Goal: Task Accomplishment & Management: Complete application form

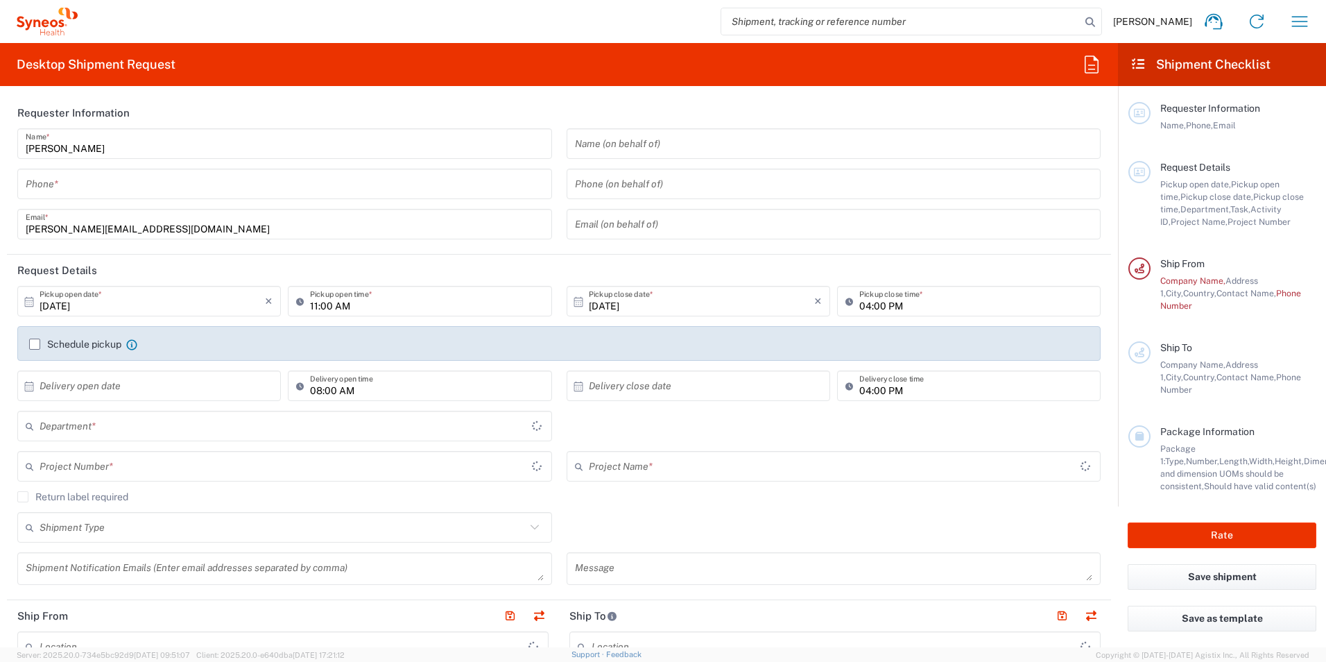
type input "3190"
type input "[GEOGRAPHIC_DATA]"
type input "[PERSON_NAME] Research Group Ltd-Macclesfield [GEOGRAPHIC_DATA]"
type input "3190"
type input "[GEOGRAPHIC_DATA]"
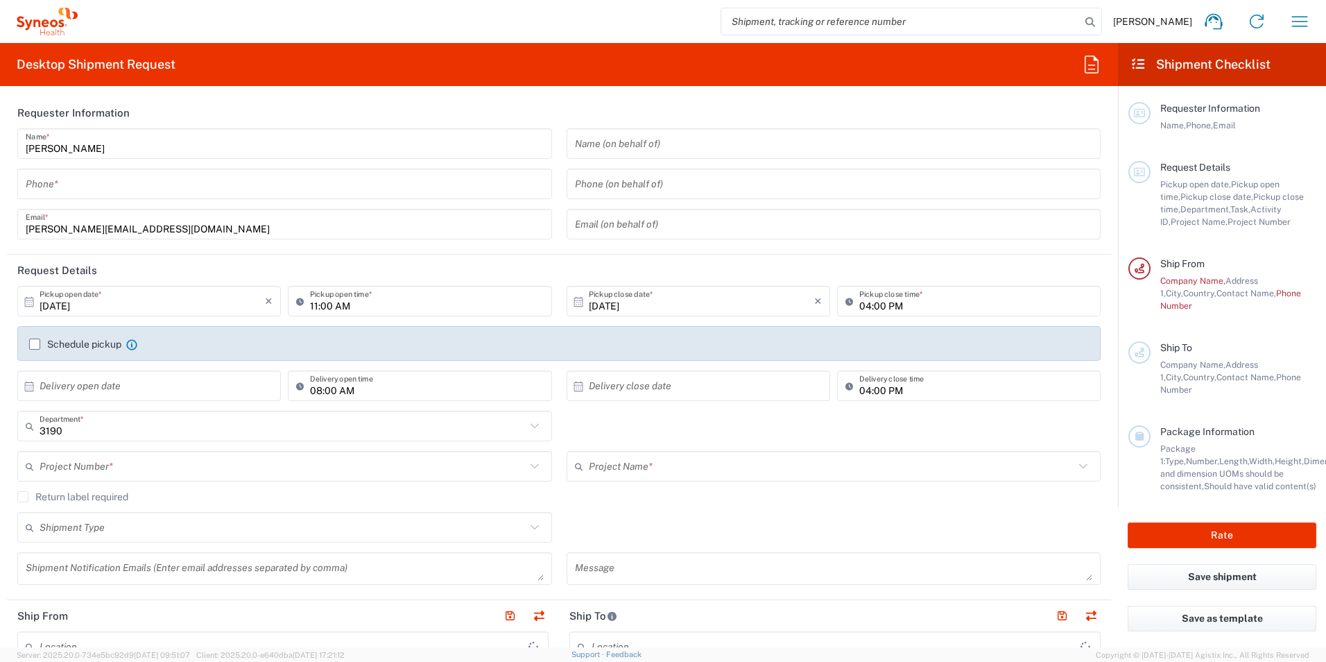
click at [112, 184] on input "tel" at bounding box center [285, 184] width 518 height 24
type input "[PERSON_NAME] Research Group Ltd-Macclesfield [GEOGRAPHIC_DATA]"
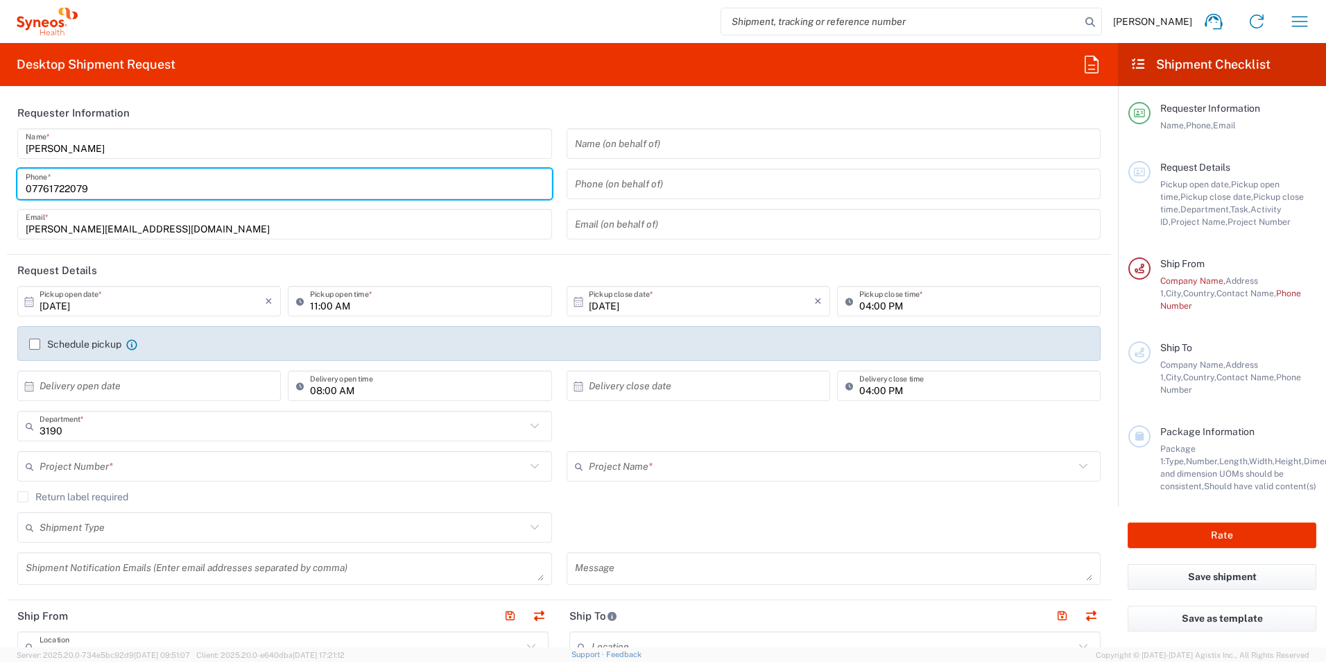
type input "07761722079"
click at [730, 113] on header "Requester Information" at bounding box center [559, 112] width 1104 height 31
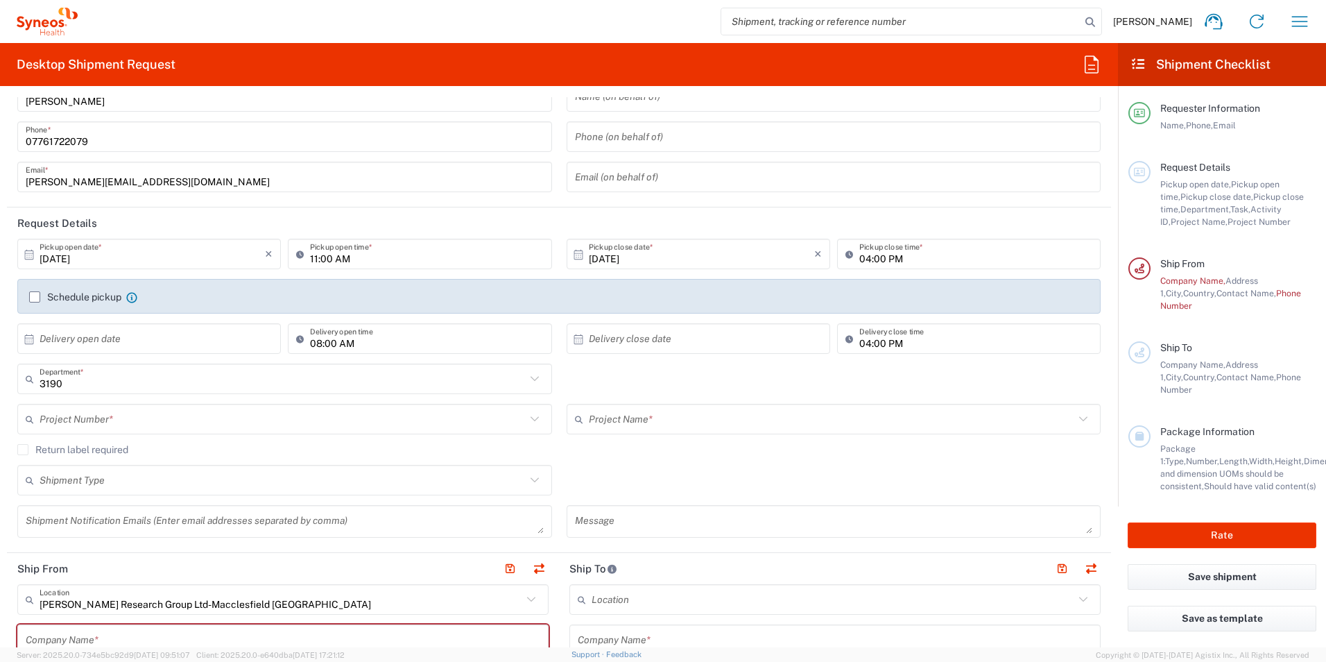
scroll to position [69, 0]
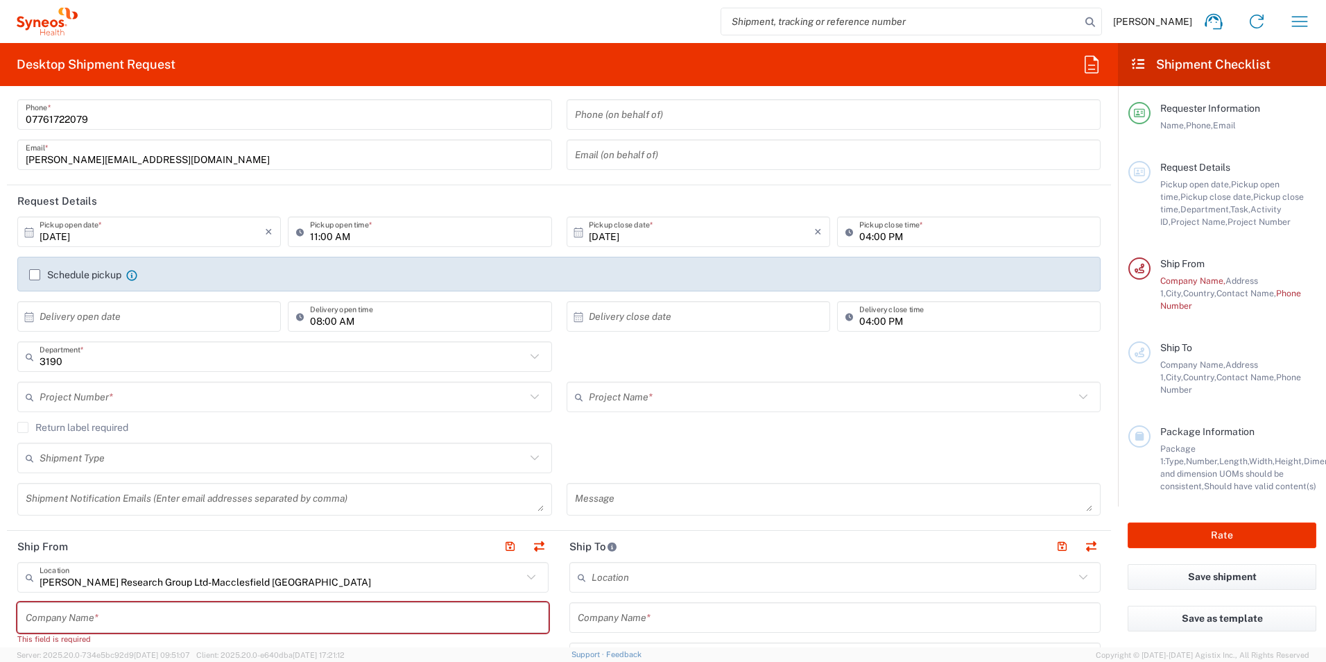
click at [141, 393] on input "text" at bounding box center [283, 397] width 486 height 24
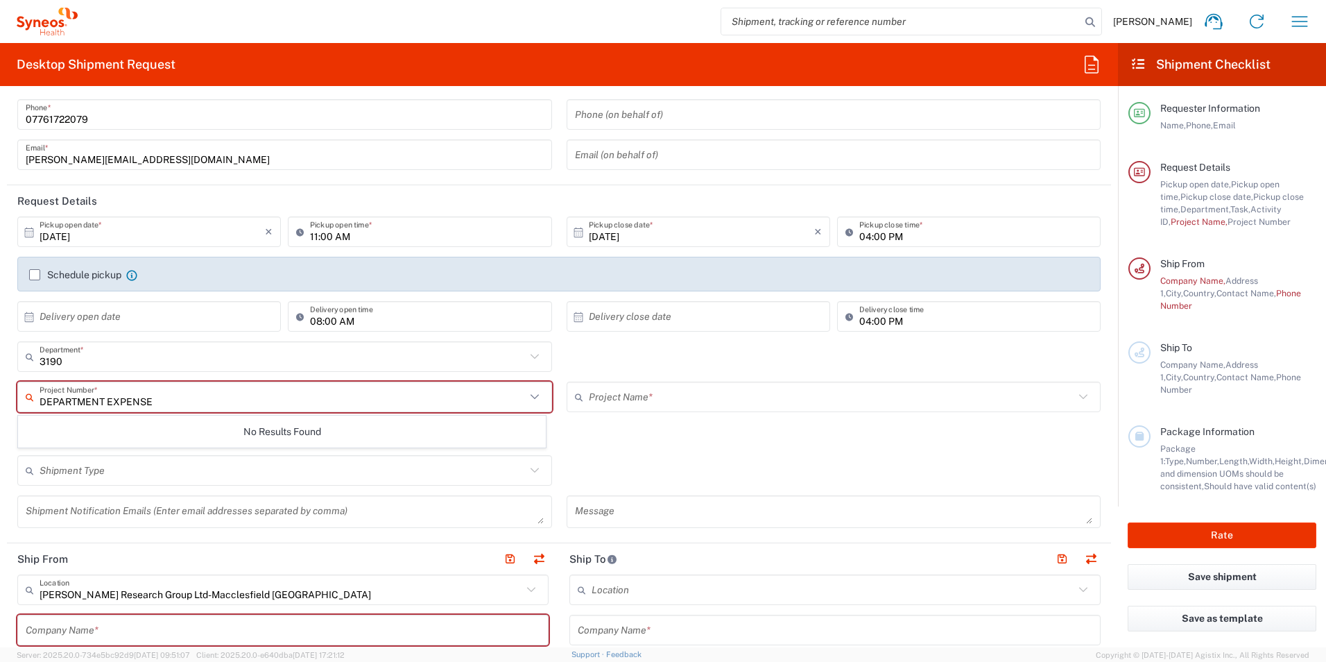
type input "DEPARTMENT EXPENSE"
click at [695, 424] on div "Project Name * ([GEOGRAPHIC_DATA]) 3 Clinical Educ-00198 0000092391 BMS - MDO 0…" at bounding box center [833, 407] width 549 height 53
click at [370, 400] on input "text" at bounding box center [283, 397] width 486 height 24
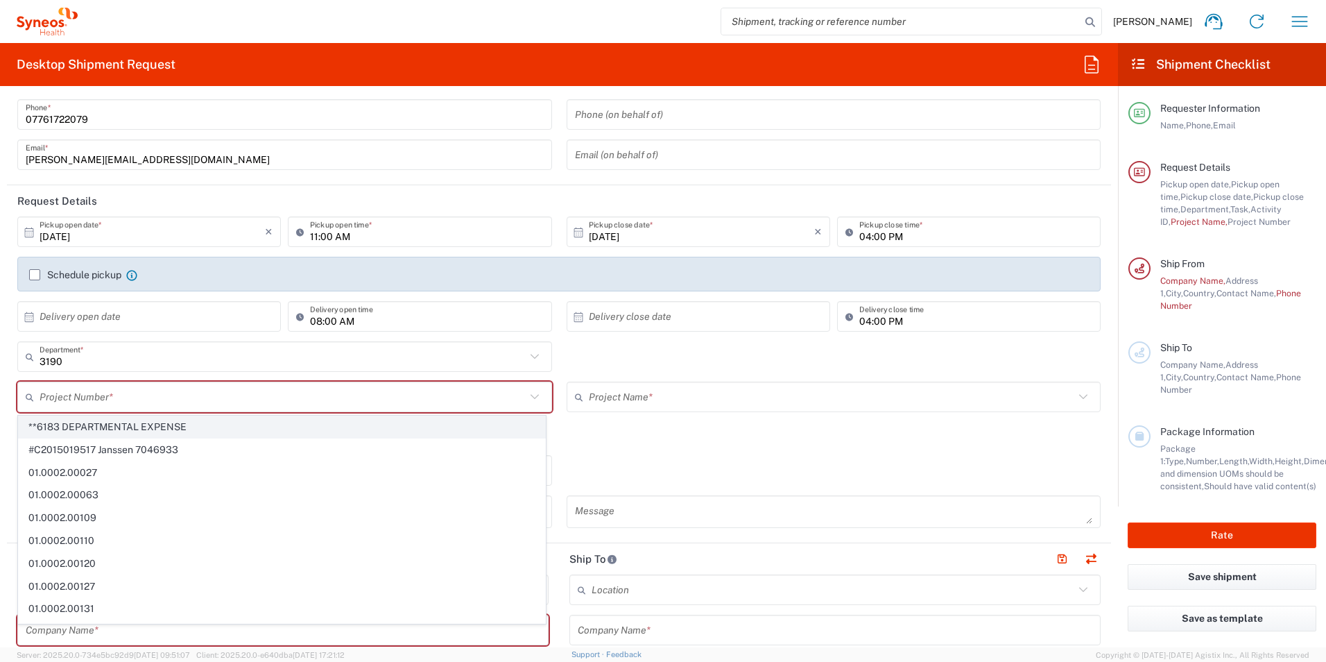
click at [292, 420] on span "**6183 DEPARTMENTAL EXPENSE" at bounding box center [282, 426] width 526 height 21
type input "**6183 DEPARTMENTAL EXPENSE"
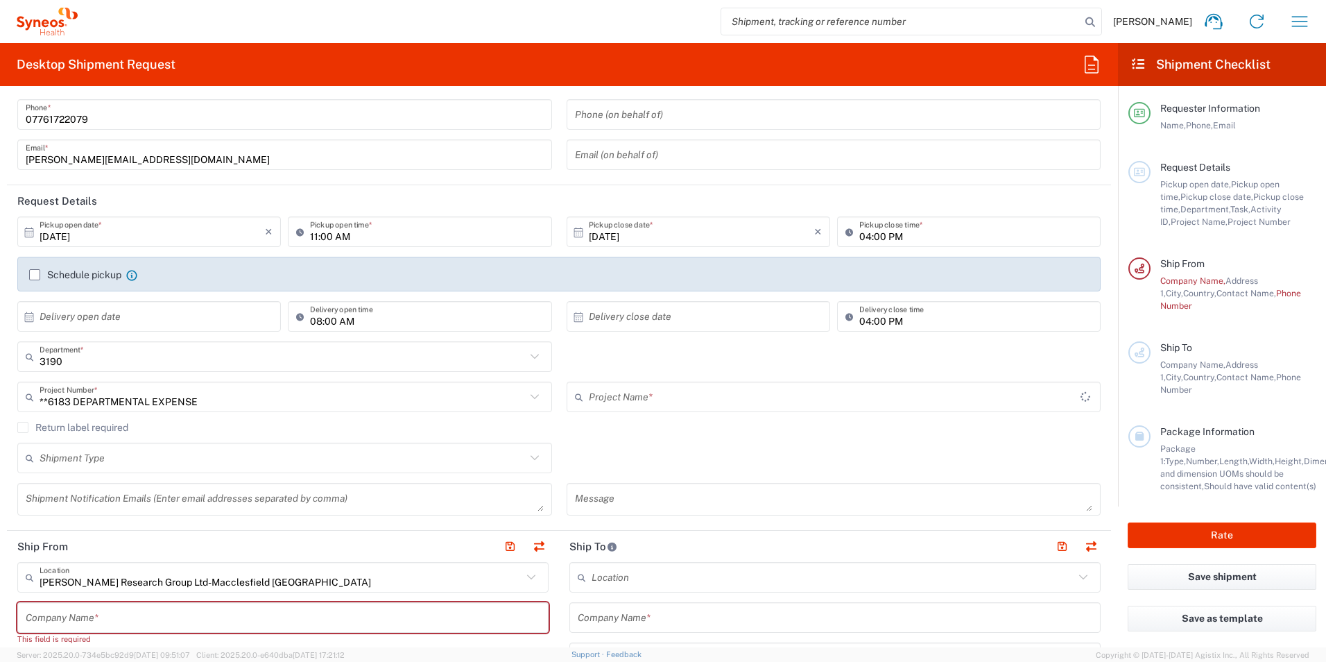
type input "6183"
click at [643, 395] on input "text" at bounding box center [835, 397] width 492 height 24
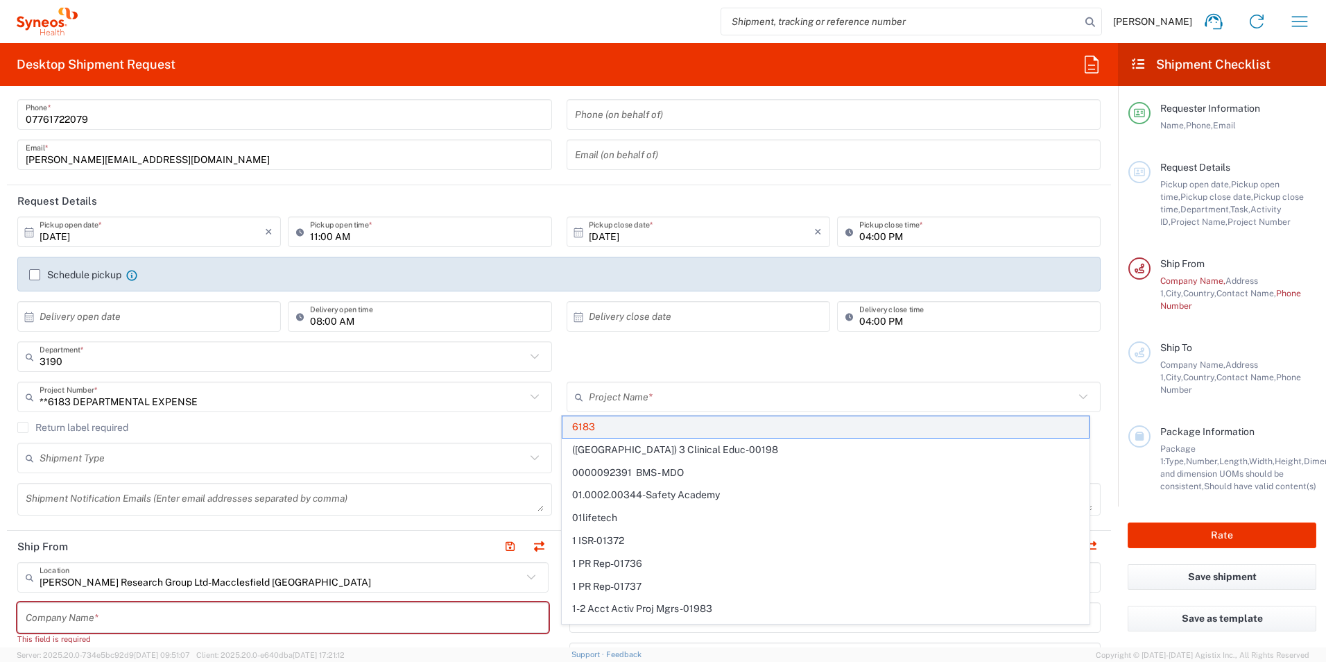
click at [646, 420] on span "6183" at bounding box center [825, 426] width 526 height 21
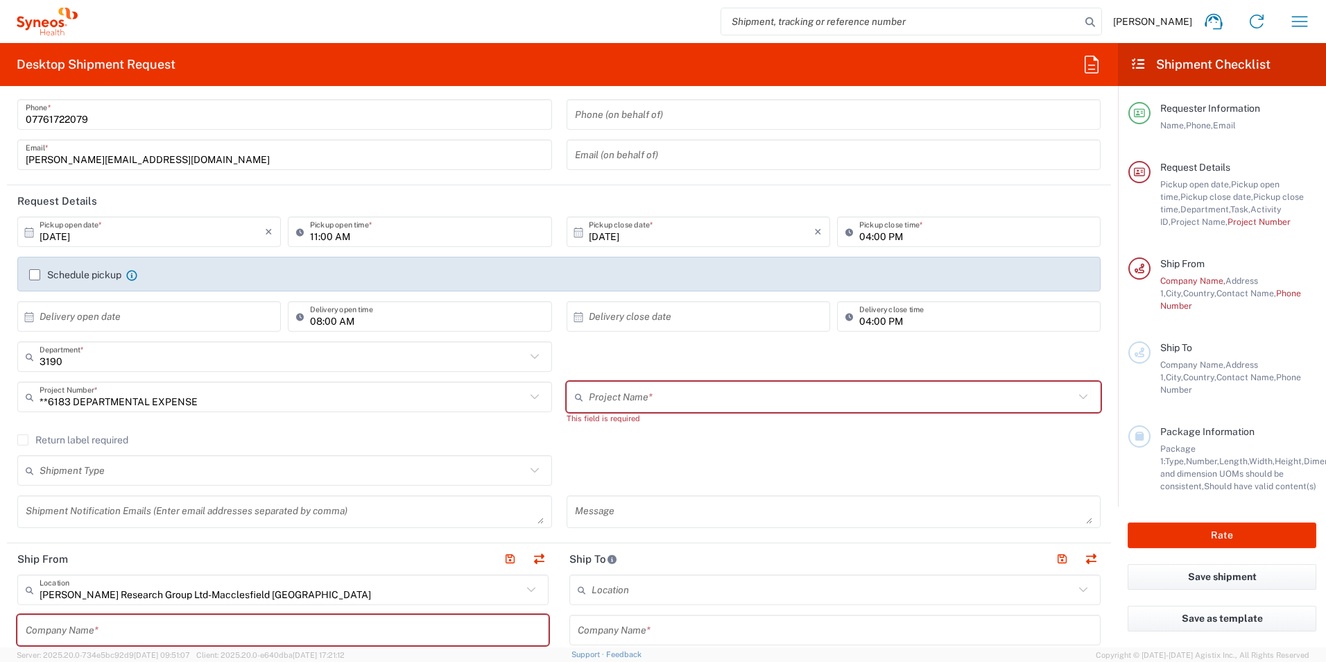
click at [631, 391] on input "text" at bounding box center [832, 397] width 486 height 24
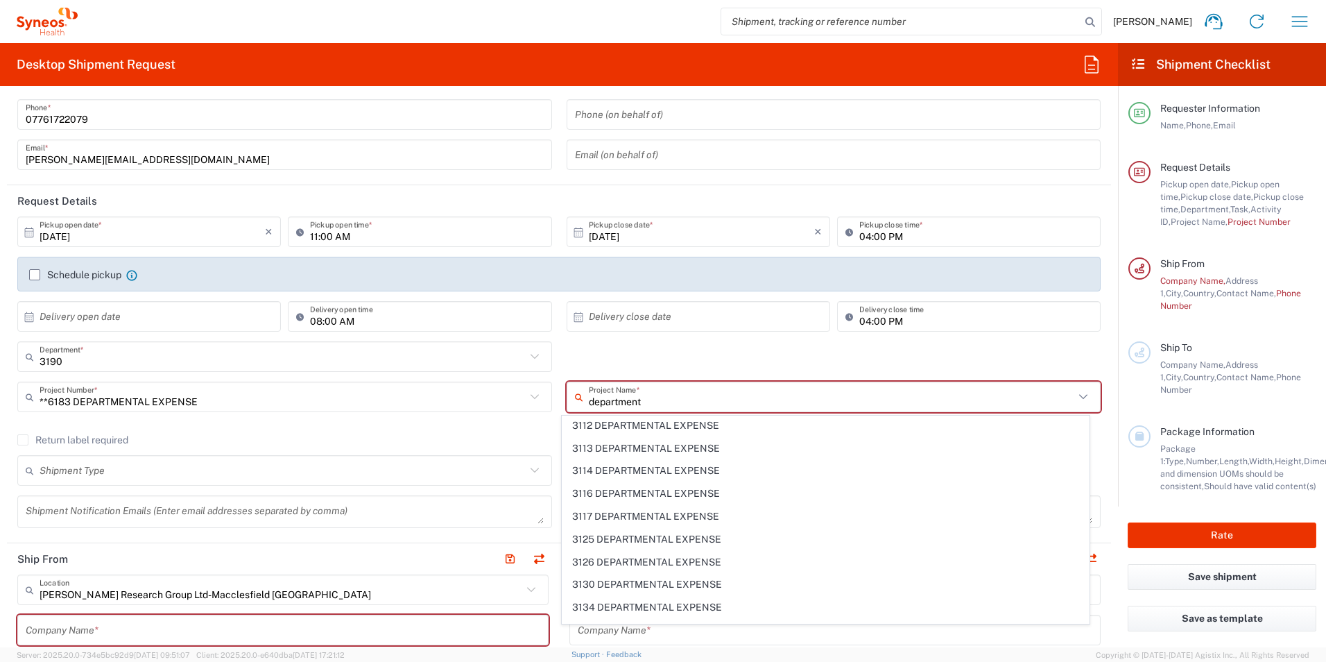
scroll to position [0, 0]
type input "department"
drag, startPoint x: 675, startPoint y: 399, endPoint x: 516, endPoint y: 413, distance: 160.1
click at [520, 413] on div "**6183 DEPARTMENTAL EXPENSE Project Number * **6183 DEPARTMENTAL EXPENSE #C2015…" at bounding box center [559, 407] width 1098 height 53
click at [446, 390] on input "**6183 DEPARTMENTAL EXPENSE" at bounding box center [283, 397] width 486 height 24
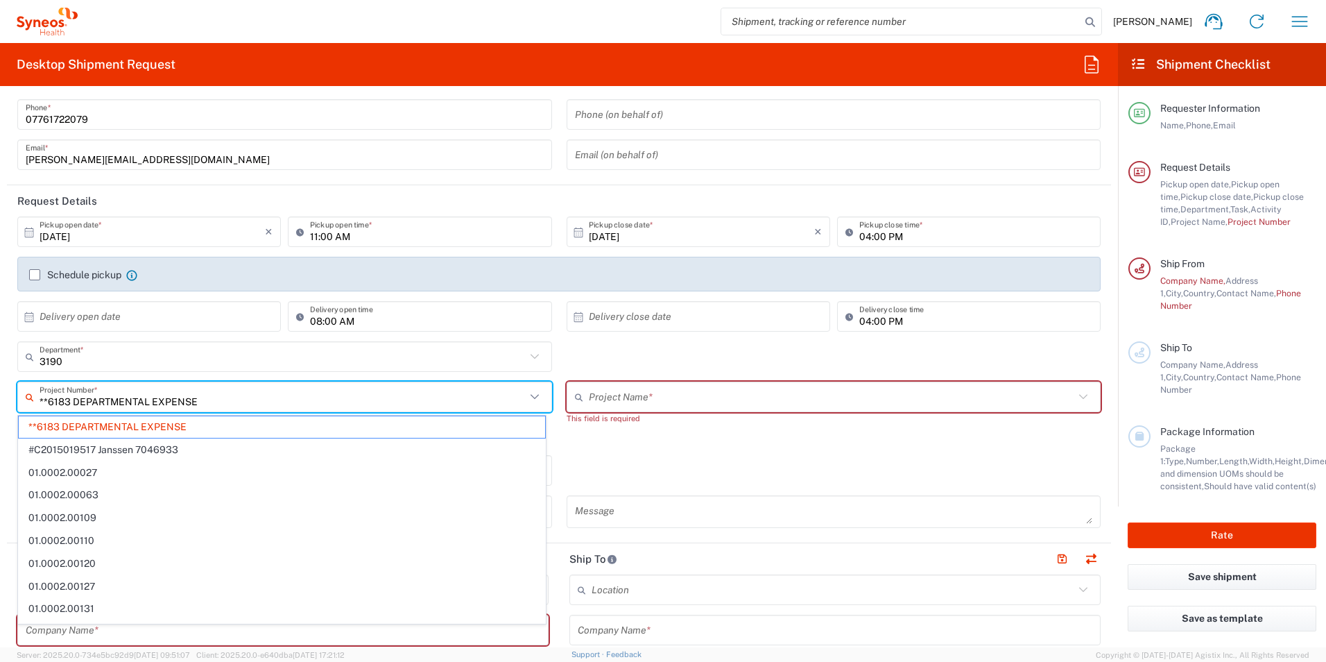
drag, startPoint x: 279, startPoint y: 397, endPoint x: -3, endPoint y: 393, distance: 281.6
click at [0, 393] on html "[PERSON_NAME] Home Shipment estimator Shipment tracking Desktop shipment reques…" at bounding box center [663, 331] width 1326 height 662
type input "depart"
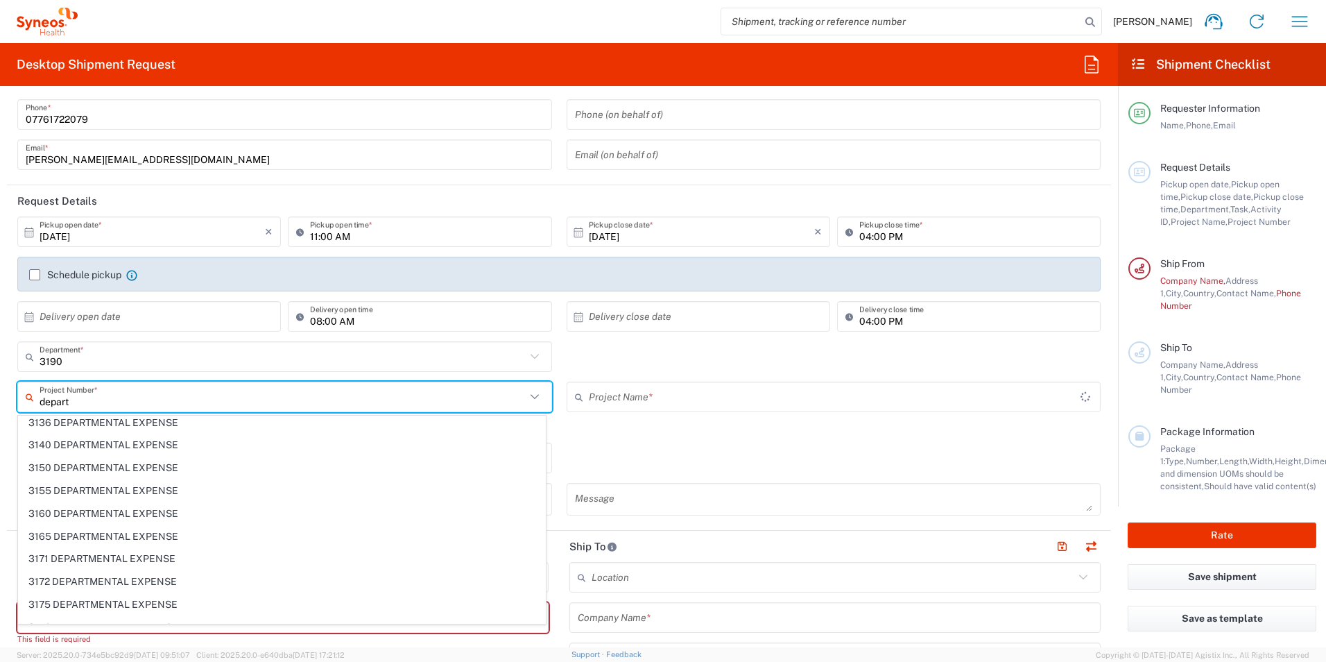
type input "6183"
click at [260, 400] on input "depart" at bounding box center [283, 397] width 486 height 24
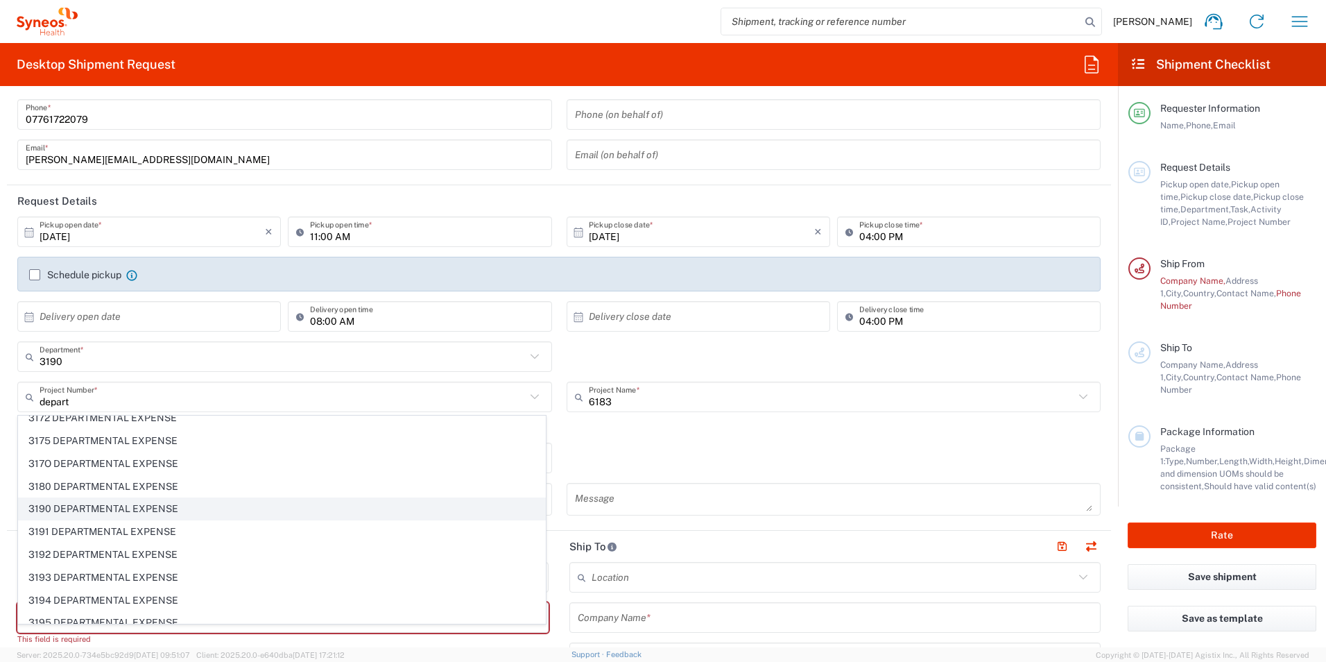
click at [95, 506] on span "3190 DEPARTMENTAL EXPENSE" at bounding box center [282, 508] width 526 height 21
type input "3190 DEPARTMENTAL EXPENSE"
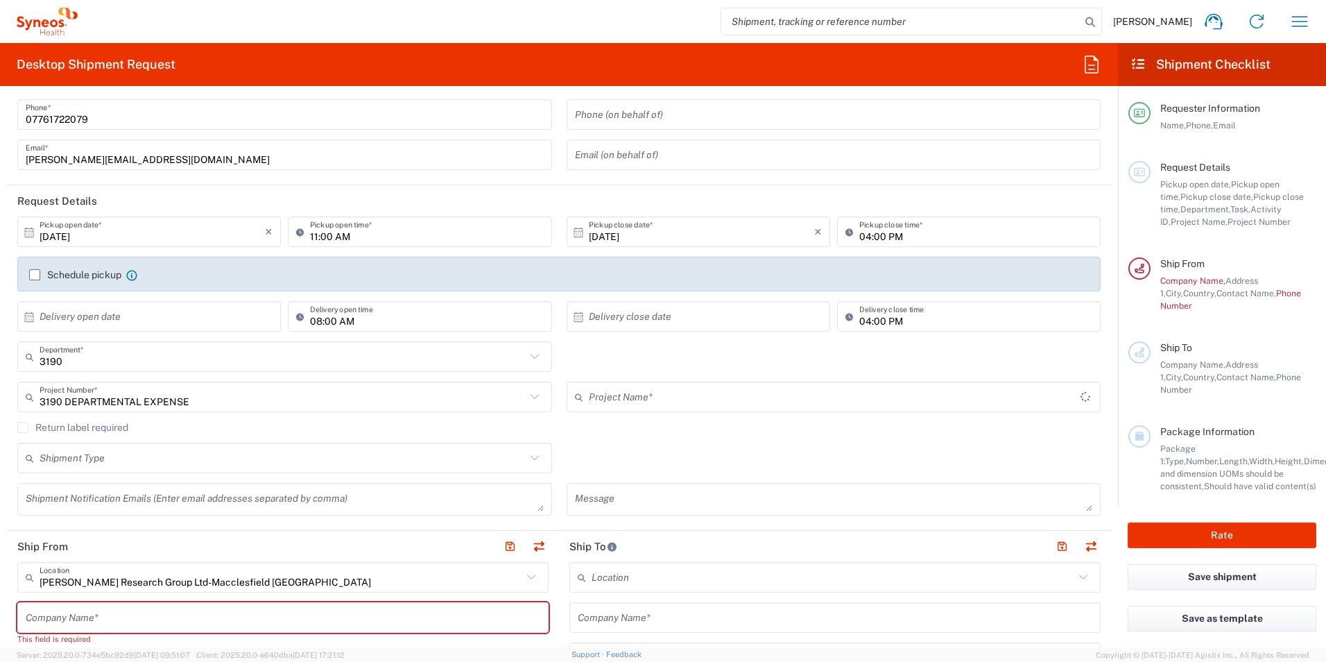
type input "3190 DEPARTMENTAL EXPENSE"
click at [728, 451] on div "Shipment Type Batch Regular" at bounding box center [559, 462] width 1098 height 40
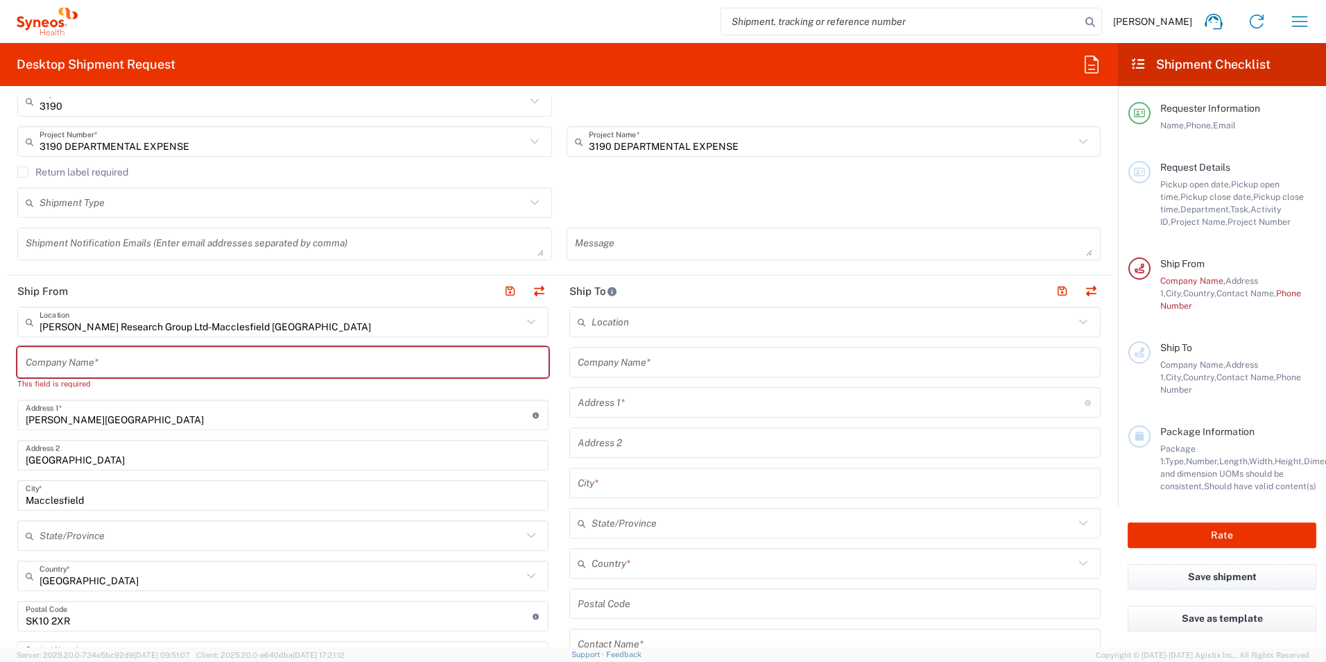
scroll to position [347, 0]
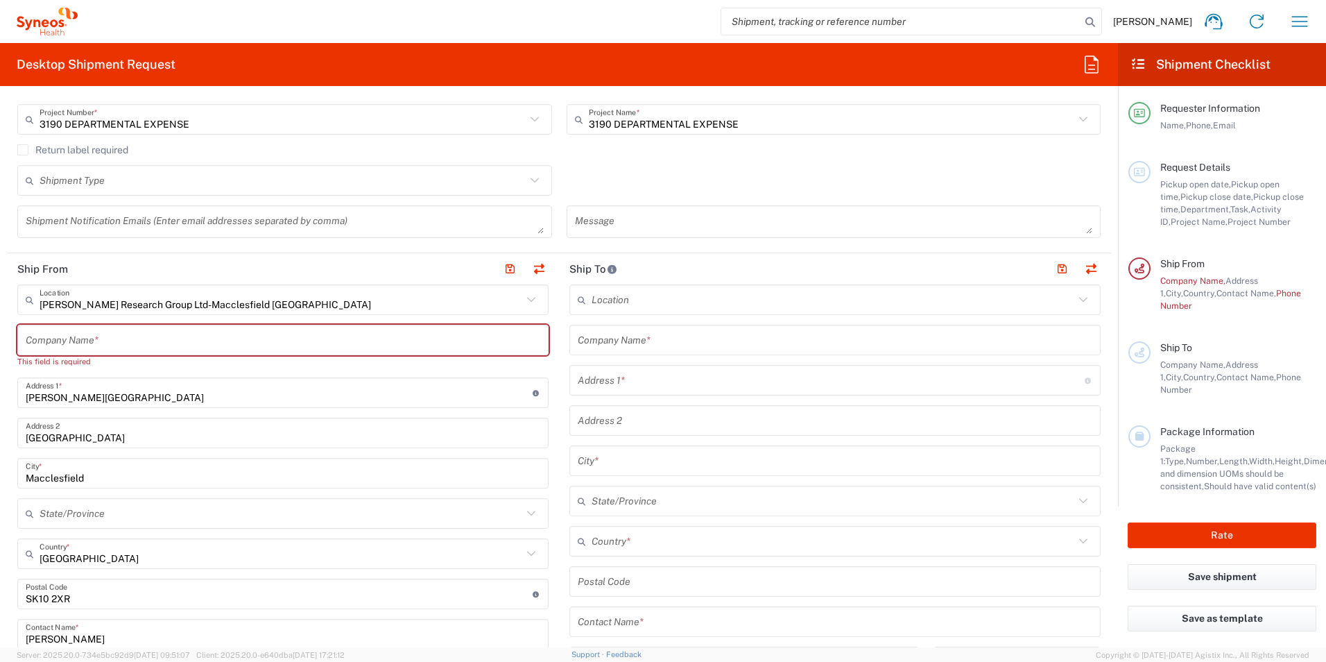
click at [160, 330] on input "text" at bounding box center [283, 340] width 515 height 24
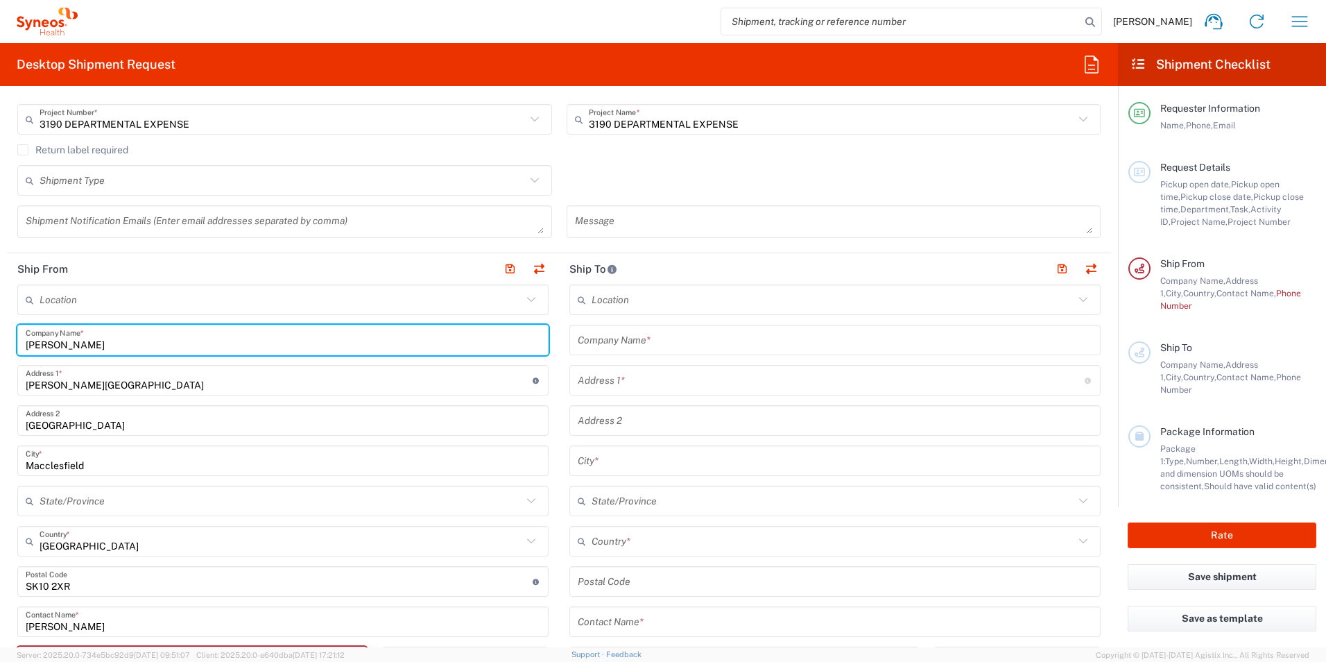
type input "[PERSON_NAME]"
click at [212, 390] on input "[PERSON_NAME][GEOGRAPHIC_DATA]" at bounding box center [279, 380] width 507 height 24
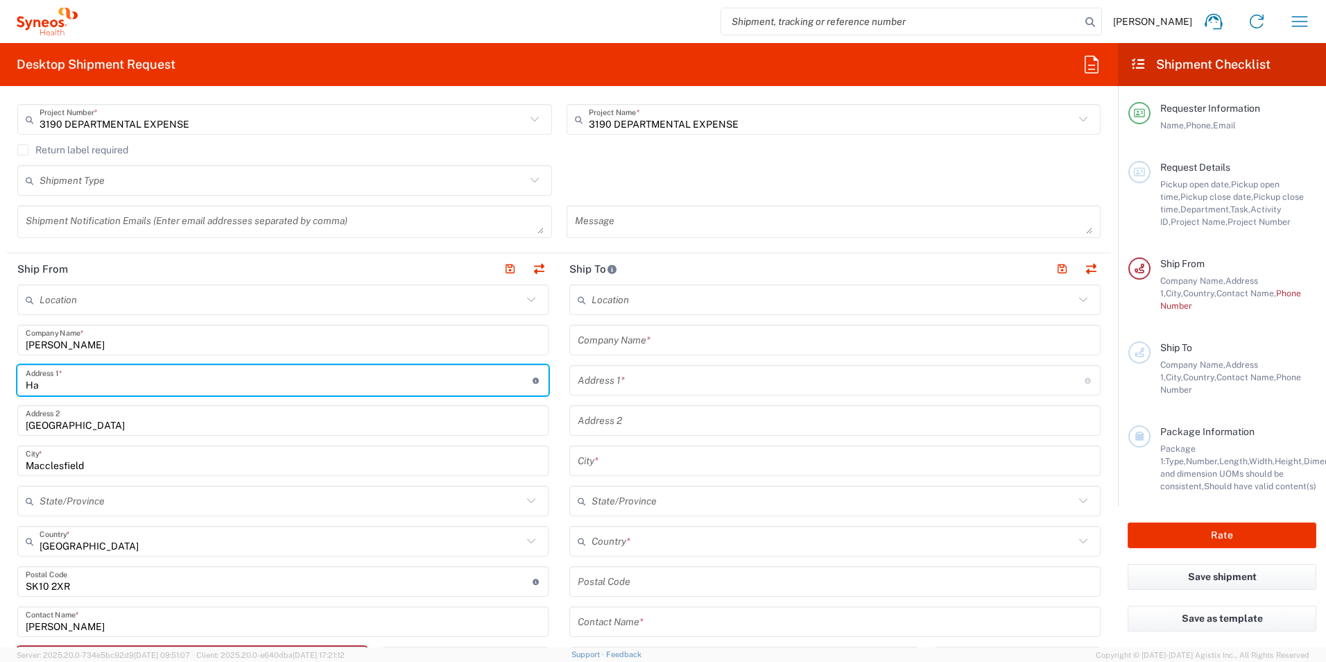
type input "H"
type input "[STREET_ADDRESS]"
type input "[PERSON_NAME][EMAIL_ADDRESS][DOMAIN_NAME]"
type input "[GEOGRAPHIC_DATA]"
type input "07761722079"
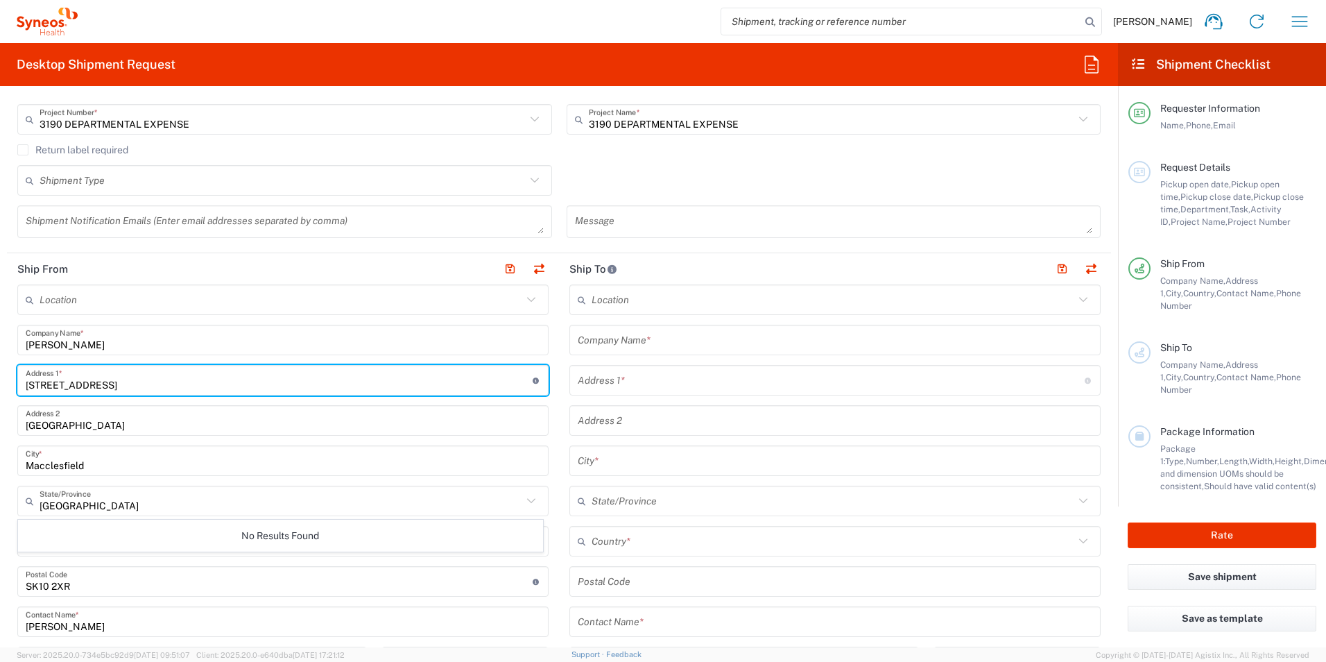
type input "[STREET_ADDRESS]"
click at [162, 427] on input "[GEOGRAPHIC_DATA]" at bounding box center [283, 420] width 515 height 24
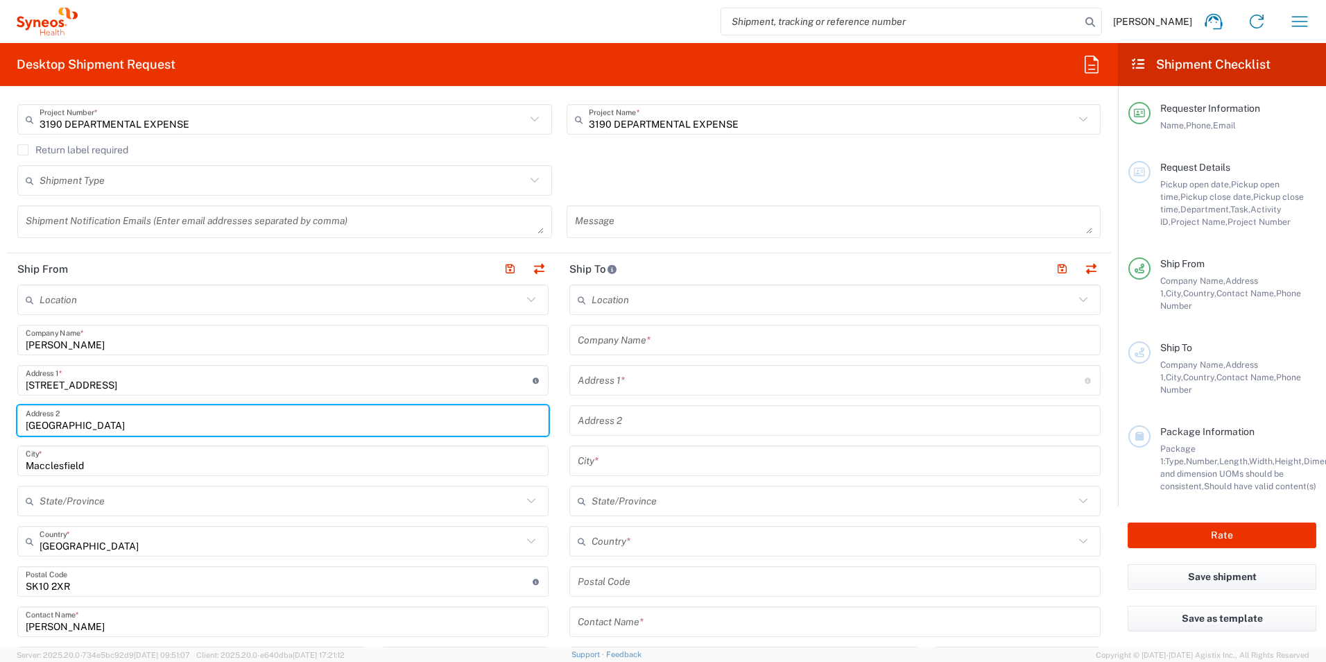
drag, startPoint x: 162, startPoint y: 427, endPoint x: 29, endPoint y: 428, distance: 132.5
click at [30, 428] on input "[GEOGRAPHIC_DATA]" at bounding box center [283, 420] width 515 height 24
type input "[PERSON_NAME]"
click at [64, 469] on input "Macclesfield" at bounding box center [283, 461] width 515 height 24
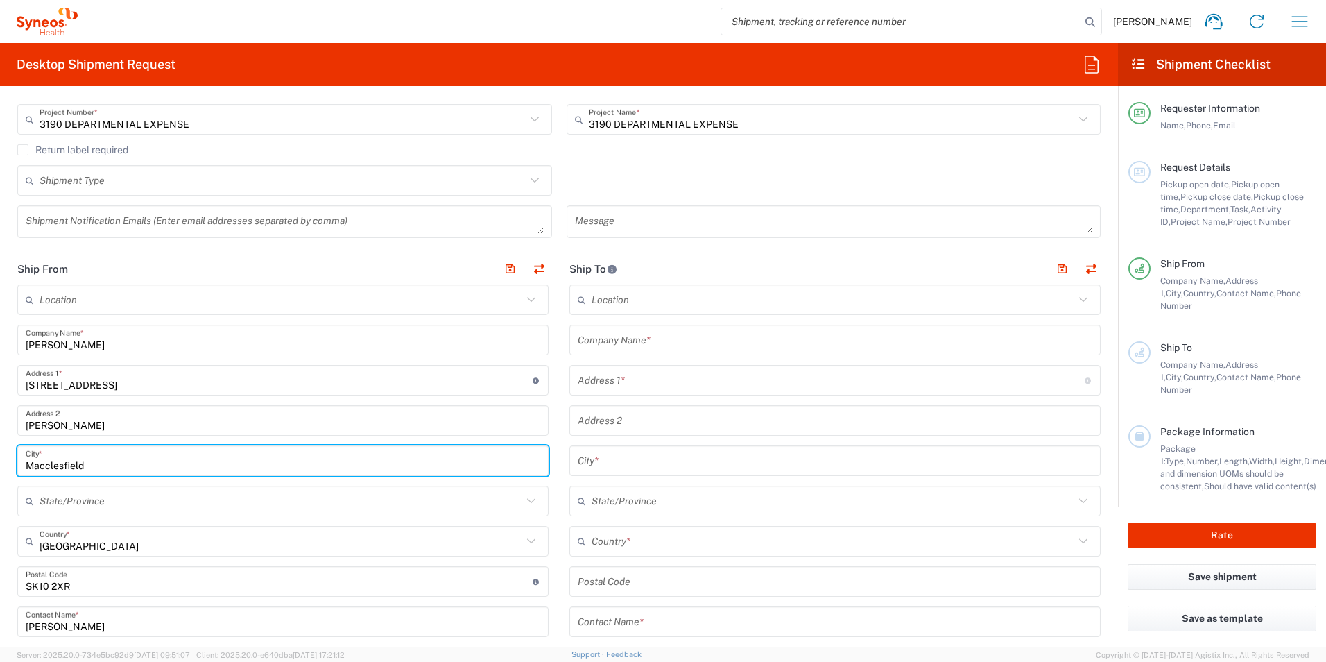
drag, startPoint x: 92, startPoint y: 472, endPoint x: -3, endPoint y: 470, distance: 95.0
click at [0, 470] on html "[PERSON_NAME] Home Shipment estimator Shipment tracking Desktop shipment reques…" at bounding box center [663, 331] width 1326 height 662
type input "Wallingford"
drag, startPoint x: 55, startPoint y: 469, endPoint x: 102, endPoint y: 500, distance: 56.0
click at [102, 500] on input "text" at bounding box center [281, 501] width 483 height 24
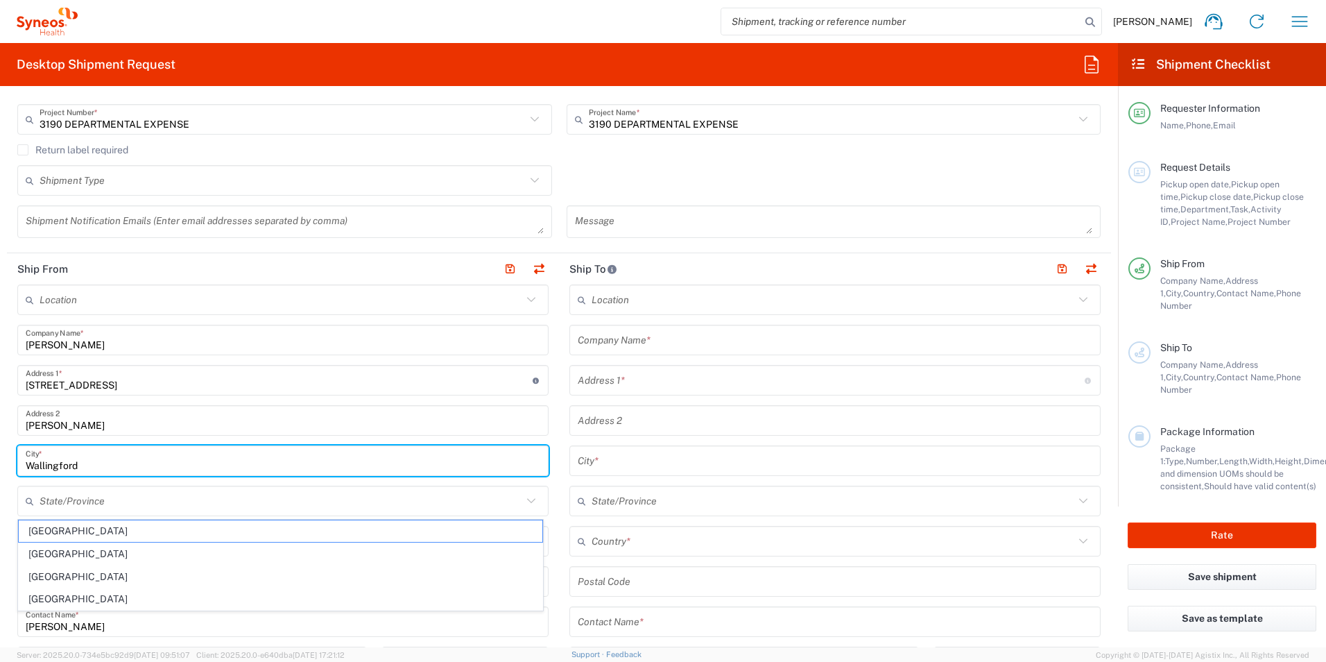
click at [316, 464] on input "Wallingford" at bounding box center [283, 461] width 515 height 24
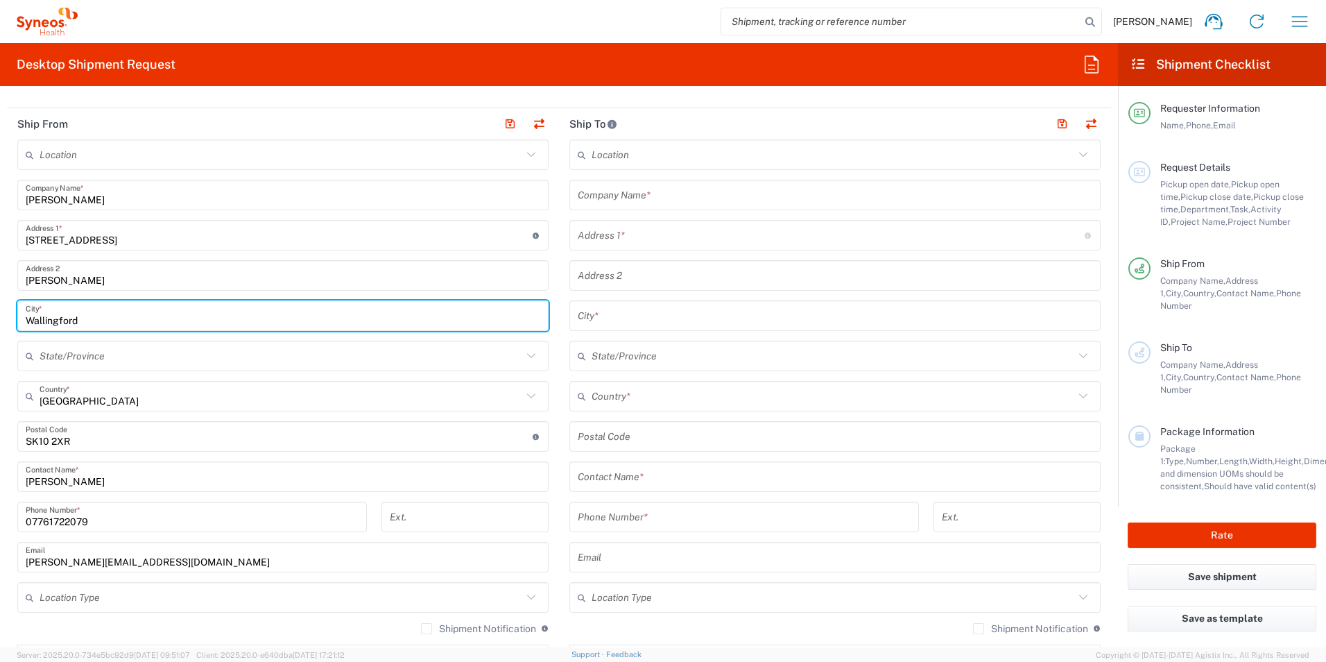
scroll to position [555, 0]
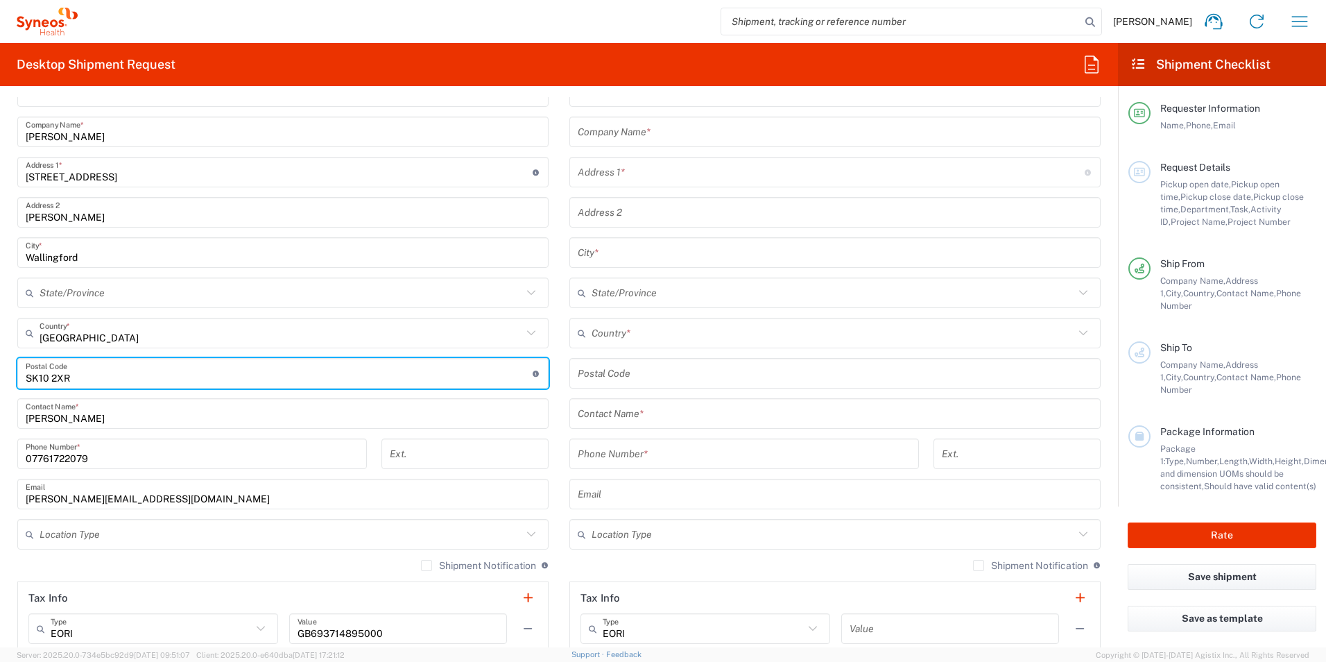
drag, startPoint x: 127, startPoint y: 382, endPoint x: -3, endPoint y: 379, distance: 129.7
click at [0, 379] on html "[PERSON_NAME] Home Shipment estimator Shipment tracking Desktop shipment reques…" at bounding box center [663, 331] width 1326 height 662
type input "OX10 9SE"
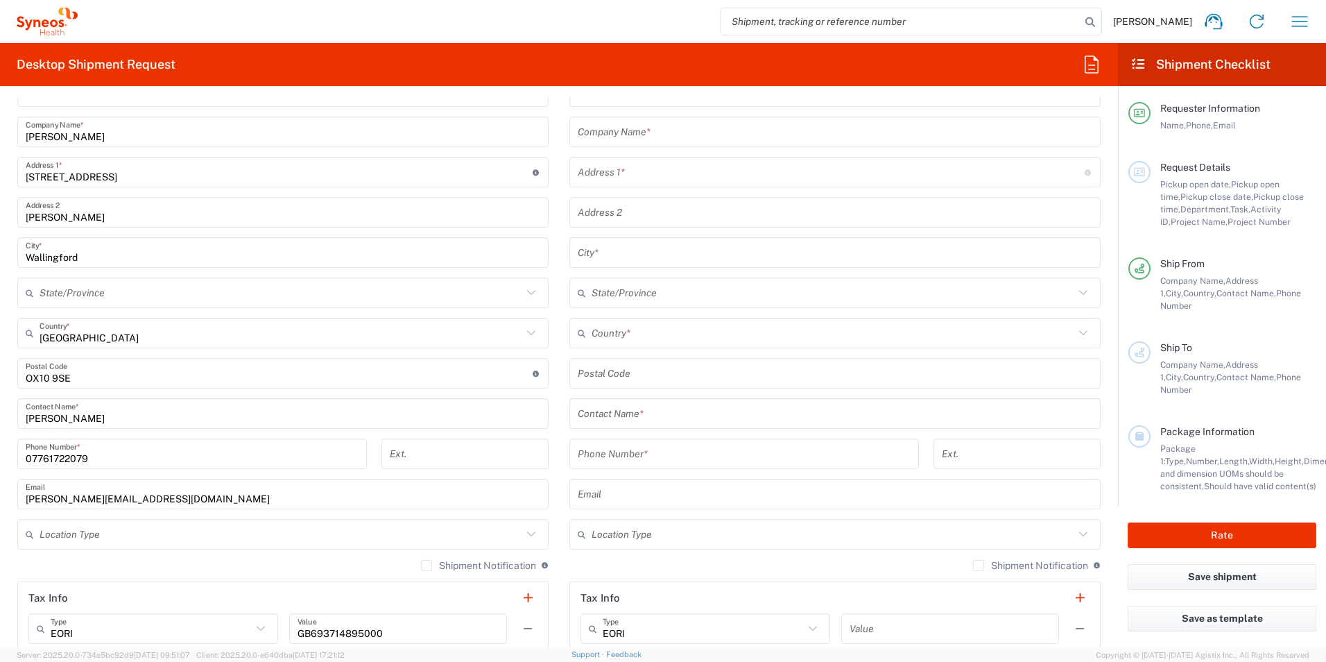
click at [549, 402] on main "Location [PERSON_NAME] LLC-[GEOGRAPHIC_DATA] [GEOGRAPHIC_DATA] [GEOGRAPHIC_DATA…" at bounding box center [283, 407] width 552 height 663
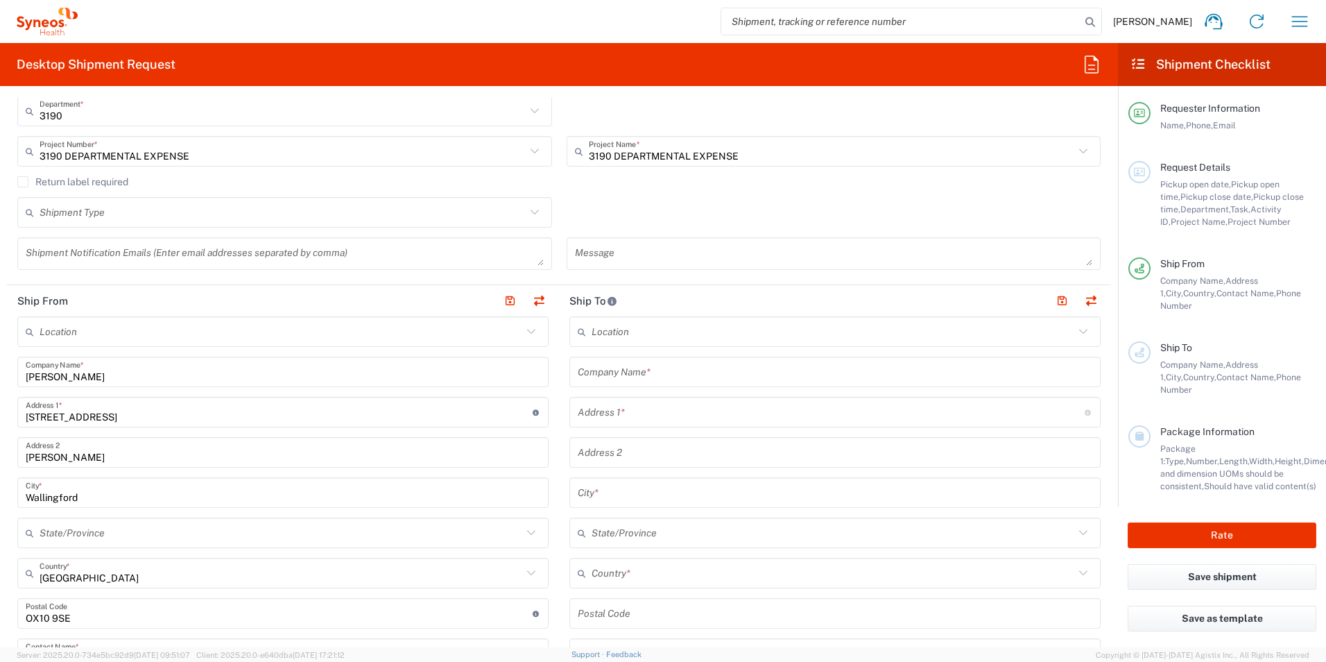
scroll to position [347, 0]
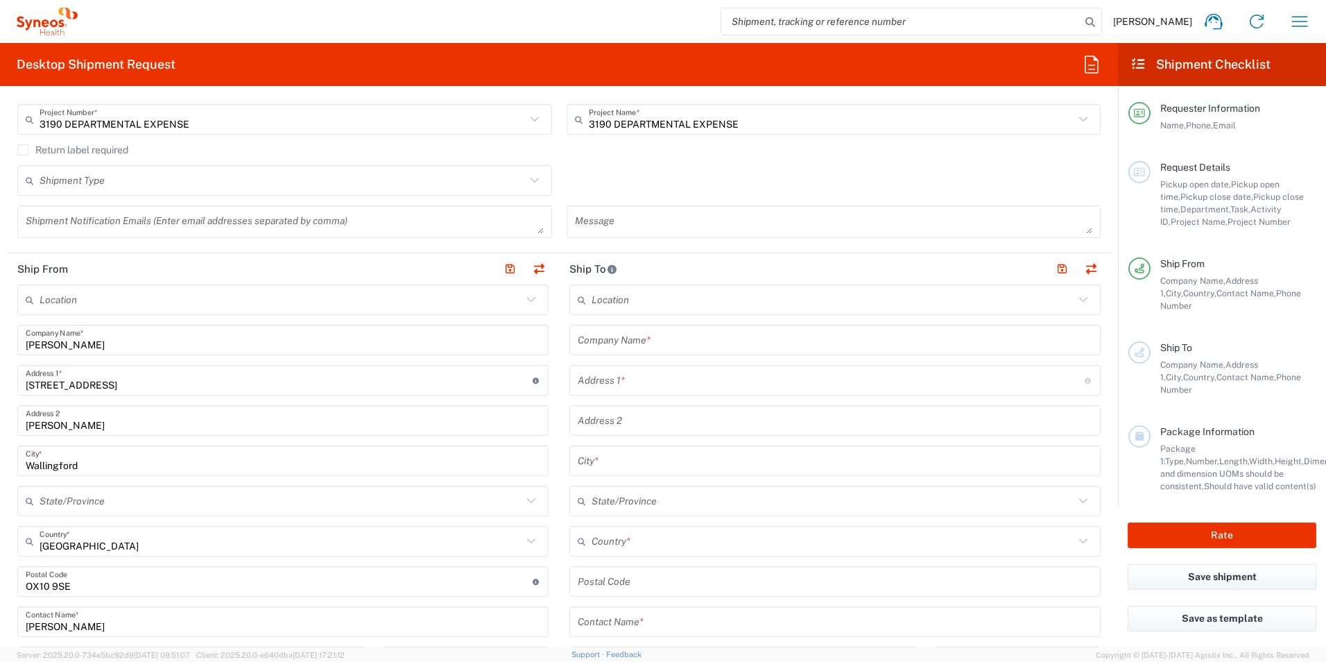
click at [637, 341] on input "text" at bounding box center [835, 340] width 515 height 24
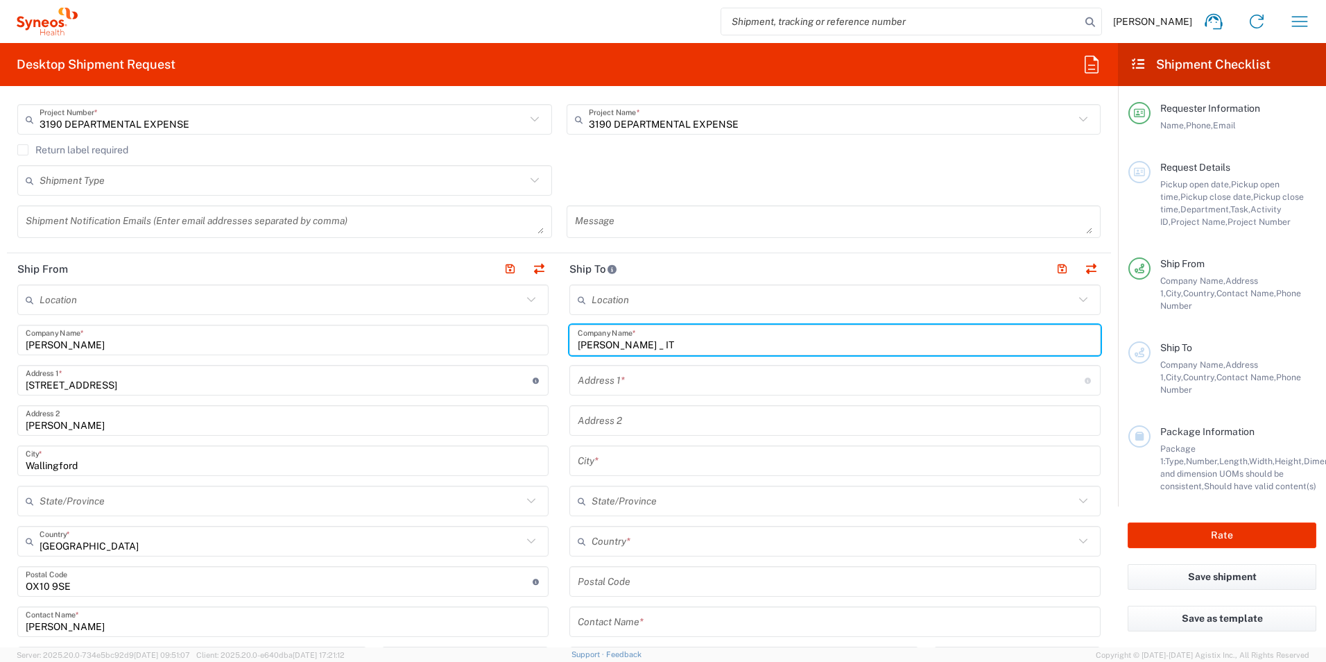
type input "[PERSON_NAME] _ IT"
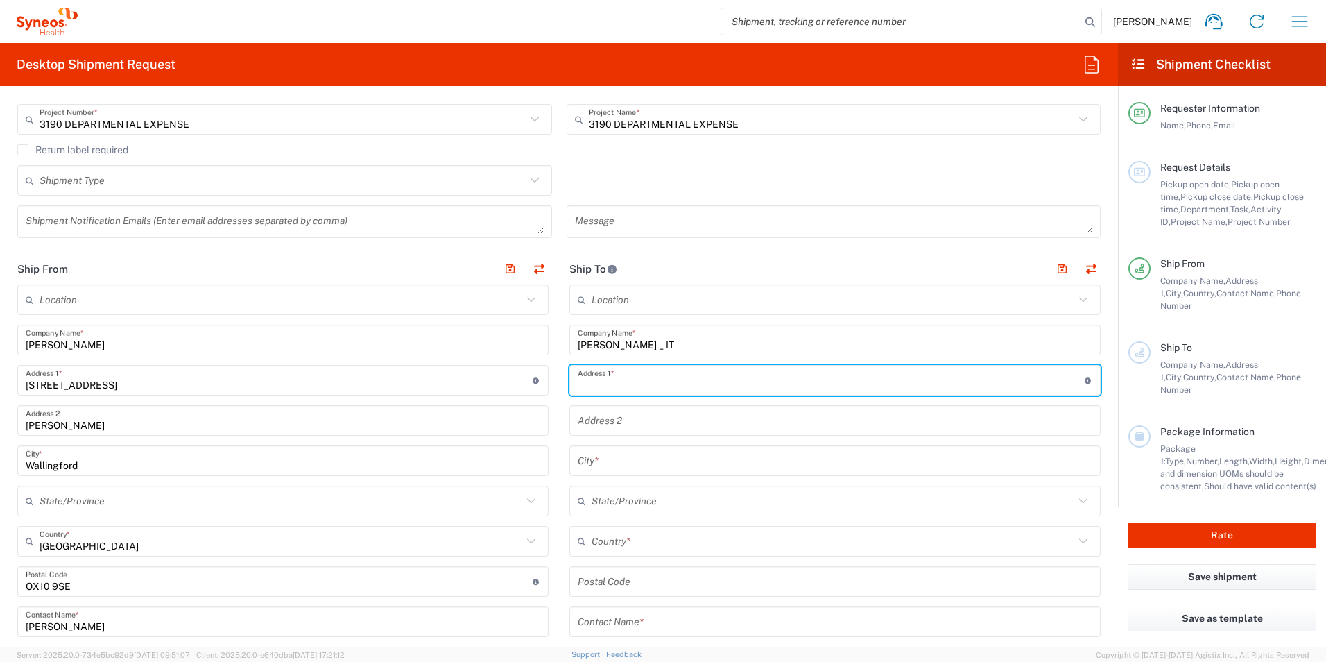
click at [653, 372] on input "text" at bounding box center [831, 380] width 507 height 24
type input "IT Technical Support - [GEOGRAPHIC_DATA][STREET_ADDRESS]"
click at [673, 426] on input "text" at bounding box center [835, 420] width 515 height 24
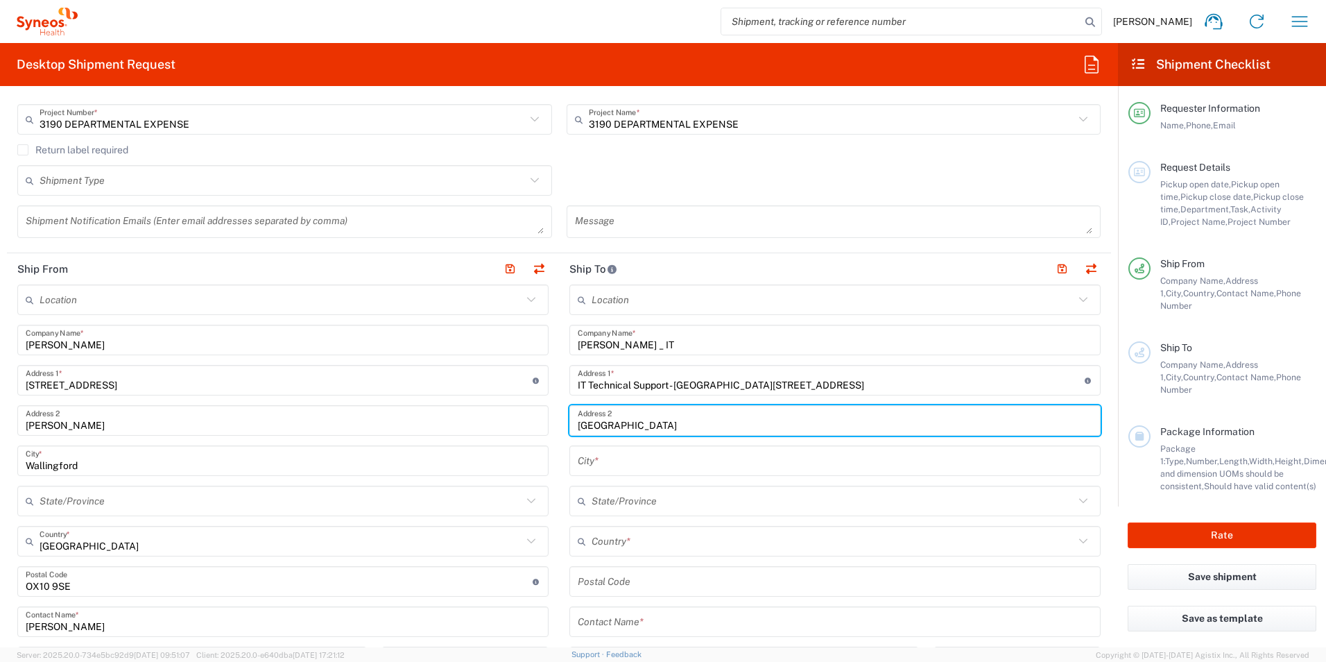
type input "[GEOGRAPHIC_DATA]"
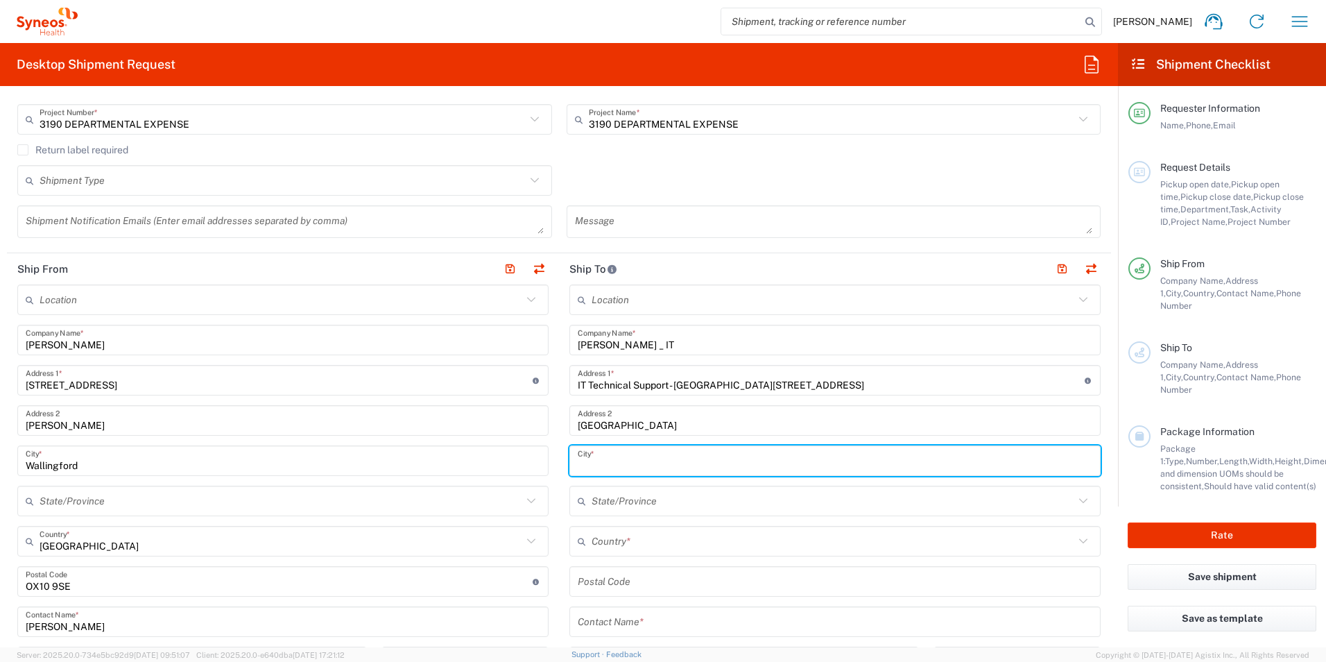
click at [639, 469] on input "text" at bounding box center [835, 461] width 515 height 24
type input "[GEOGRAPHIC_DATA]"
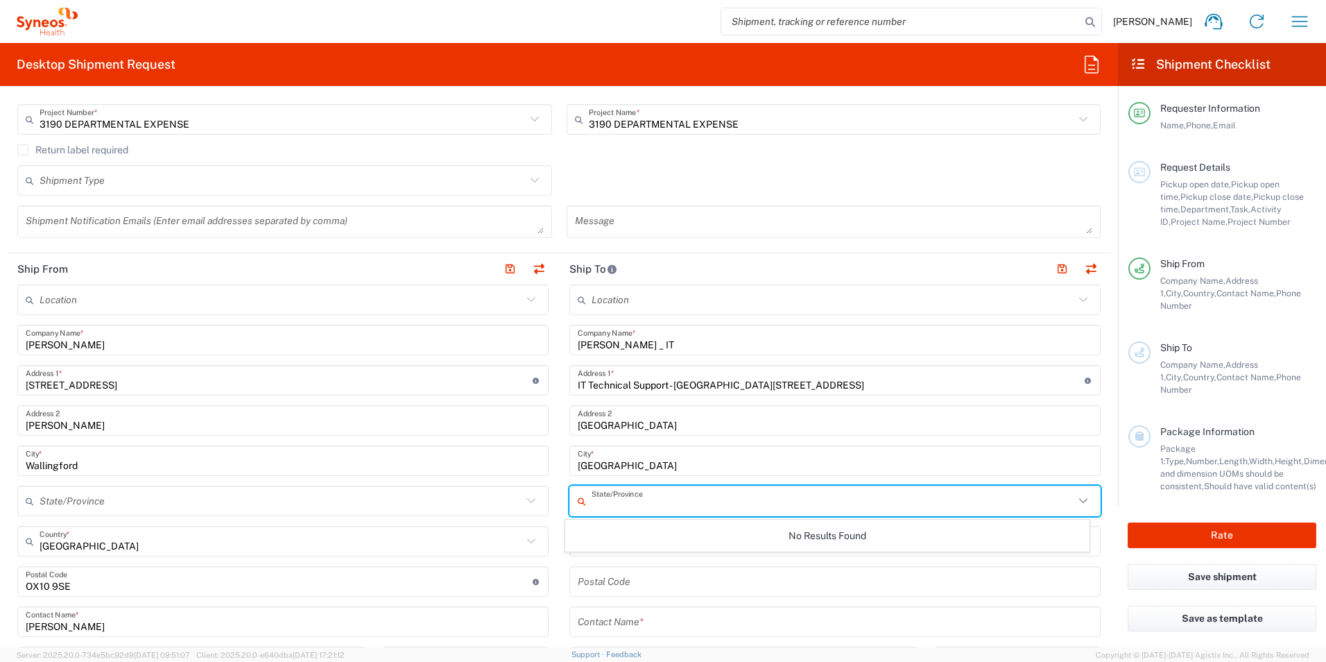
click at [642, 497] on input "text" at bounding box center [833, 501] width 483 height 24
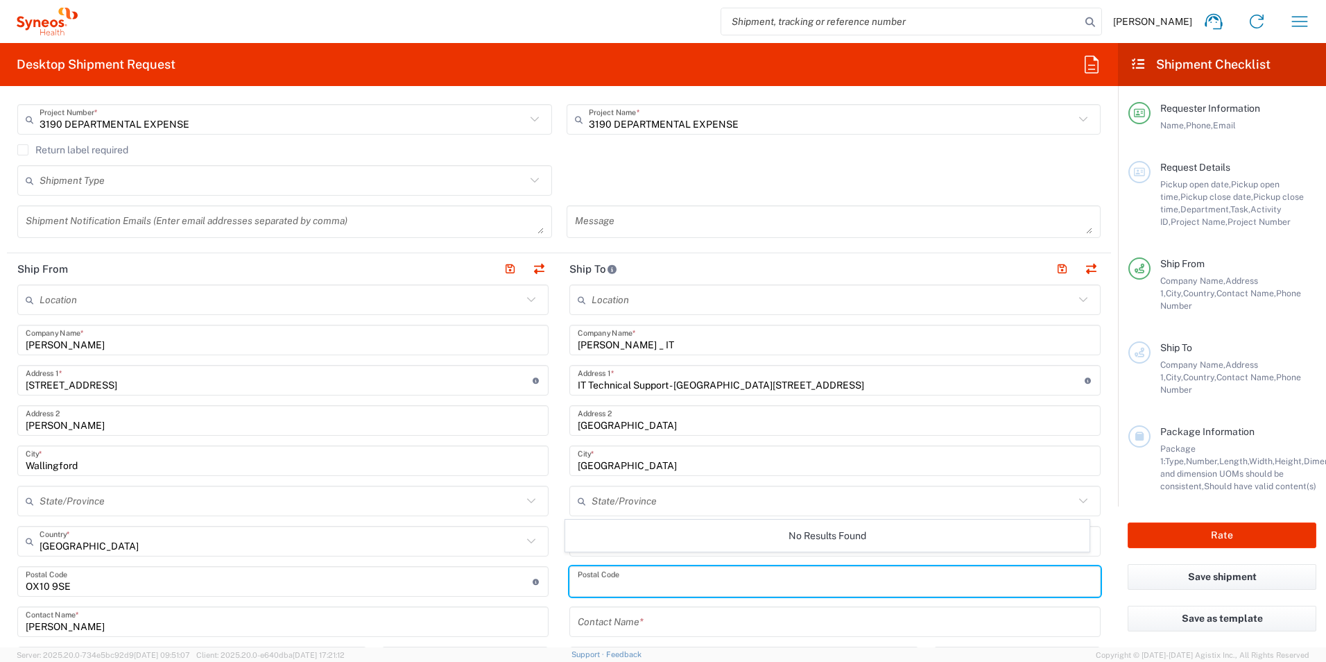
click at [641, 583] on input "undefined" at bounding box center [835, 581] width 515 height 24
type input "GU14 7 BF"
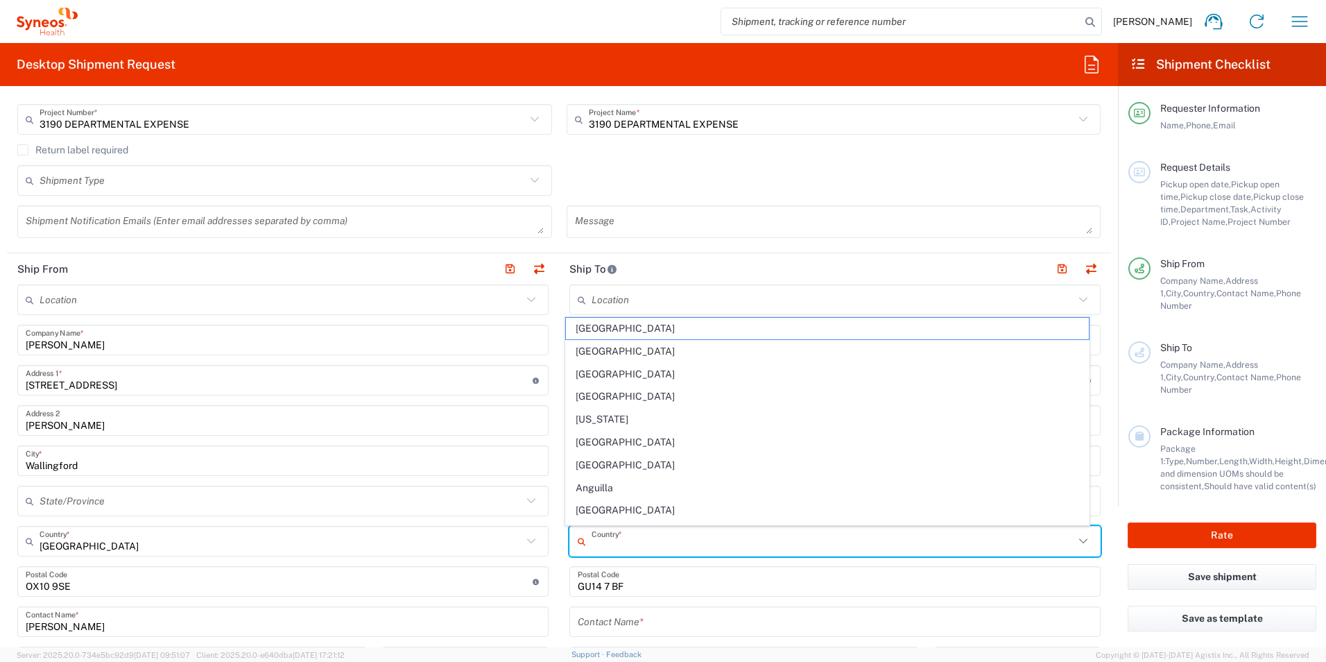
click at [650, 537] on input "text" at bounding box center [833, 541] width 483 height 24
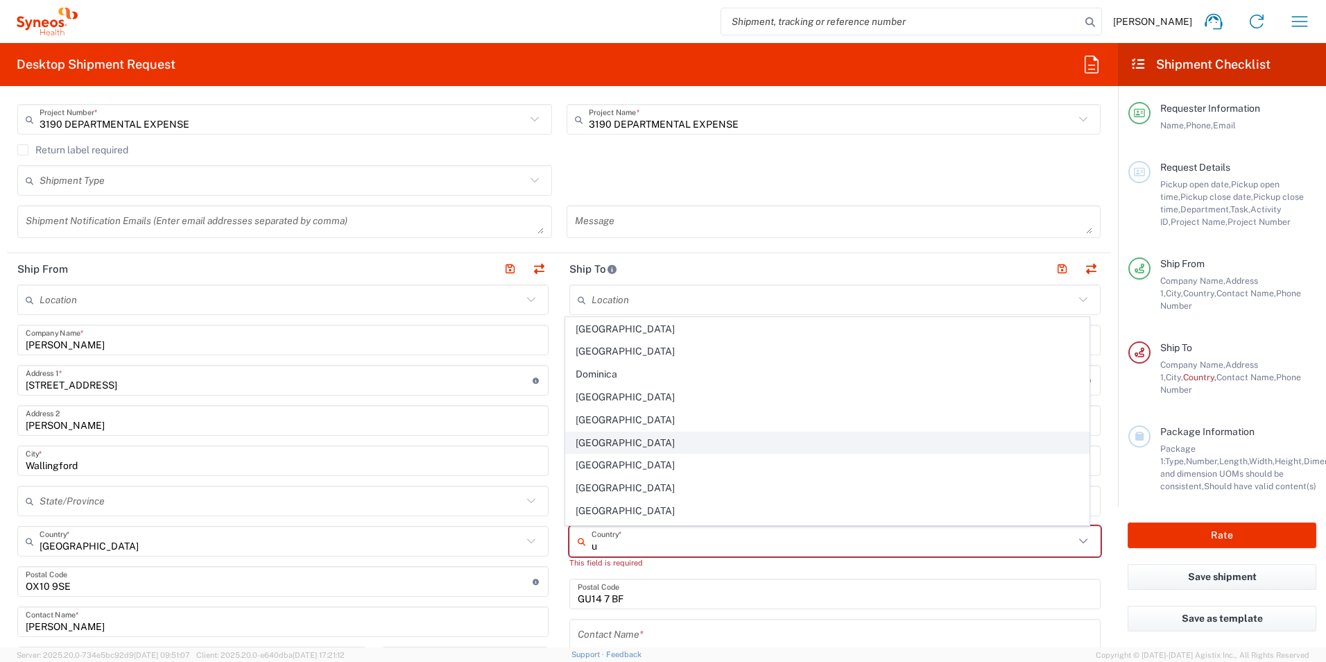
scroll to position [386, 0]
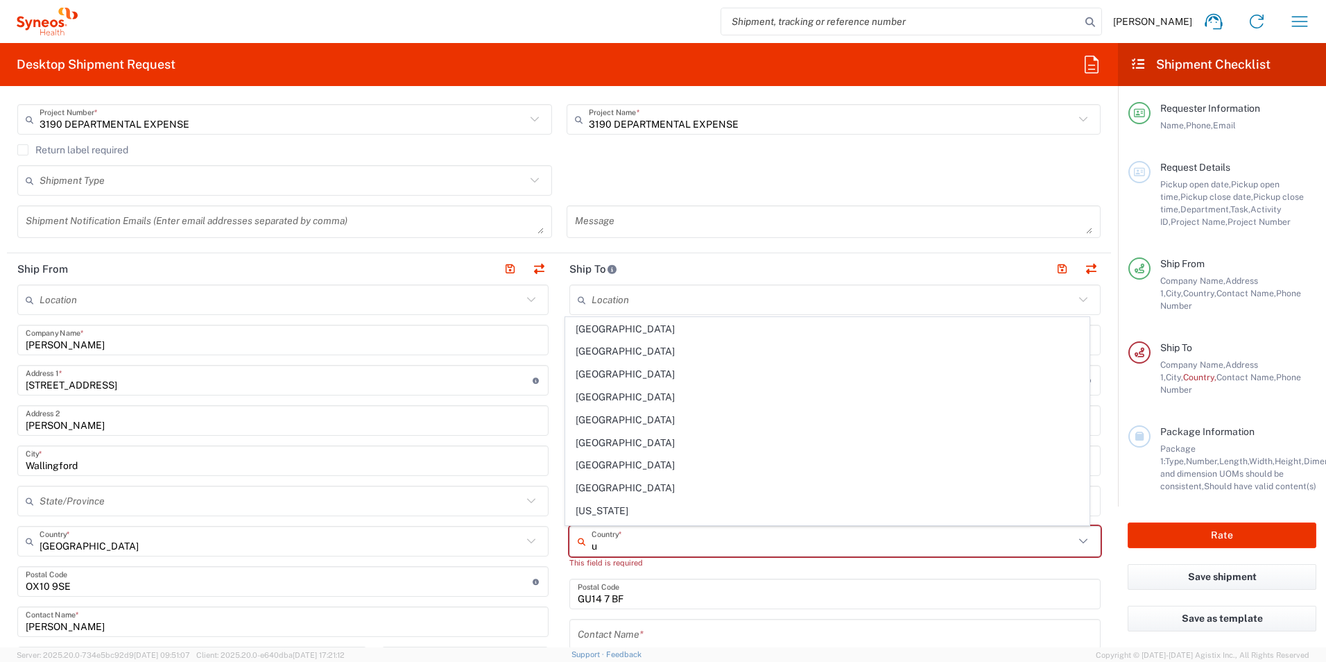
click at [626, 544] on input "u" at bounding box center [833, 541] width 483 height 24
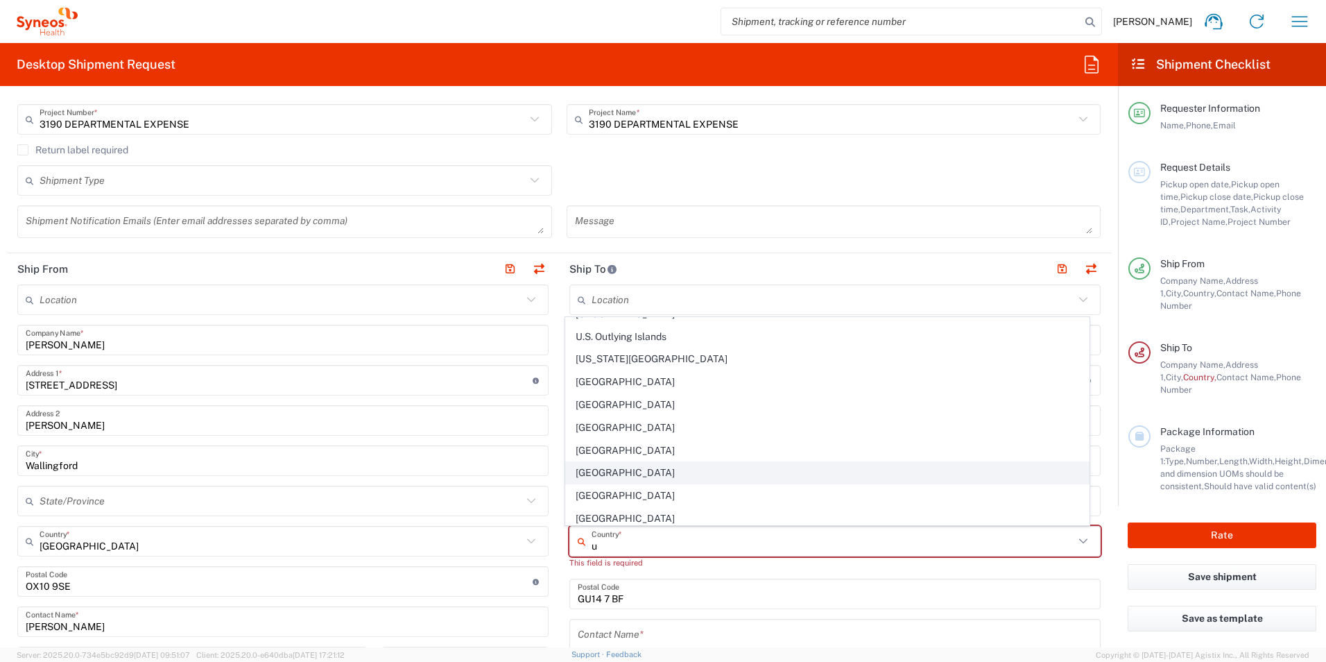
scroll to position [1566, 0]
click at [599, 374] on span "[GEOGRAPHIC_DATA]" at bounding box center [828, 377] width 524 height 21
type input "[GEOGRAPHIC_DATA]"
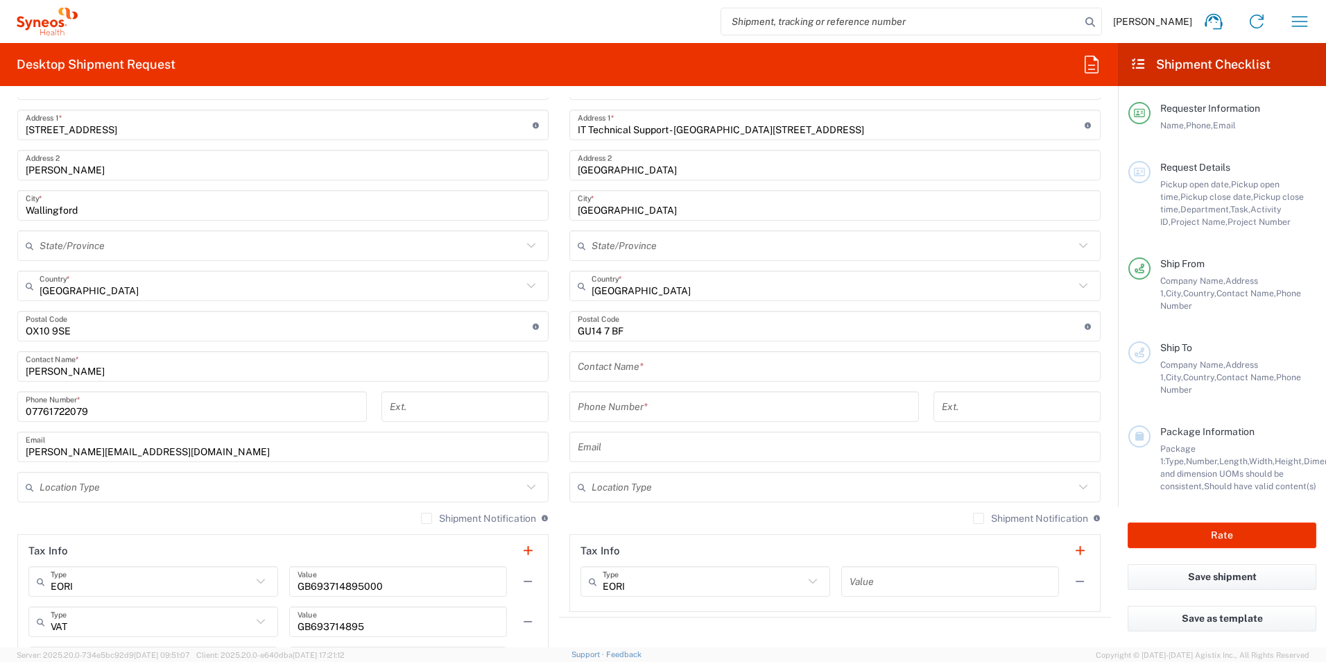
scroll to position [624, 0]
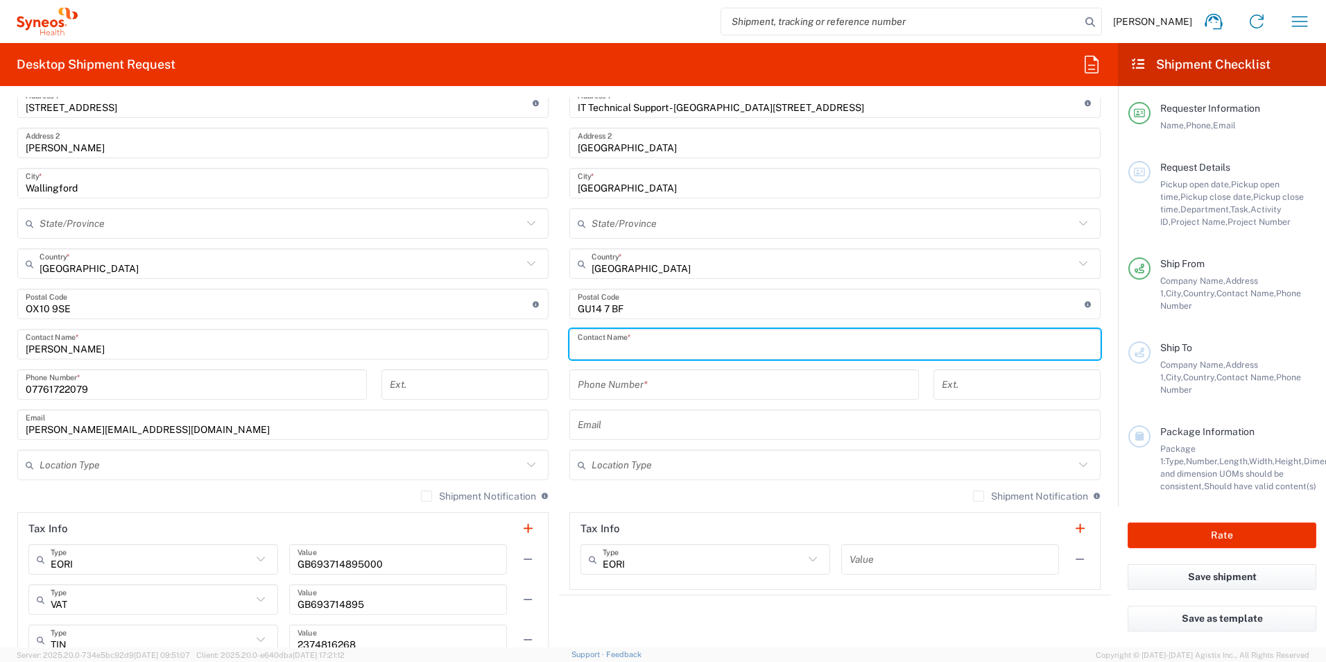
click at [626, 352] on input "text" at bounding box center [835, 344] width 515 height 24
type input "[PERSON_NAME]"
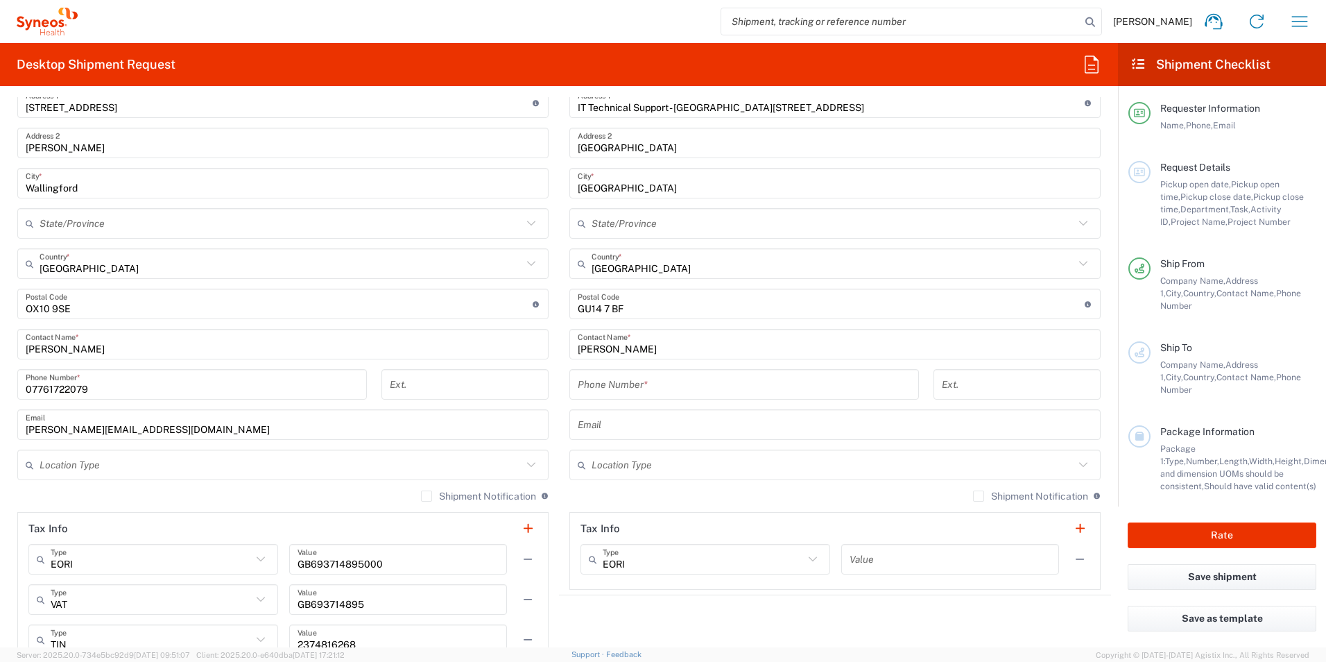
click at [664, 384] on input "tel" at bounding box center [744, 384] width 333 height 24
paste input "07812176749"
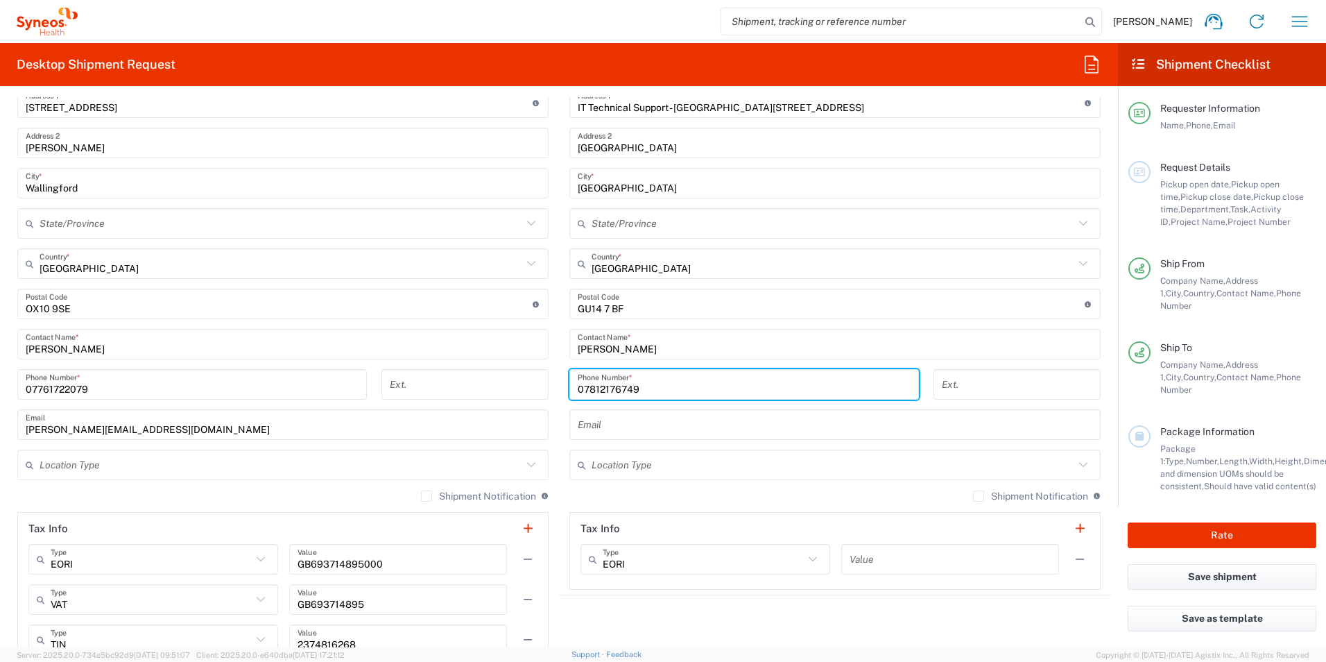
type input "07812176749"
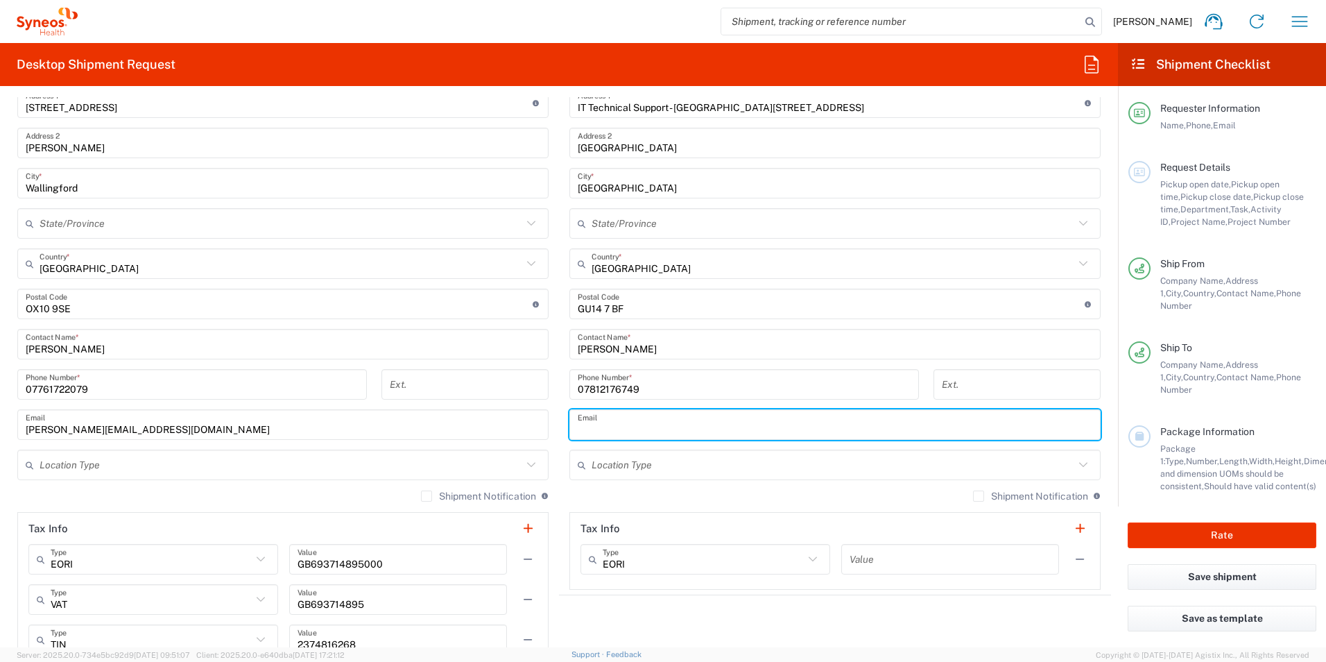
click at [697, 433] on input "text" at bounding box center [835, 425] width 515 height 24
click at [734, 432] on input "text" at bounding box center [835, 425] width 515 height 24
paste input "[PERSON_NAME][EMAIL_ADDRESS][PERSON_NAME][DOMAIN_NAME]"
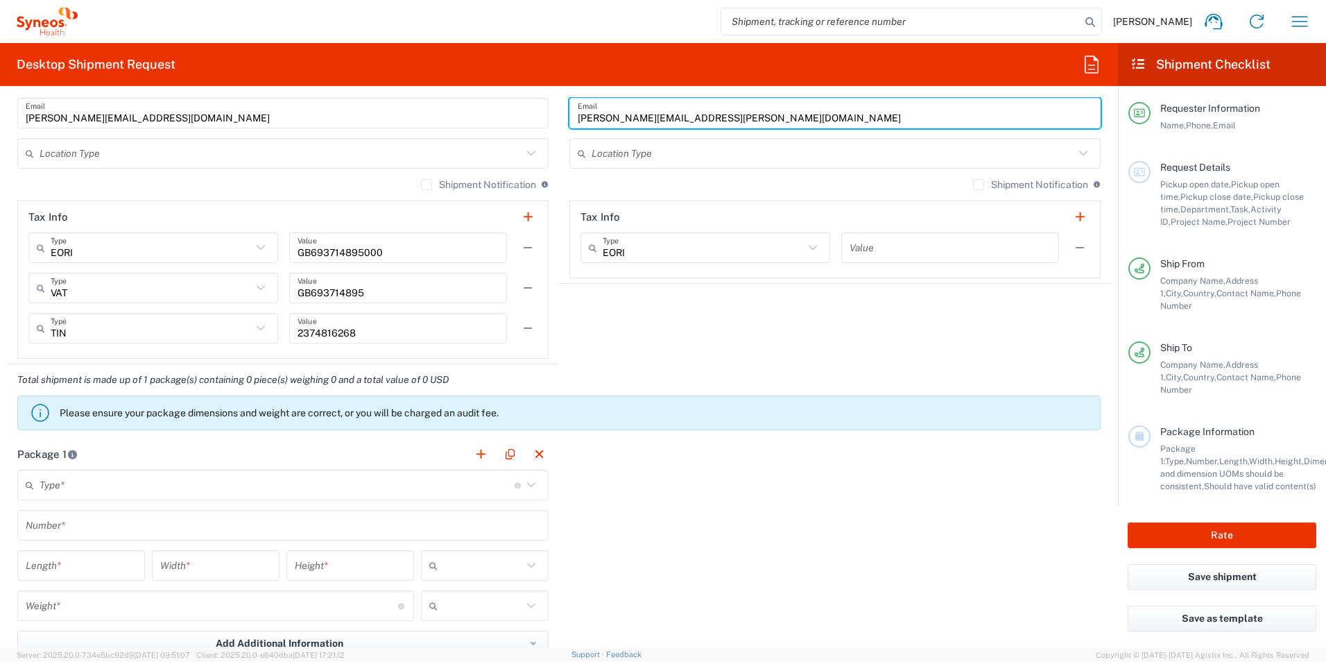
scroll to position [1040, 0]
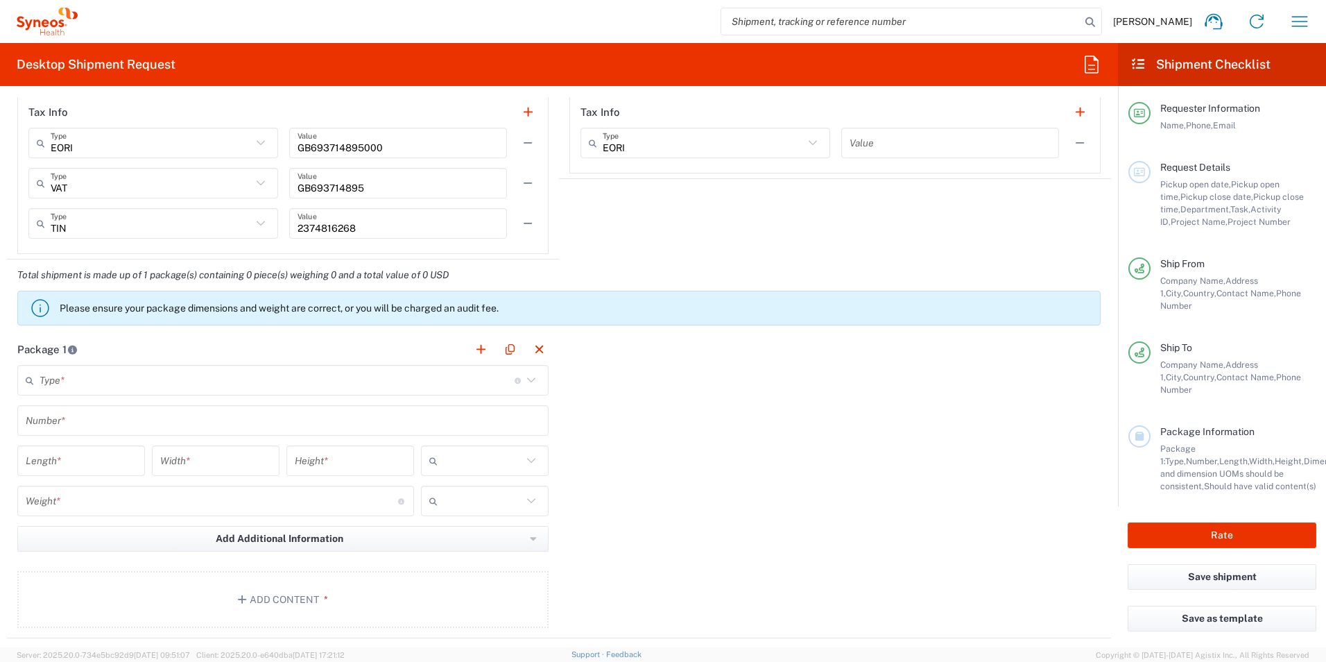
type input "[PERSON_NAME][EMAIL_ADDRESS][PERSON_NAME][DOMAIN_NAME]"
click at [441, 372] on input "text" at bounding box center [277, 380] width 475 height 24
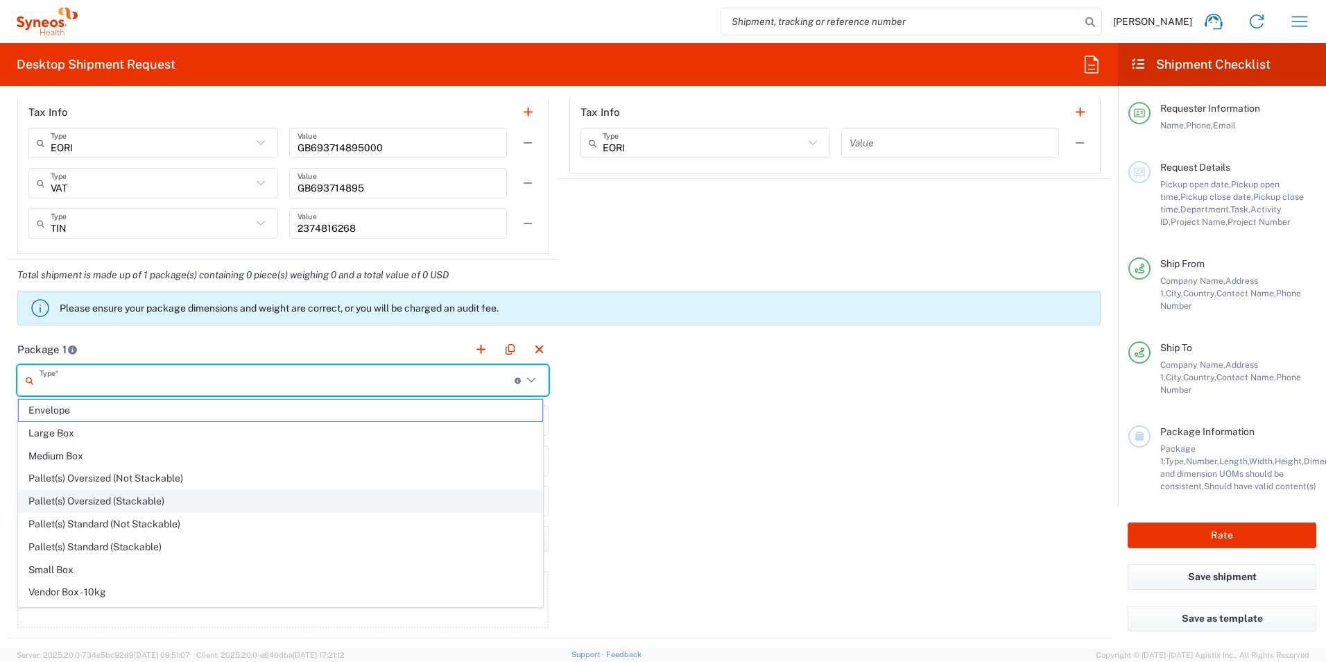
scroll to position [42, 0]
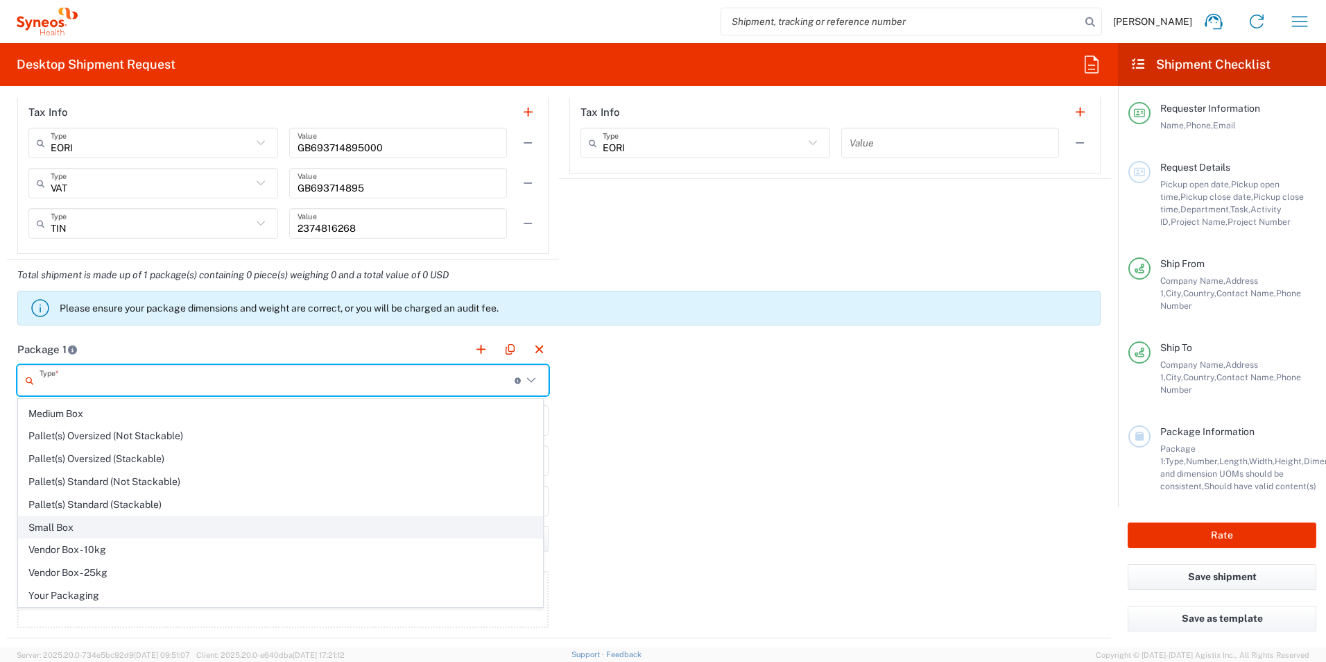
click at [172, 520] on span "Small Box" at bounding box center [281, 527] width 524 height 21
type input "Small Box"
type input "12.25"
type input "11"
type input "1.5"
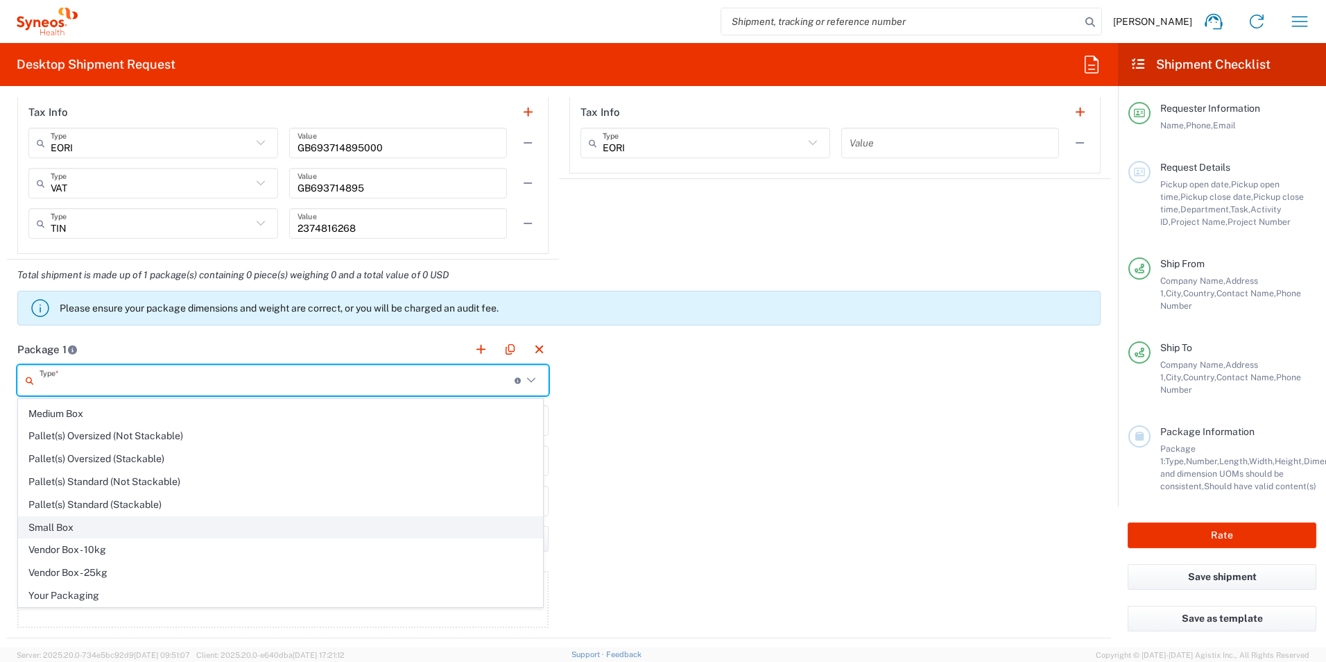
type input "in"
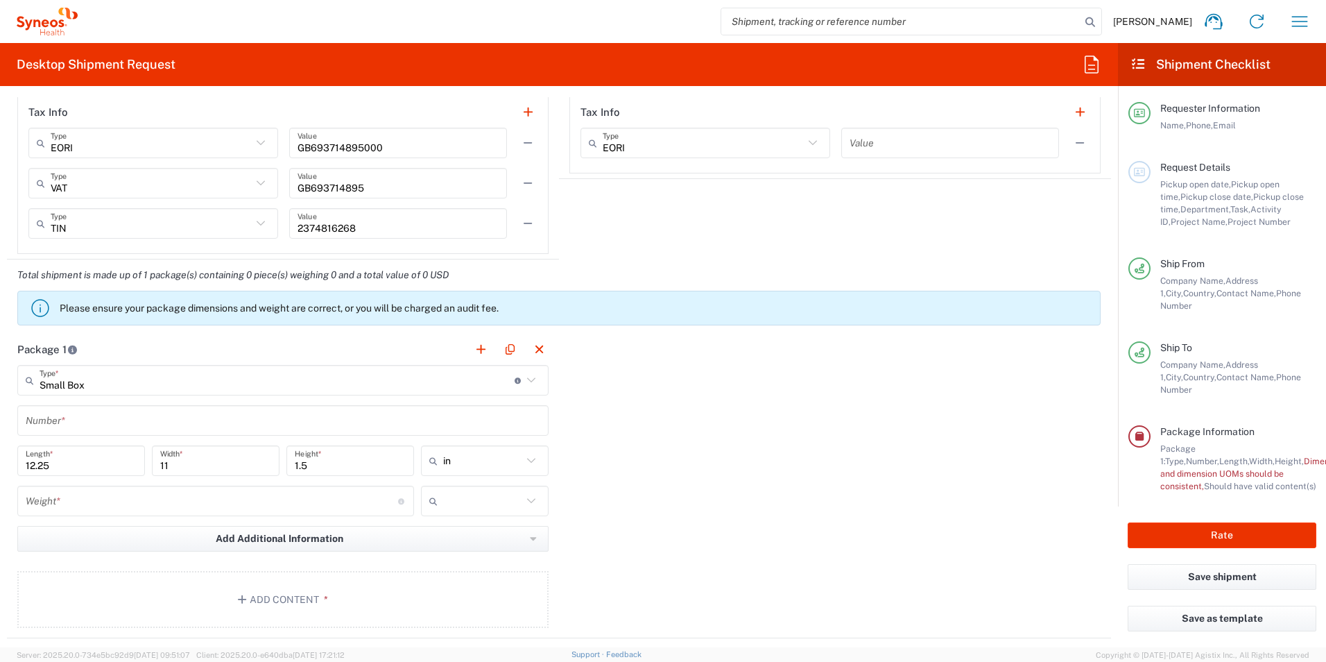
scroll to position [0, 0]
click at [162, 379] on input "Small Box" at bounding box center [277, 380] width 475 height 24
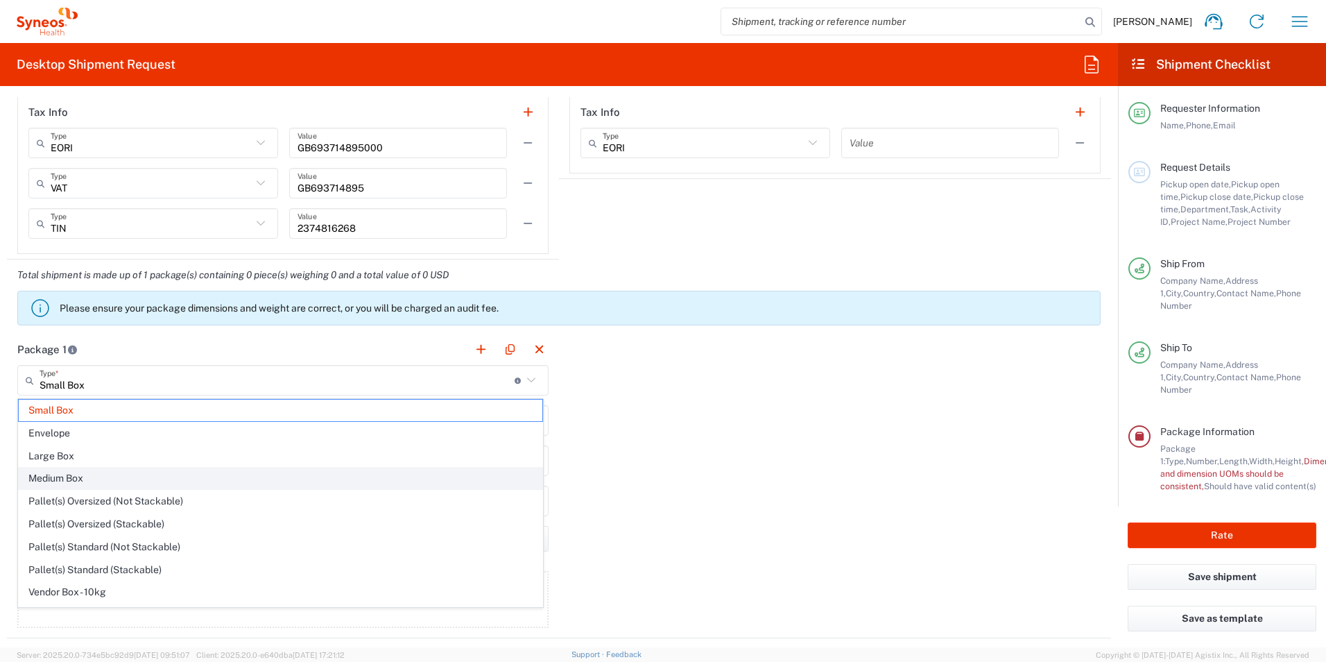
click at [211, 472] on span "Medium Box" at bounding box center [281, 477] width 524 height 21
type input "Medium Box"
type input "13"
type input "11.5"
type input "2.5"
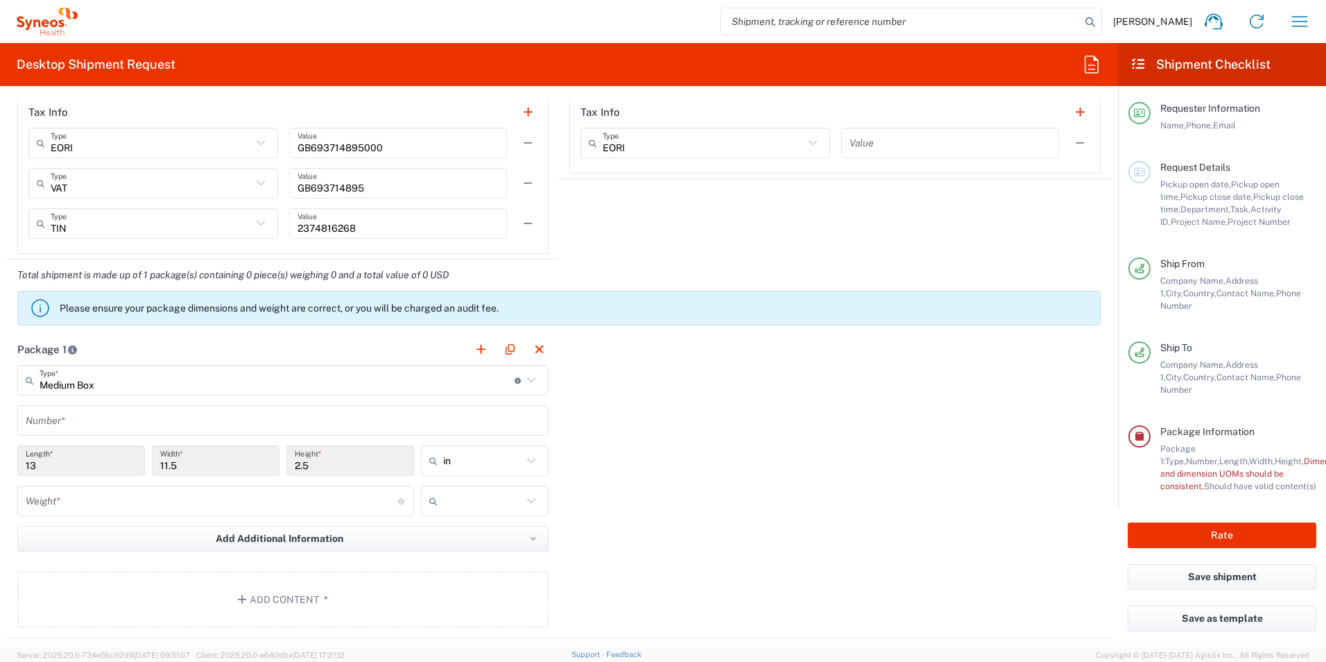
click at [137, 417] on input "text" at bounding box center [283, 420] width 515 height 24
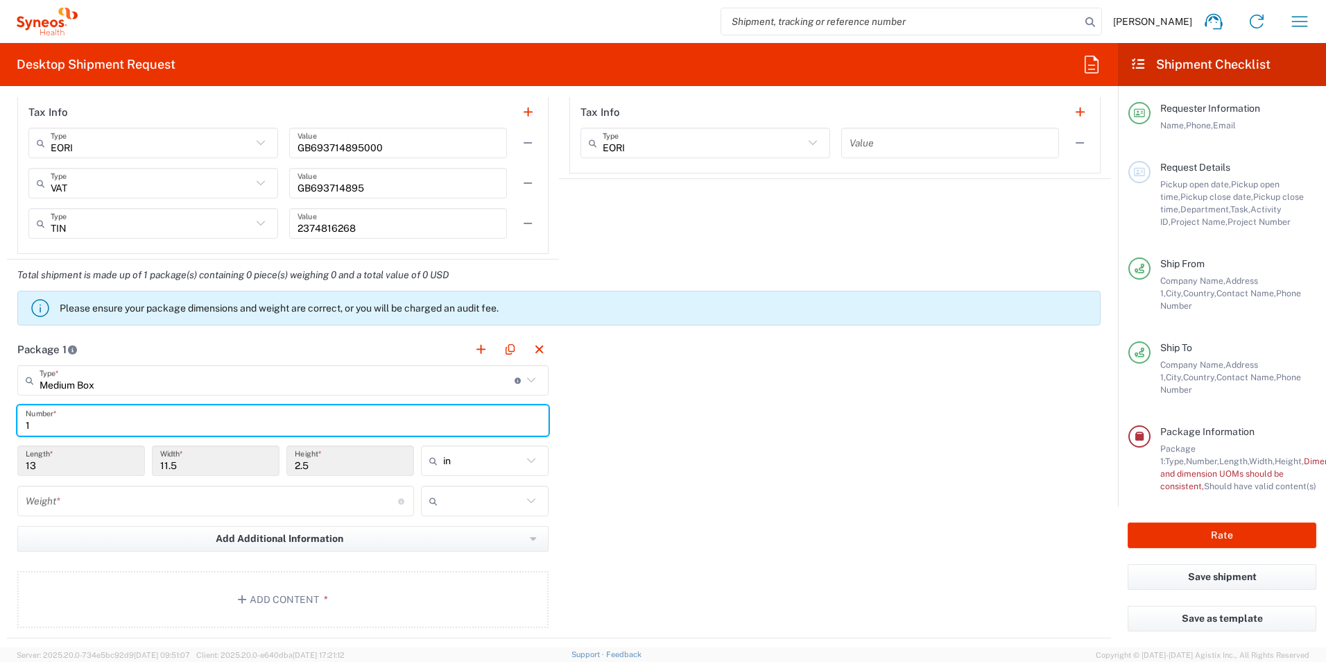
type input "1"
click at [623, 427] on div "Package 1 Medium Box Type * Material used to package goods Small Box Envelope L…" at bounding box center [559, 486] width 1104 height 304
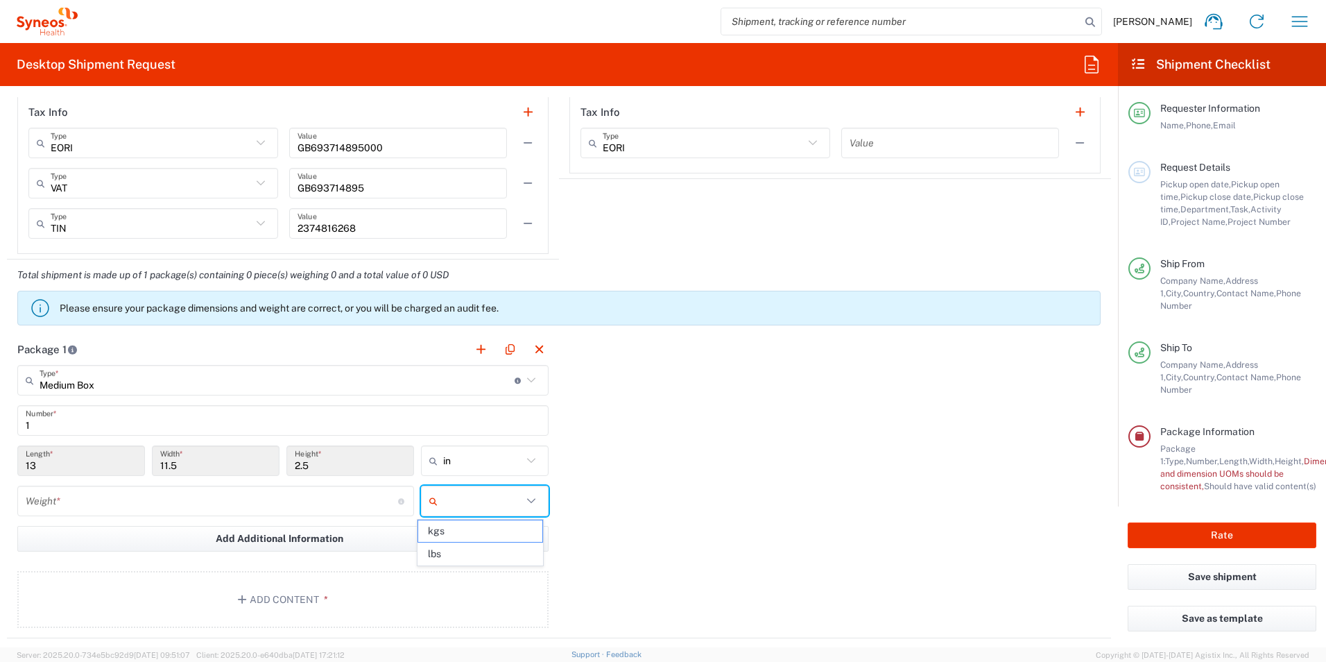
click at [474, 500] on input "text" at bounding box center [482, 501] width 79 height 22
click at [474, 527] on span "kgs" at bounding box center [479, 530] width 123 height 21
type input "kgs"
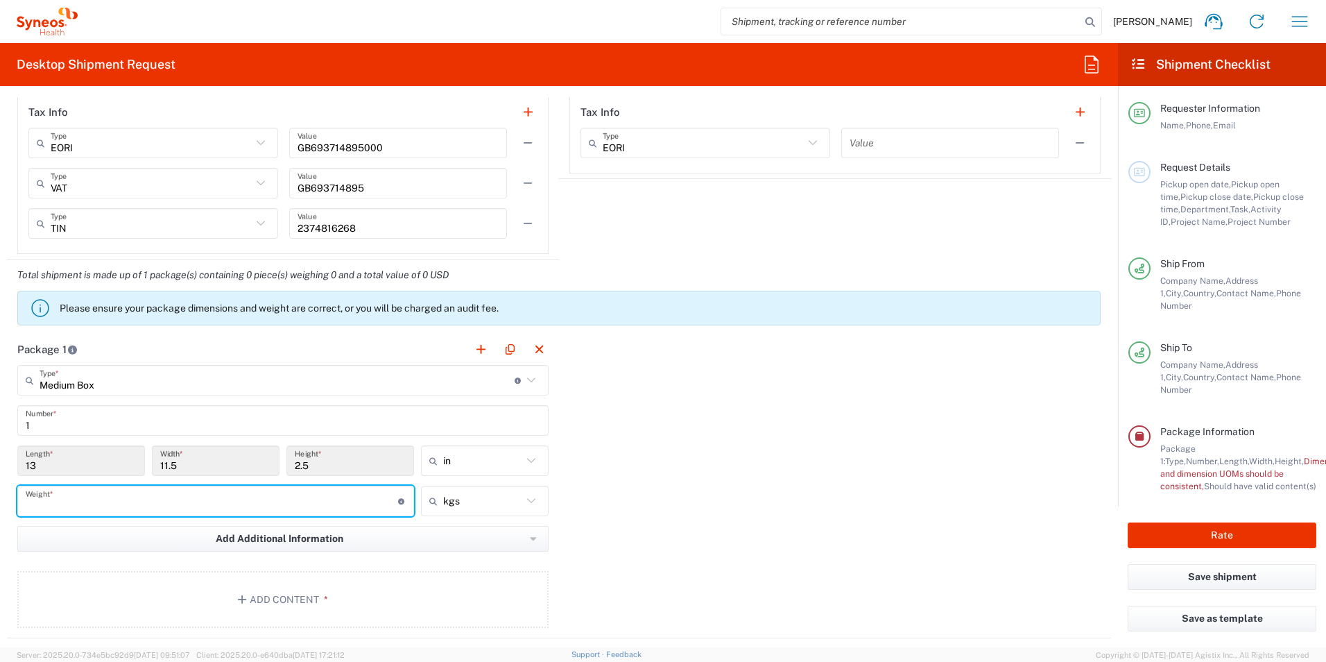
click at [325, 504] on input "number" at bounding box center [212, 501] width 372 height 24
type input "3"
click at [94, 455] on input "13" at bounding box center [81, 461] width 111 height 24
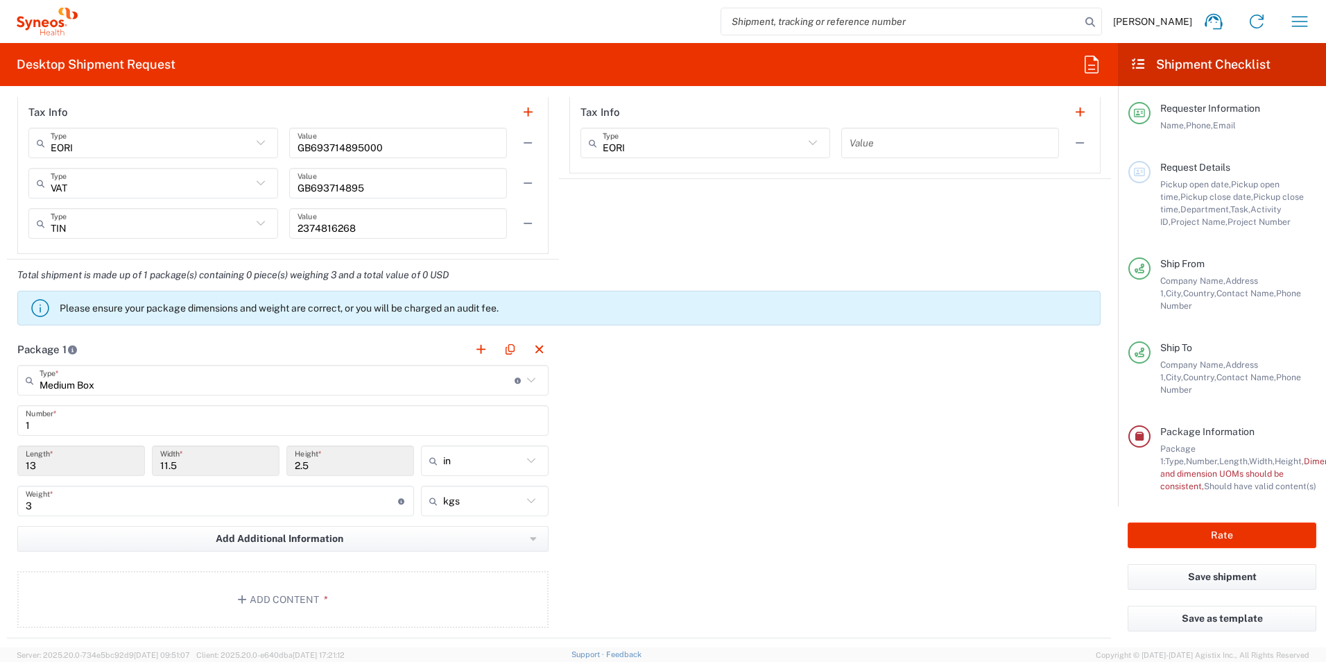
drag, startPoint x: 91, startPoint y: 455, endPoint x: -3, endPoint y: 467, distance: 94.5
click at [0, 467] on html "[PERSON_NAME] Home Shipment estimator Shipment tracking Desktop shipment reques…" at bounding box center [663, 331] width 1326 height 662
click at [193, 467] on input "11.5" at bounding box center [215, 461] width 111 height 24
drag, startPoint x: 192, startPoint y: 467, endPoint x: 153, endPoint y: 463, distance: 39.1
click at [153, 463] on div "11.5 Width *" at bounding box center [216, 460] width 128 height 31
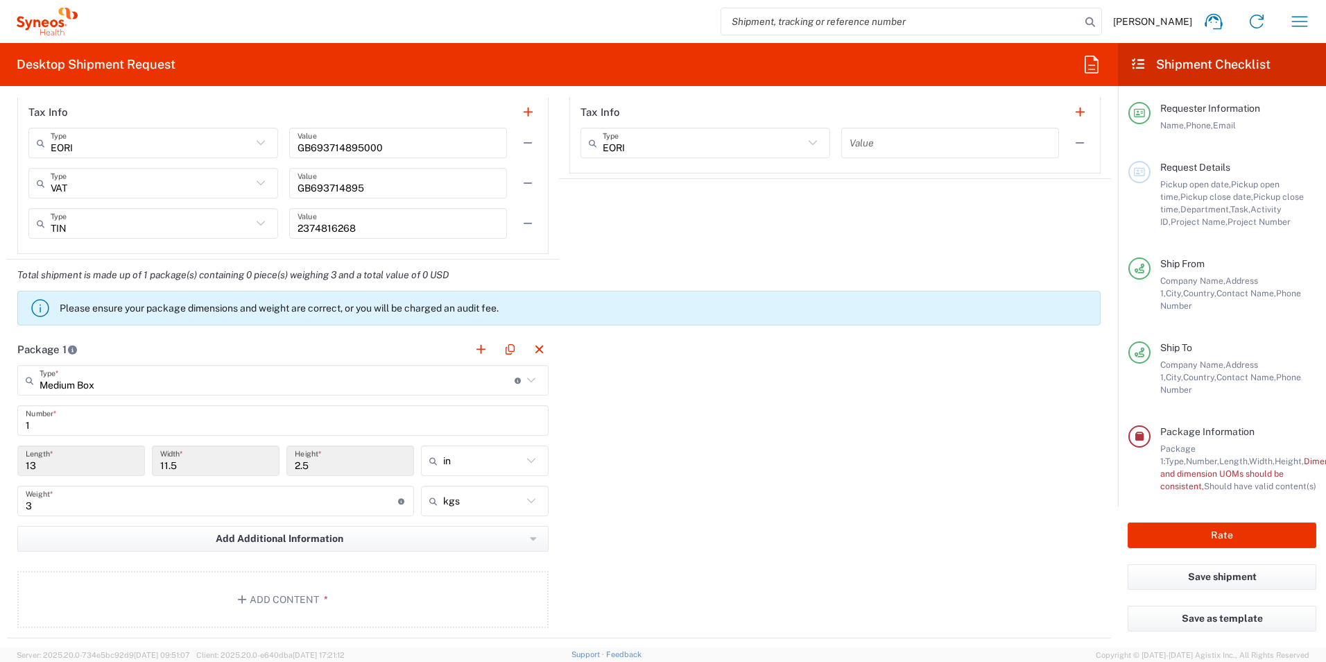
drag, startPoint x: 153, startPoint y: 463, endPoint x: 235, endPoint y: 470, distance: 82.1
click at [235, 470] on input "11.5" at bounding box center [215, 461] width 111 height 24
click at [197, 464] on input "11.5" at bounding box center [215, 461] width 111 height 24
click at [101, 465] on input "13" at bounding box center [81, 461] width 111 height 24
click at [486, 462] on input "text" at bounding box center [482, 460] width 79 height 22
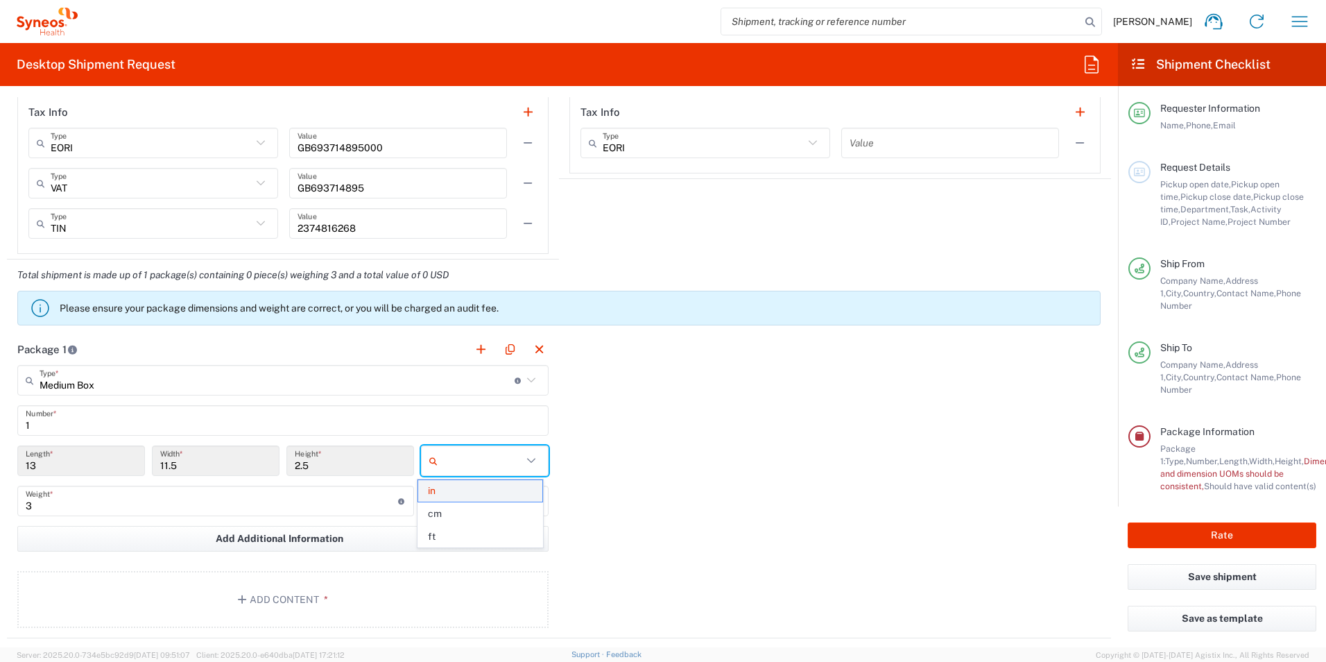
click at [465, 494] on span "in" at bounding box center [479, 490] width 123 height 21
drag, startPoint x: 103, startPoint y: 468, endPoint x: 94, endPoint y: 467, distance: 9.0
click at [101, 468] on input "13" at bounding box center [81, 461] width 111 height 24
drag, startPoint x: 39, startPoint y: 465, endPoint x: 17, endPoint y: 460, distance: 22.7
click at [19, 461] on div "13 Length *" at bounding box center [81, 460] width 128 height 31
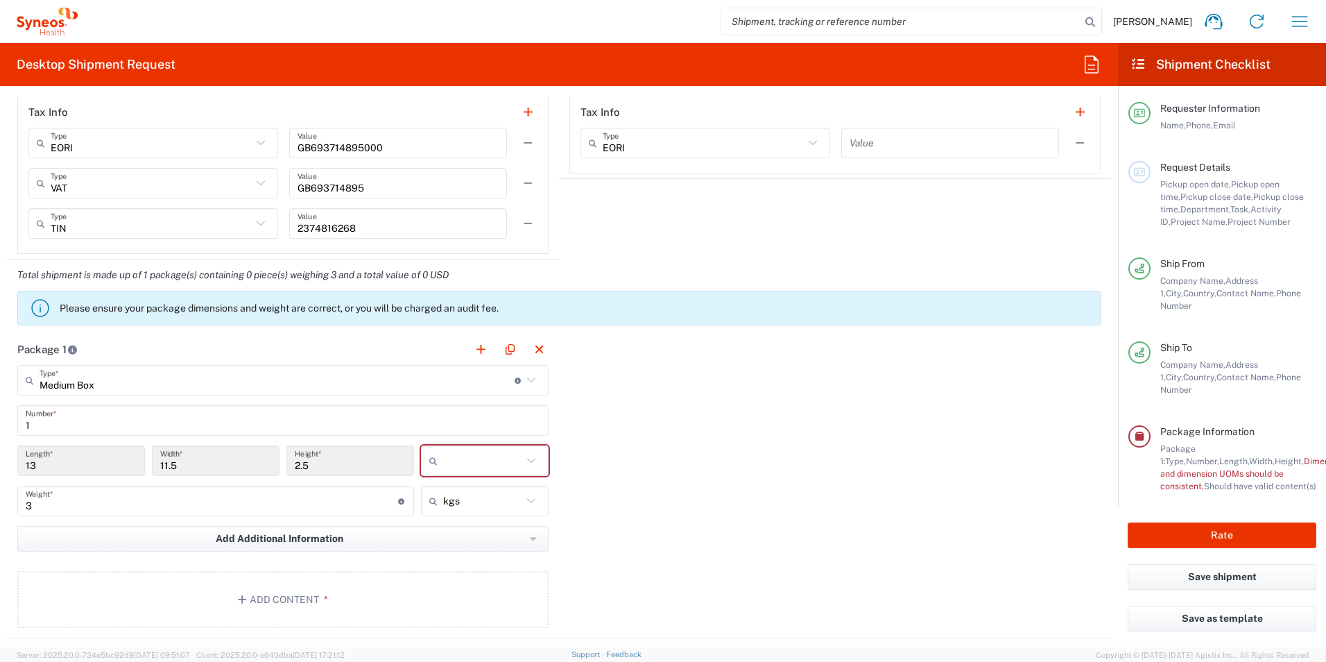
click at [522, 381] on icon at bounding box center [531, 380] width 18 height 18
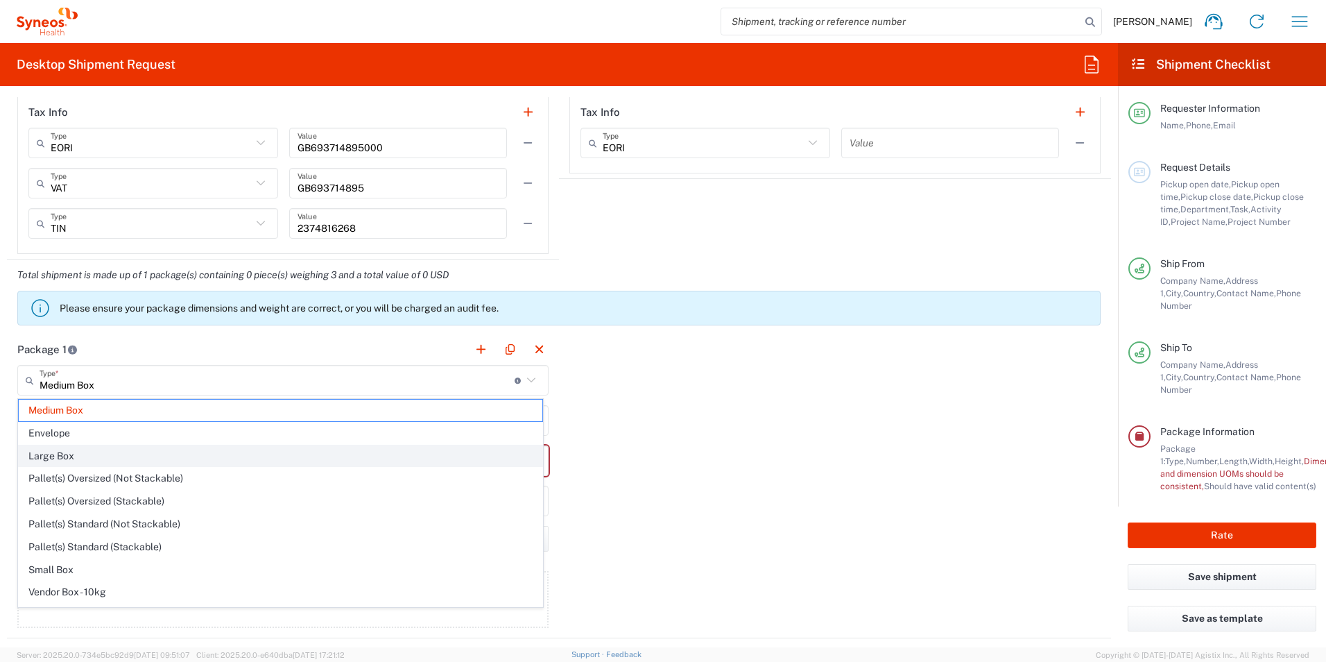
click at [447, 452] on span "Large Box" at bounding box center [281, 455] width 524 height 21
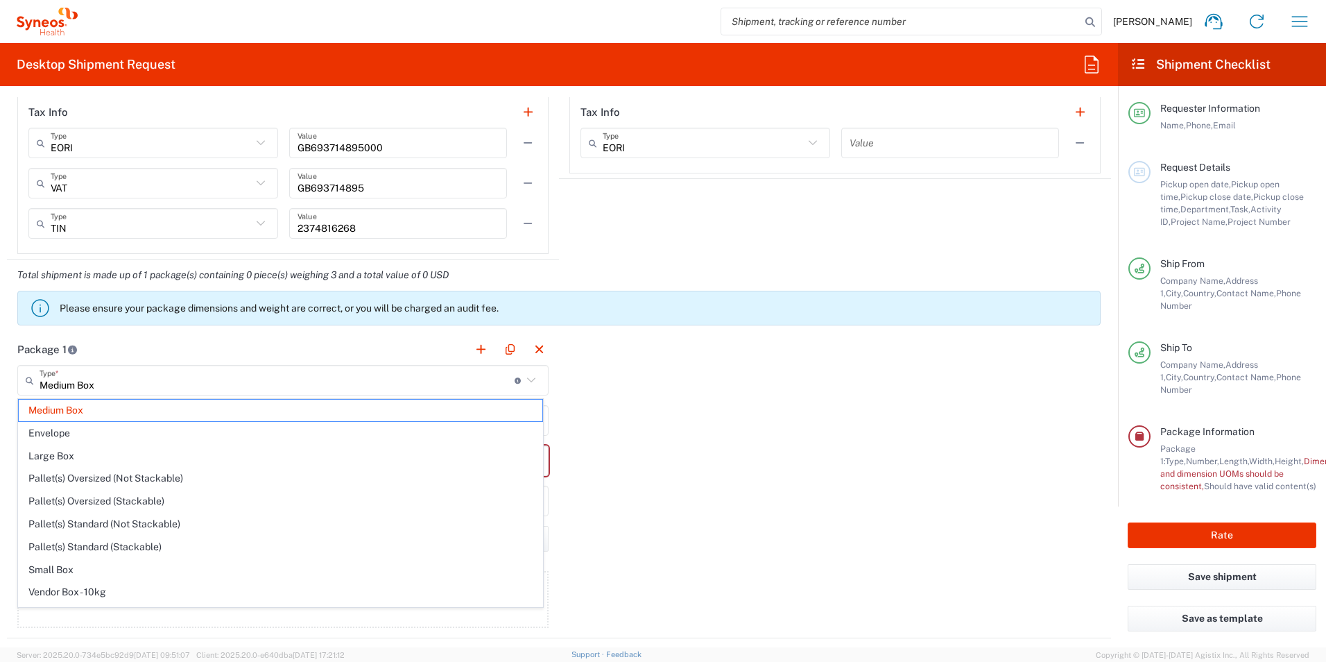
type input "Large Box"
type input "17.5"
type input "12.5"
type input "3"
type input "in"
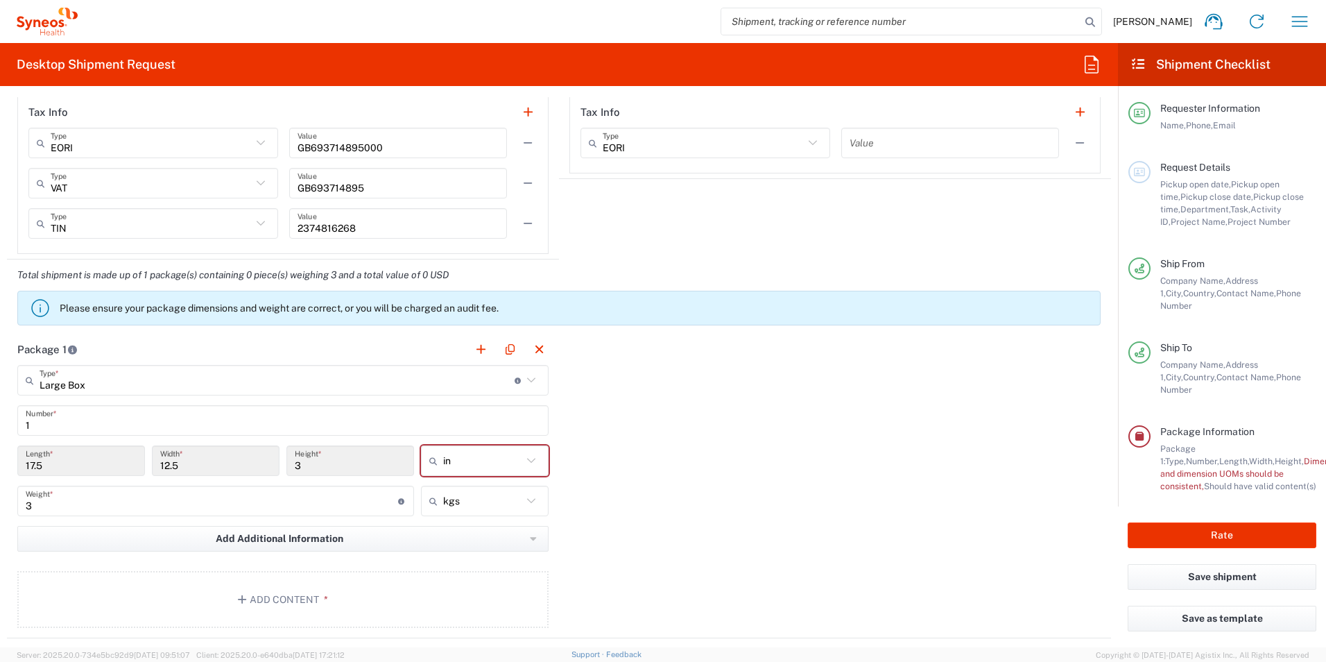
click at [653, 393] on div "Package 1 Large Box Type * Material used to package goods Medium Box Envelope L…" at bounding box center [559, 486] width 1104 height 304
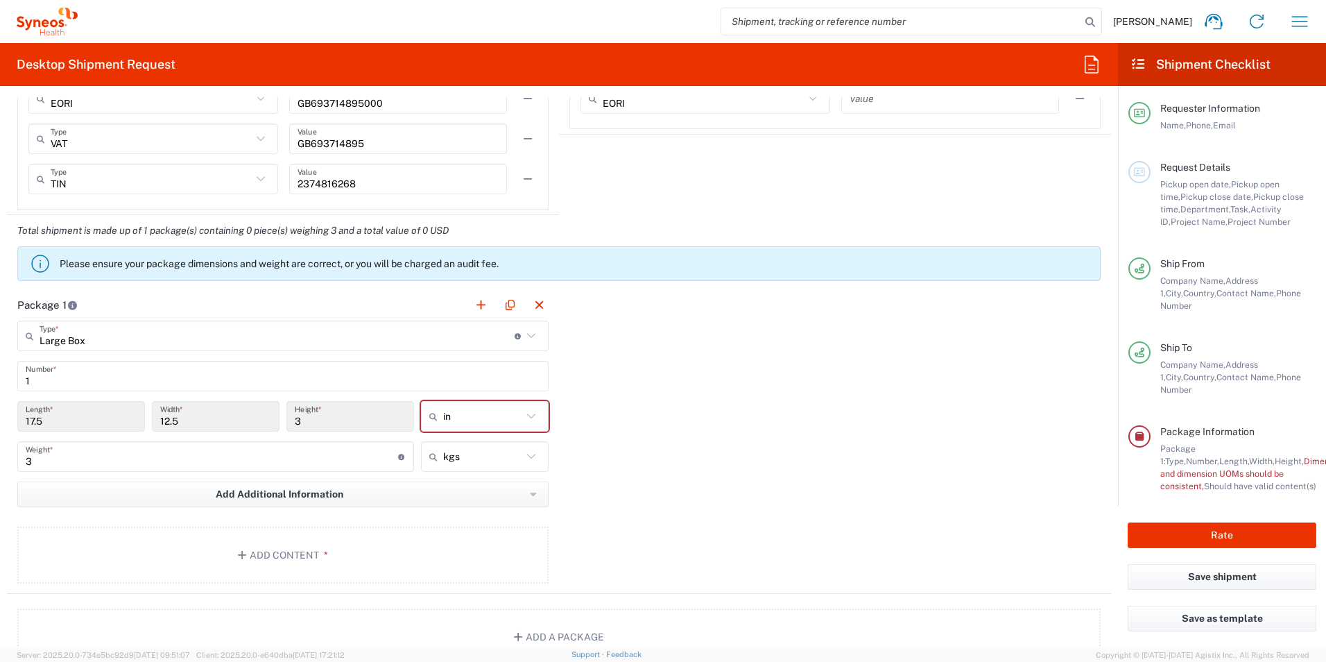
scroll to position [1110, 0]
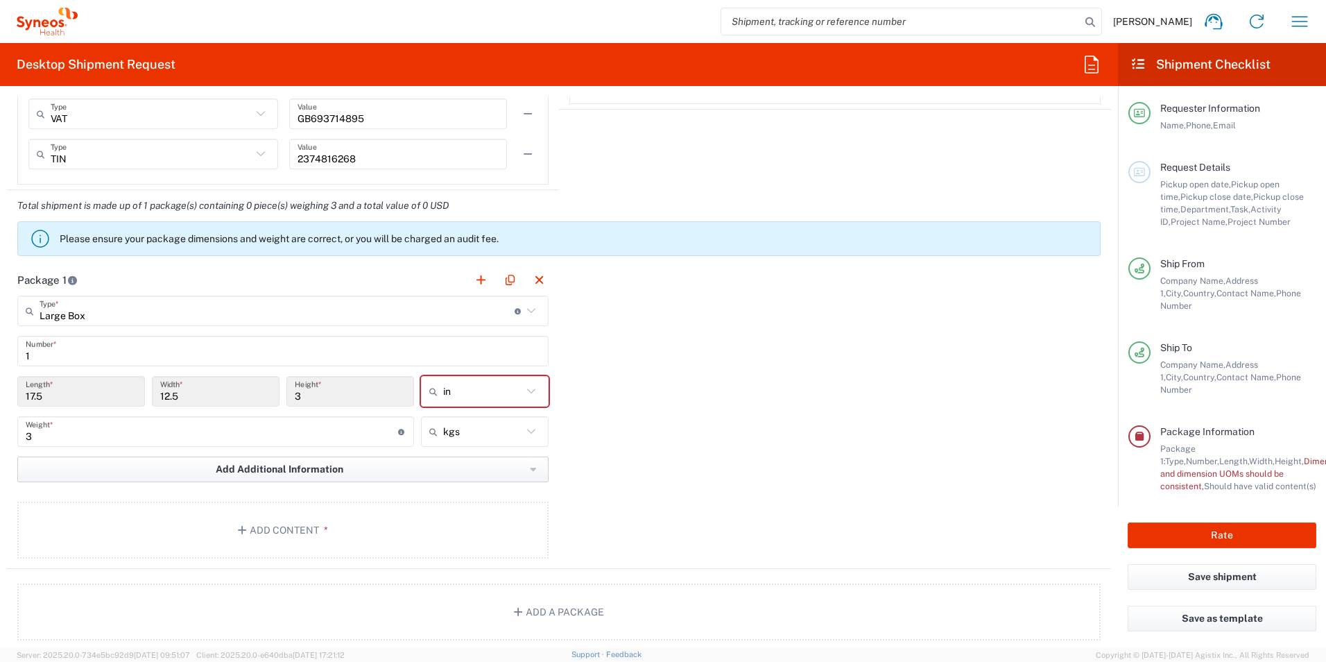
click at [496, 470] on button "Add Additional Information" at bounding box center [282, 469] width 531 height 26
click at [225, 464] on span "Add Additional Information" at bounding box center [280, 469] width 128 height 13
click at [792, 436] on div "Package 1 Large Box Type * Material used to package goods Medium Box Envelope L…" at bounding box center [559, 416] width 1104 height 304
click at [278, 534] on button "Add Content *" at bounding box center [282, 529] width 531 height 57
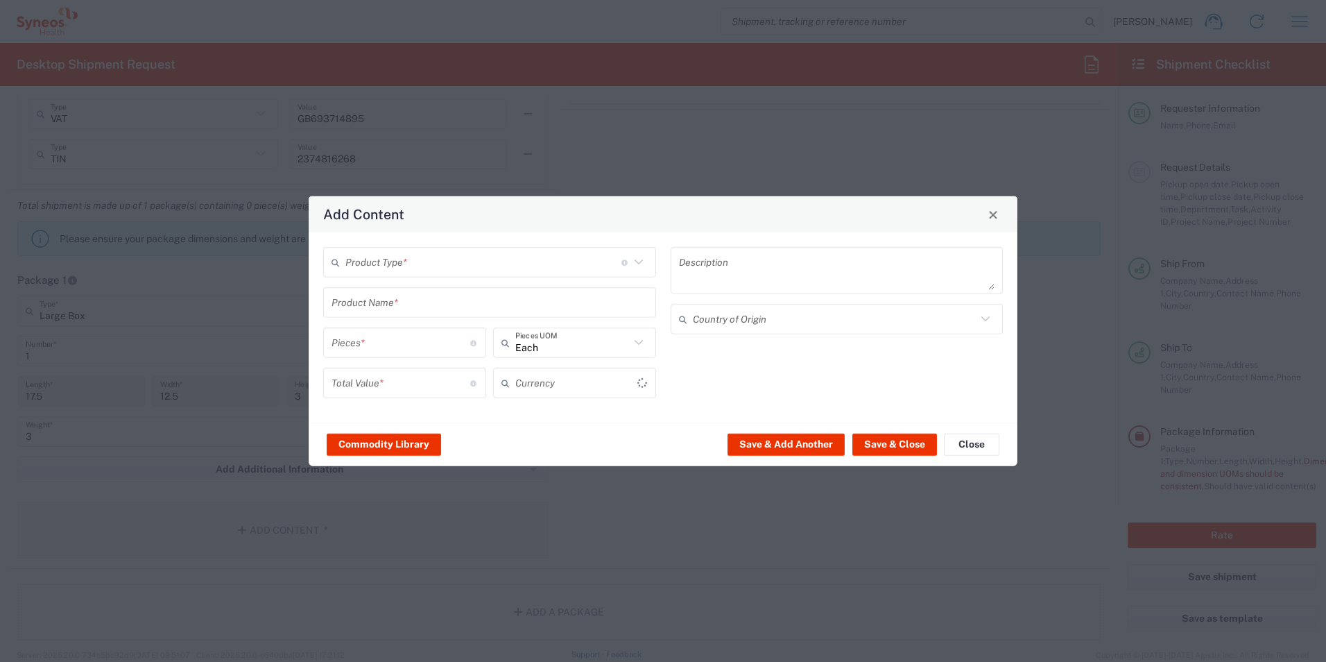
type input "US Dollar"
drag, startPoint x: 384, startPoint y: 275, endPoint x: 384, endPoint y: 268, distance: 7.0
click at [384, 273] on div "Product Type * Document: Paper document generated internally by Syneos, a clien…" at bounding box center [489, 262] width 333 height 31
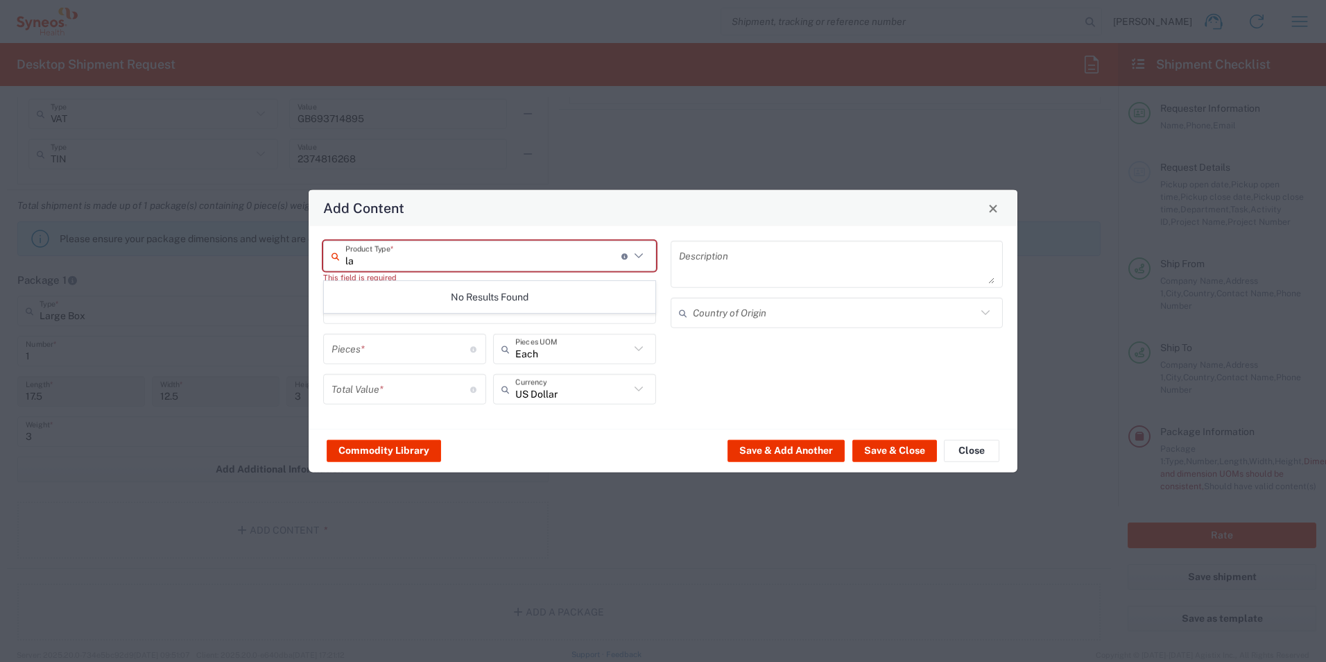
type input "l"
click at [433, 309] on span "General Commodity" at bounding box center [490, 314] width 330 height 21
type input "General Commodity"
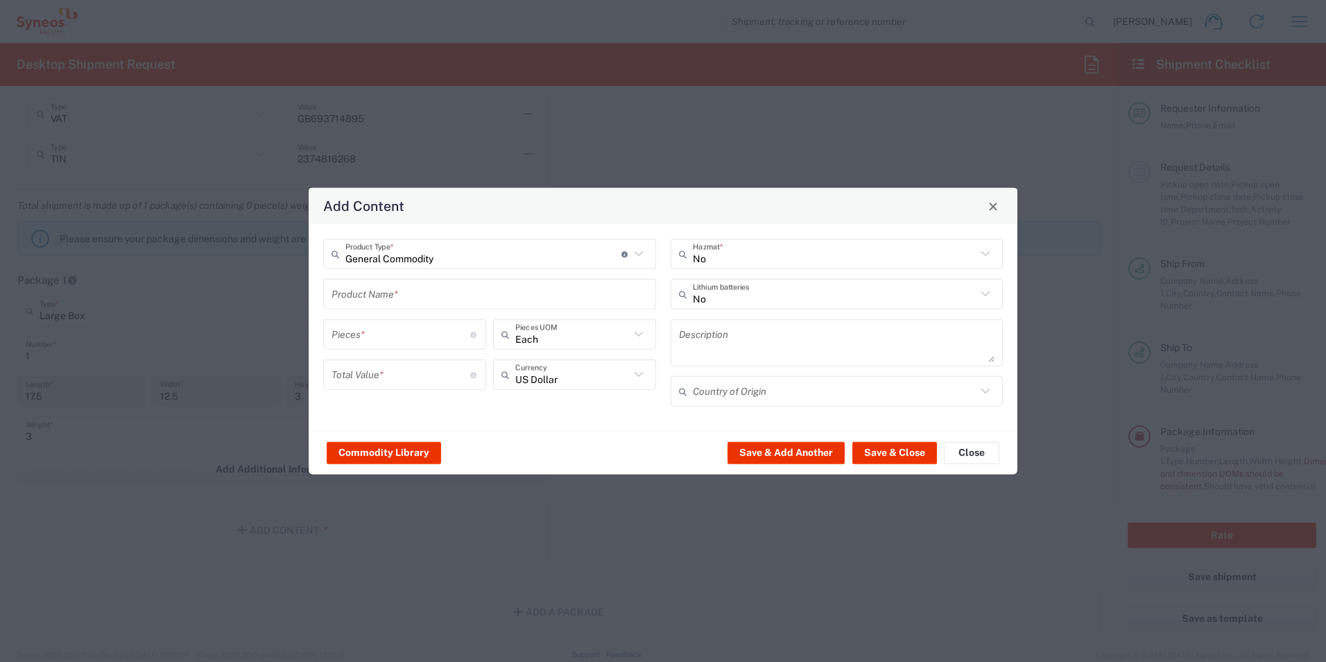
click at [403, 294] on input "text" at bounding box center [490, 294] width 316 height 24
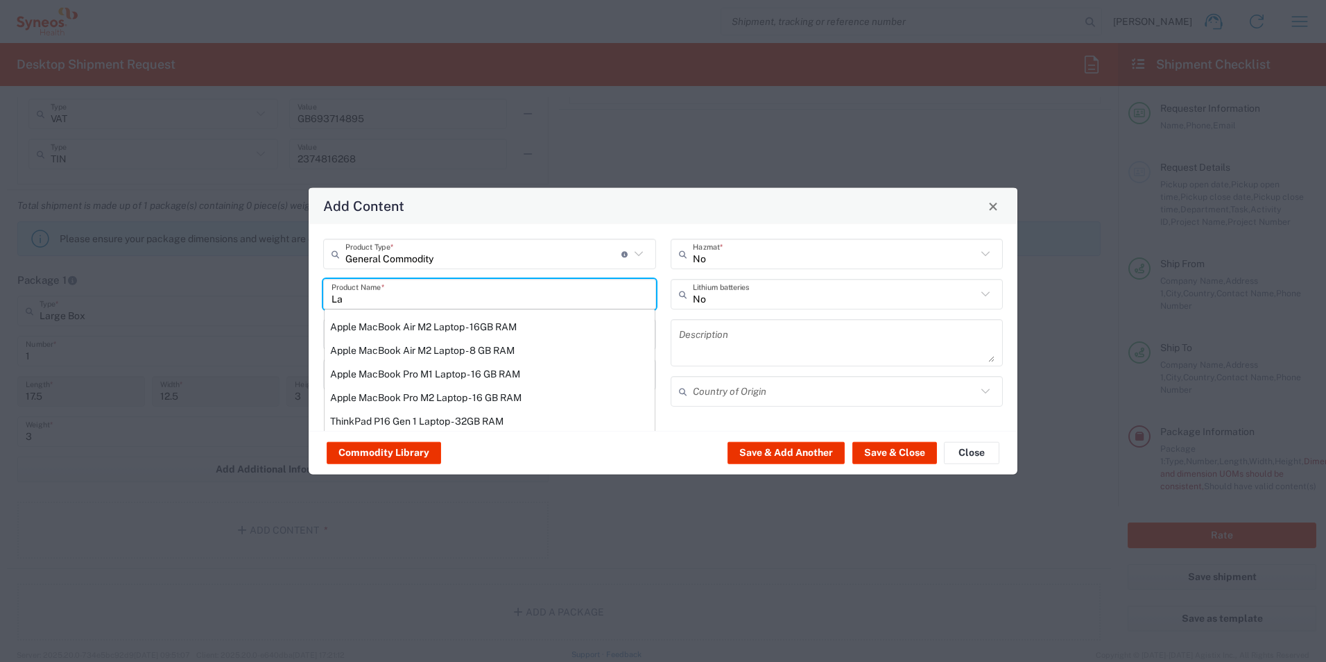
type input "L"
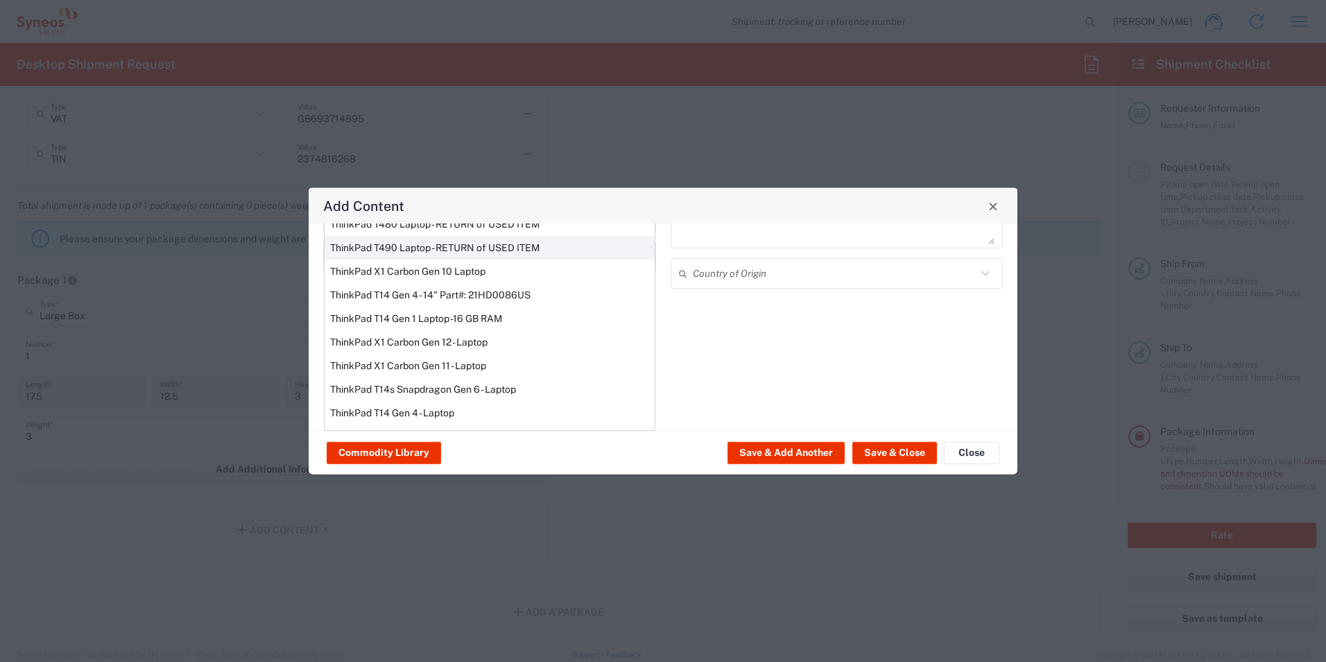
scroll to position [10, 0]
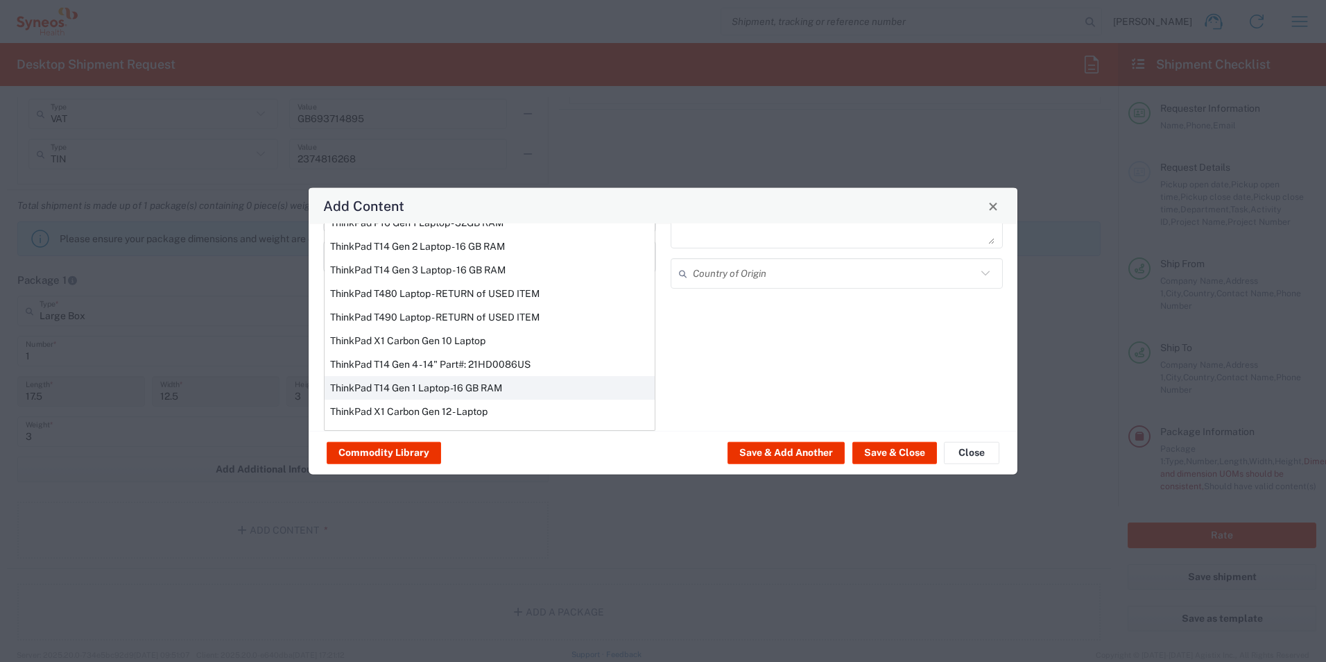
click at [447, 381] on div "ThinkPad T14 Gen 1 Laptop -16 GB RAM" at bounding box center [490, 388] width 330 height 24
type input "ThinkPad T14 Gen 1 Laptop -16 GB RAM"
type textarea "Intel Core i5-10210U- 14"- 512 GB SSD"
type input "[GEOGRAPHIC_DATA]"
type input "Yes"
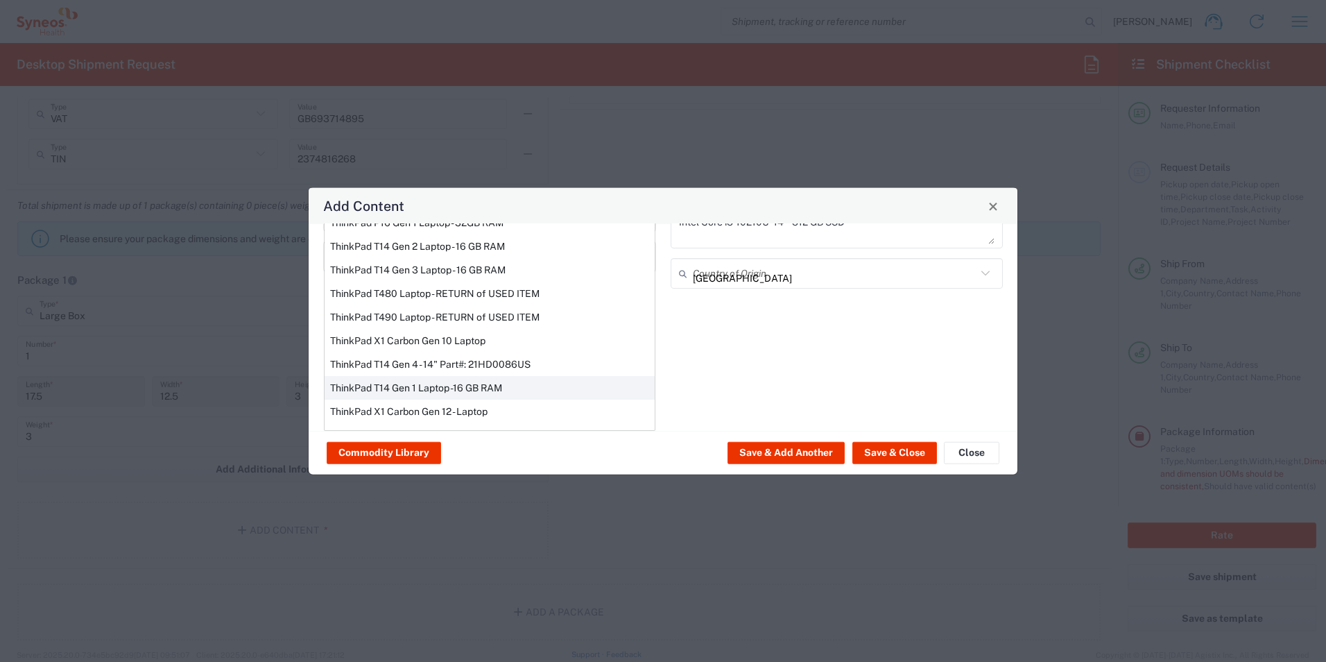
scroll to position [0, 0]
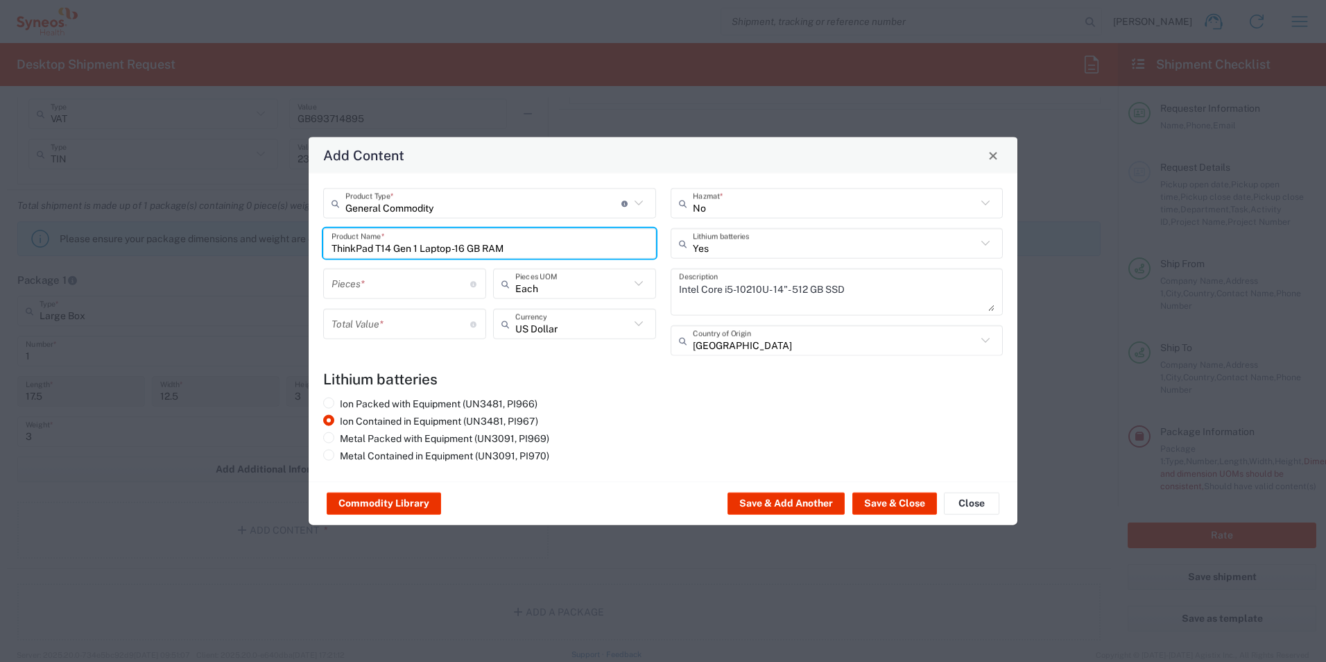
click at [427, 288] on input "number" at bounding box center [401, 283] width 139 height 24
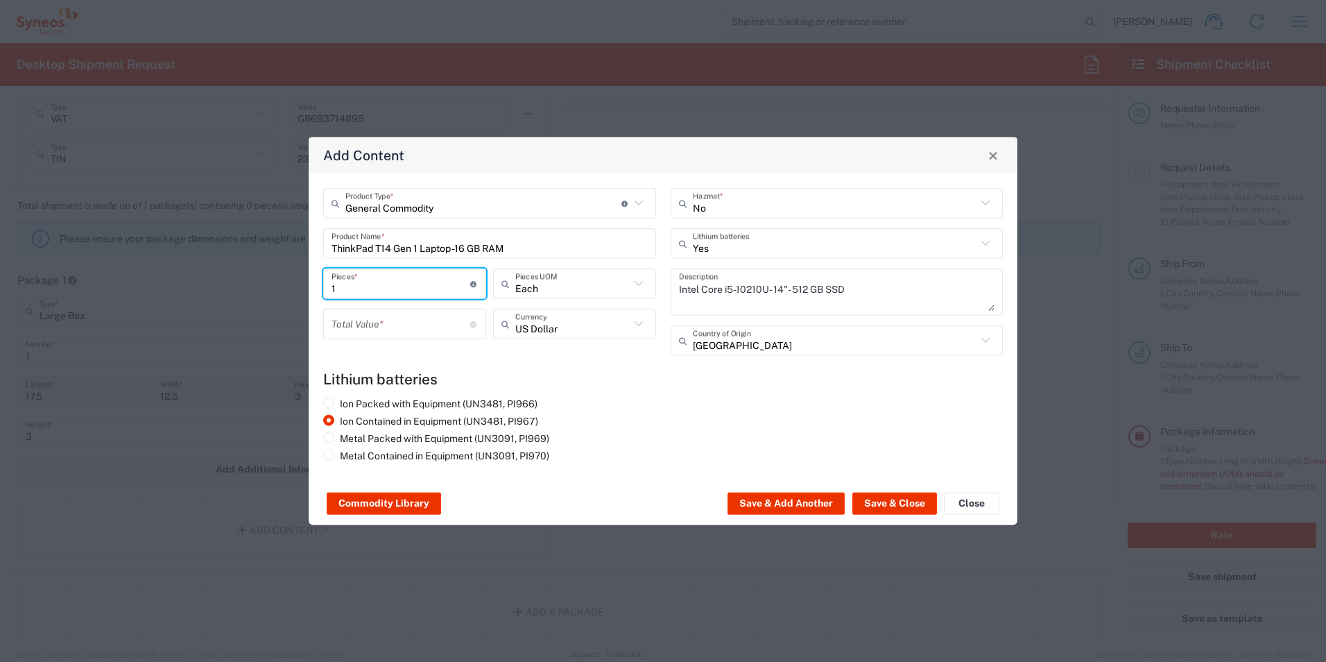
type input "1"
click at [347, 331] on input "number" at bounding box center [401, 323] width 139 height 24
type input "200"
click at [623, 407] on div "Ion Packed with Equipment (UN3481, PI966) Ion Contained in Equipment (UN3481, P…" at bounding box center [489, 431] width 347 height 69
click at [530, 322] on input "text" at bounding box center [572, 323] width 114 height 24
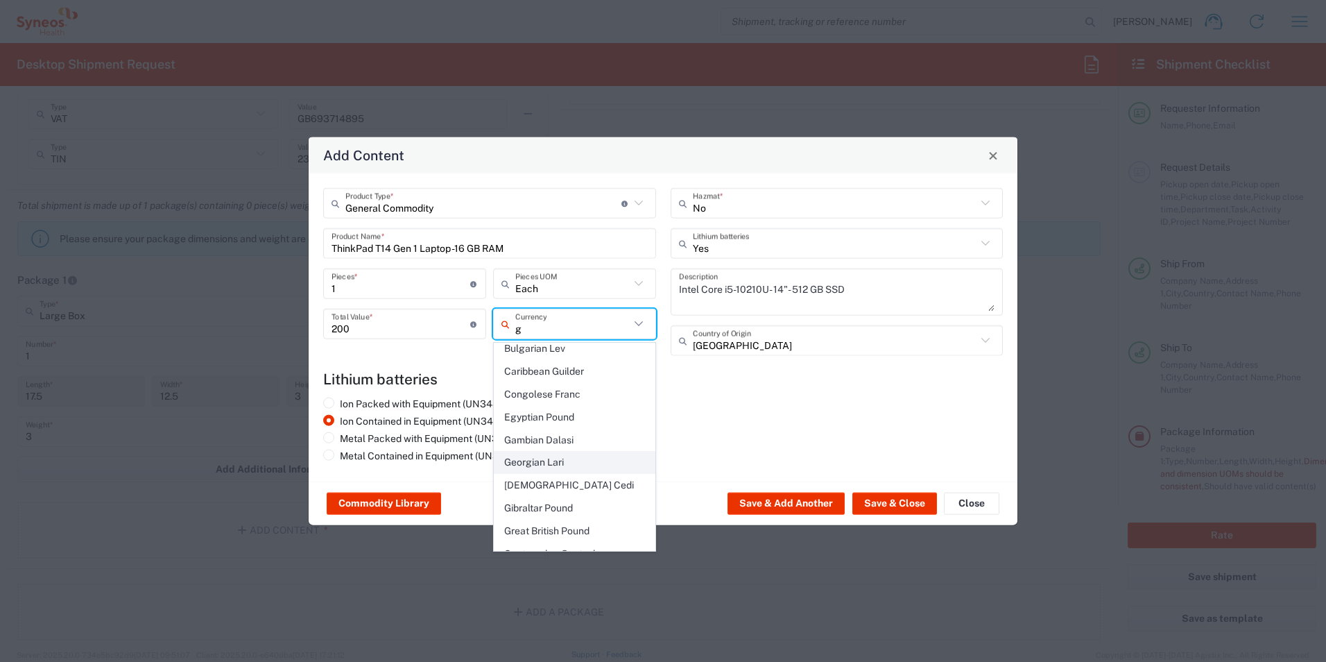
scroll to position [277, 0]
click at [570, 495] on span "Great British Pound" at bounding box center [574, 505] width 160 height 21
type input "Great British Pound"
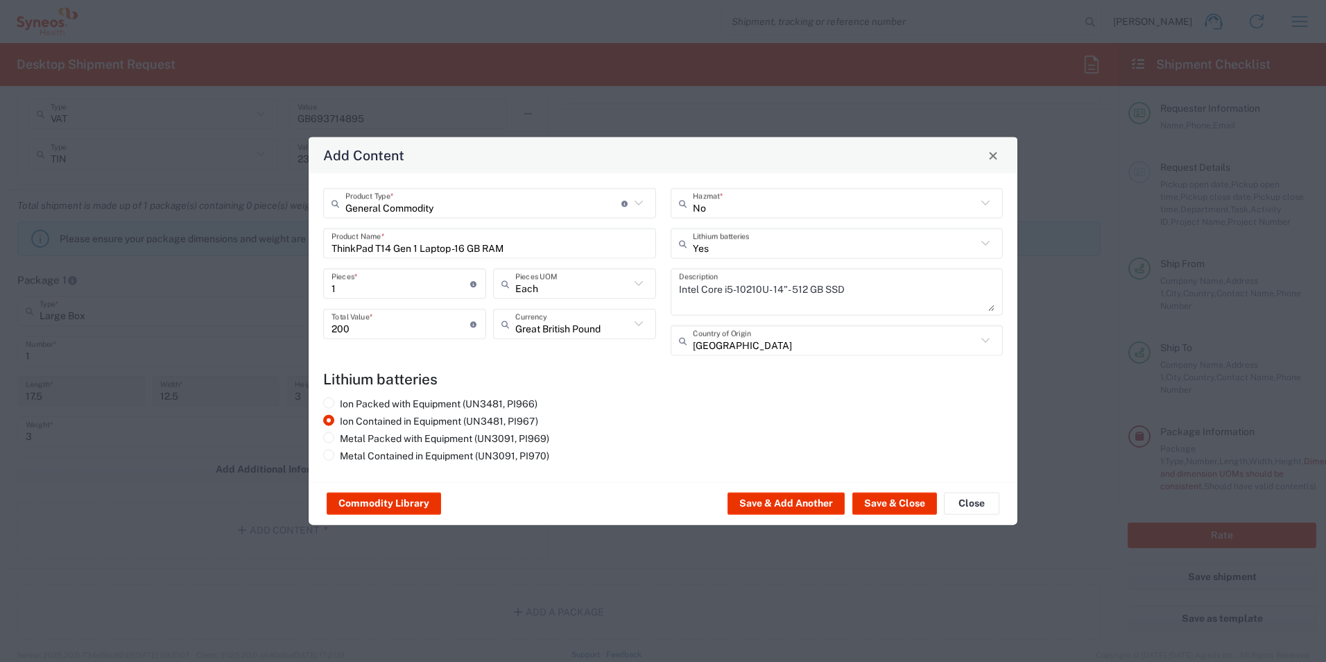
click at [708, 399] on div "Ion Packed with Equipment (UN3481, PI966) Ion Contained in Equipment (UN3481, P…" at bounding box center [663, 431] width 694 height 69
click at [905, 503] on button "Save & Close" at bounding box center [894, 503] width 85 height 22
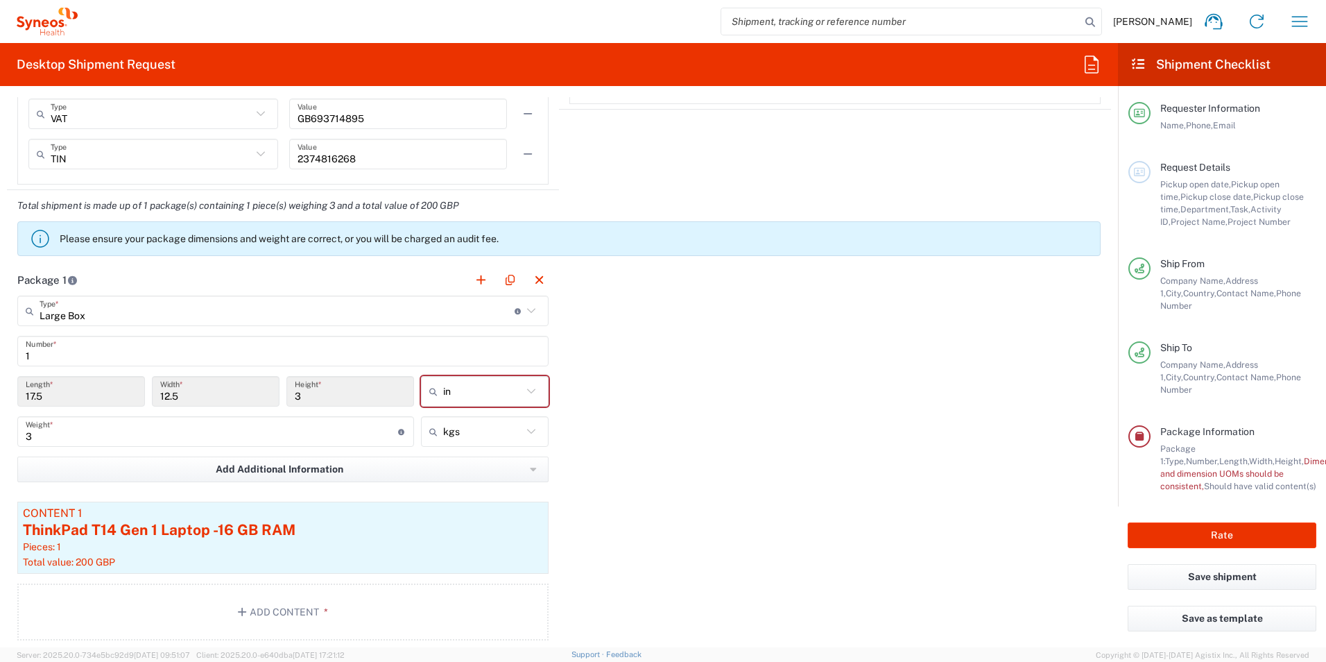
drag, startPoint x: 610, startPoint y: 399, endPoint x: 593, endPoint y: 395, distance: 17.2
click at [610, 399] on div "Package 1 Large Box Type * Material used to package goods Medium Box Envelope L…" at bounding box center [559, 457] width 1104 height 386
click at [522, 395] on icon at bounding box center [531, 391] width 18 height 18
click at [507, 442] on span "cm" at bounding box center [479, 443] width 123 height 21
type input "44.45"
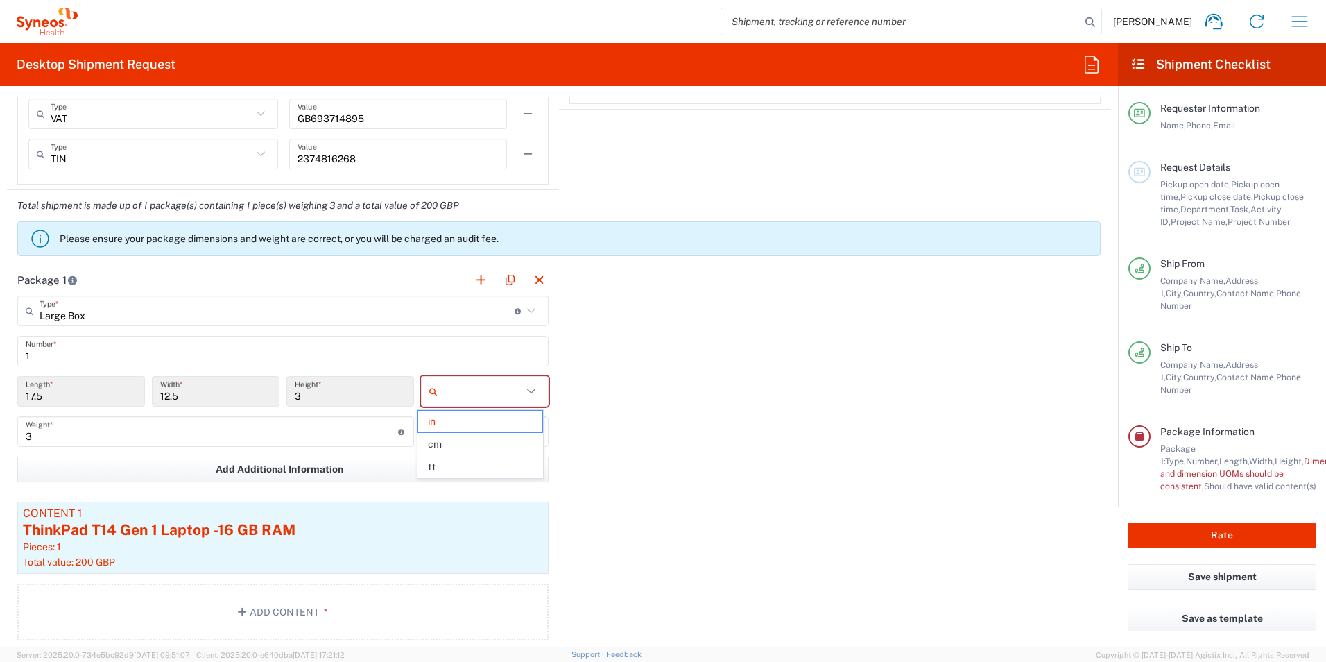
type input "31.75"
type input "7.62"
type input "cm"
click at [641, 377] on div "Package 1 Large Box Type * Material used to package goods Medium Box Envelope L…" at bounding box center [559, 457] width 1104 height 386
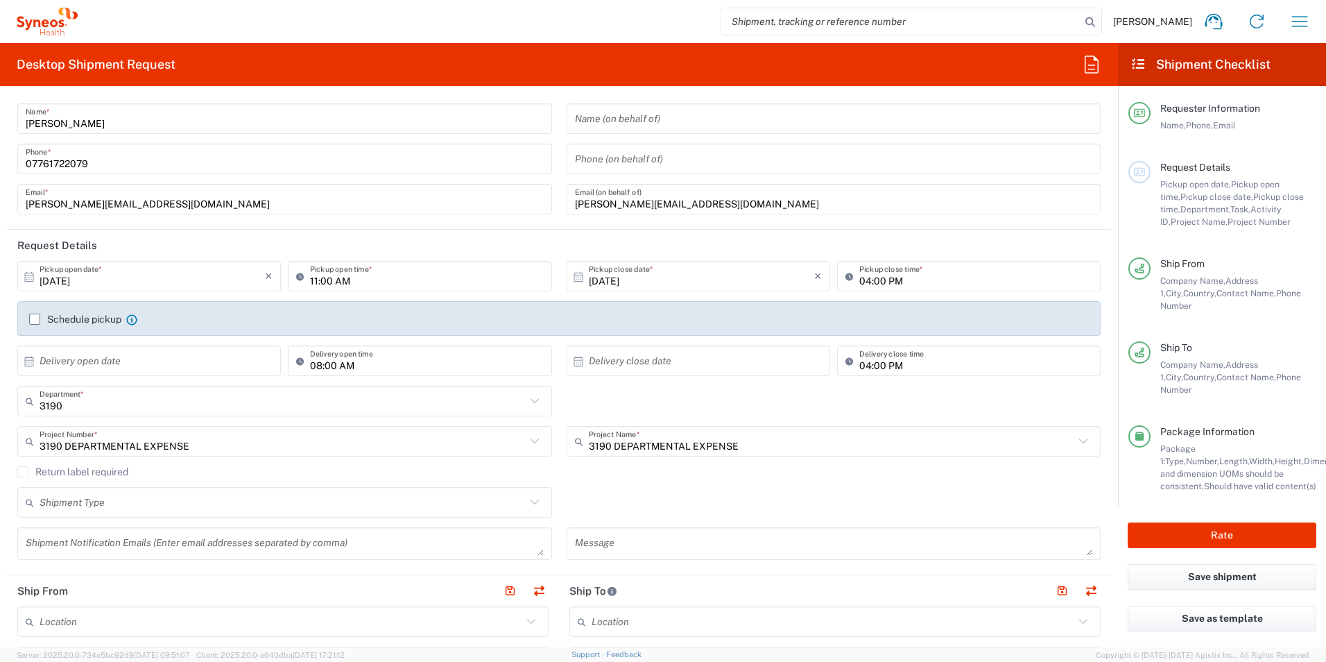
scroll to position [0, 0]
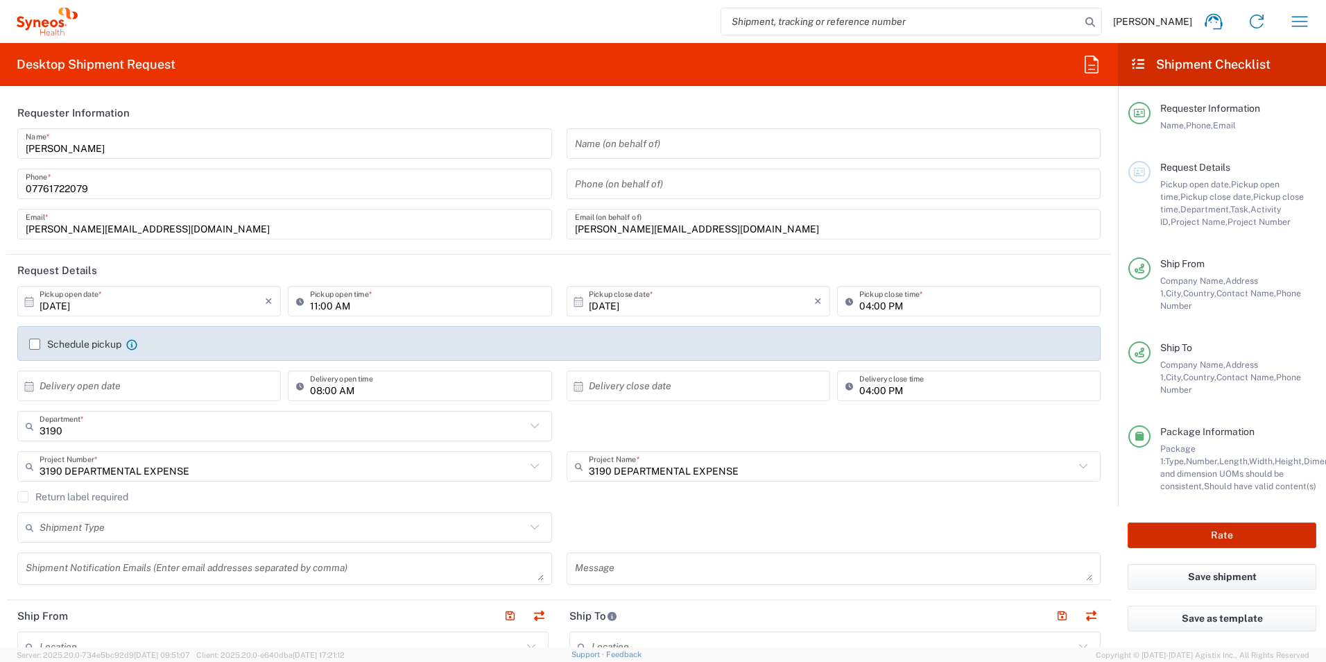
click at [1228, 526] on button "Rate" at bounding box center [1222, 535] width 189 height 26
type input "3190 DEPARTMENTAL EXPENSE"
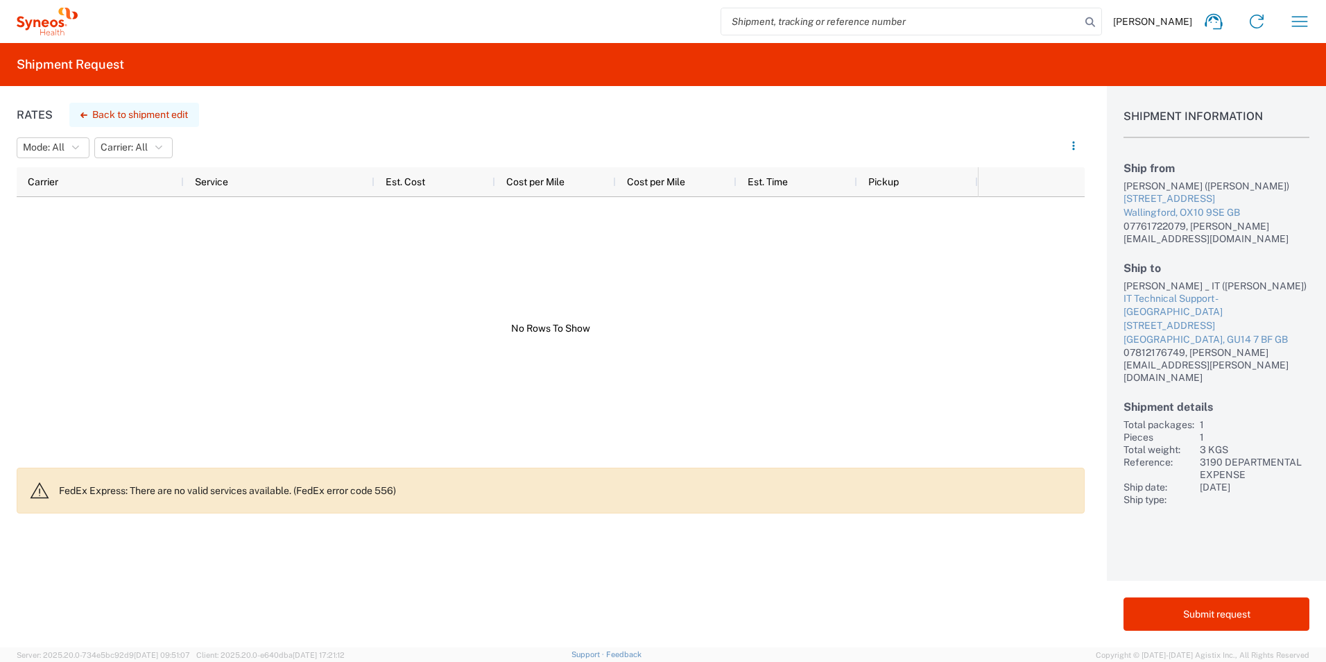
click at [124, 114] on button "Back to shipment edit" at bounding box center [134, 115] width 130 height 24
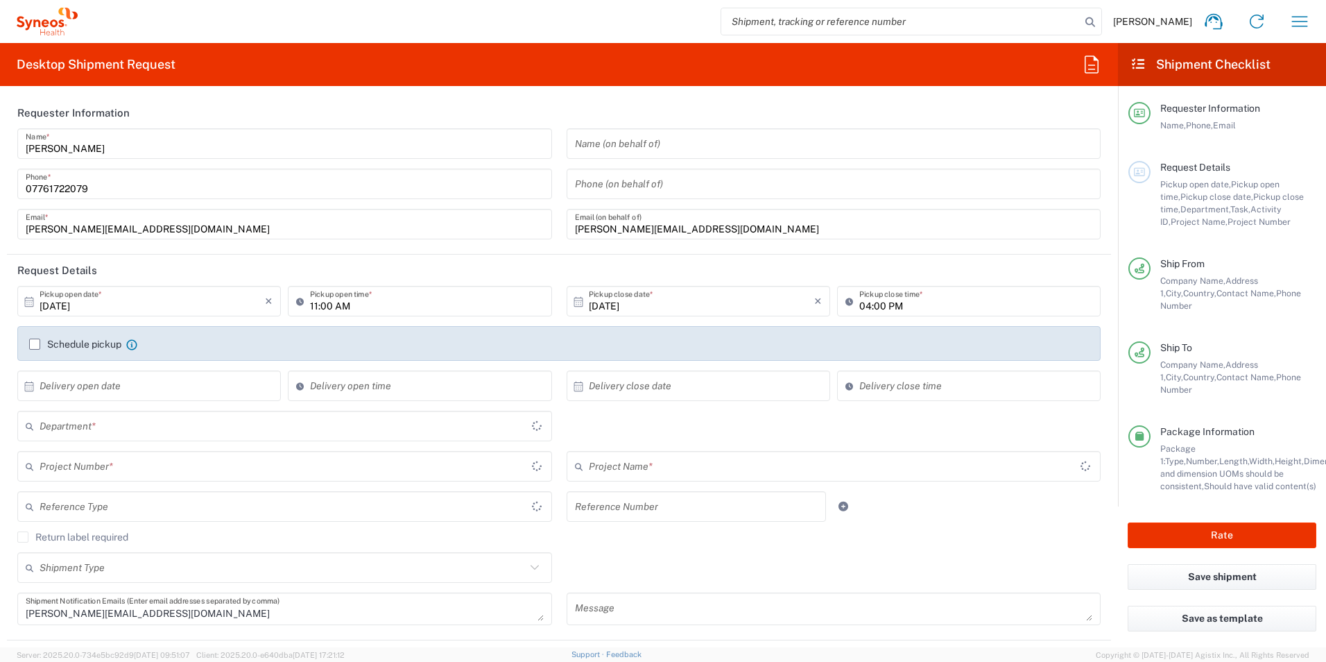
type input "3190 DEPARTMENTAL EXPENSE"
type input "Large Box"
type input "3190 DEPARTMENTAL EXPENSE"
type input "3190"
click at [33, 342] on label "Schedule pickup" at bounding box center [75, 343] width 92 height 11
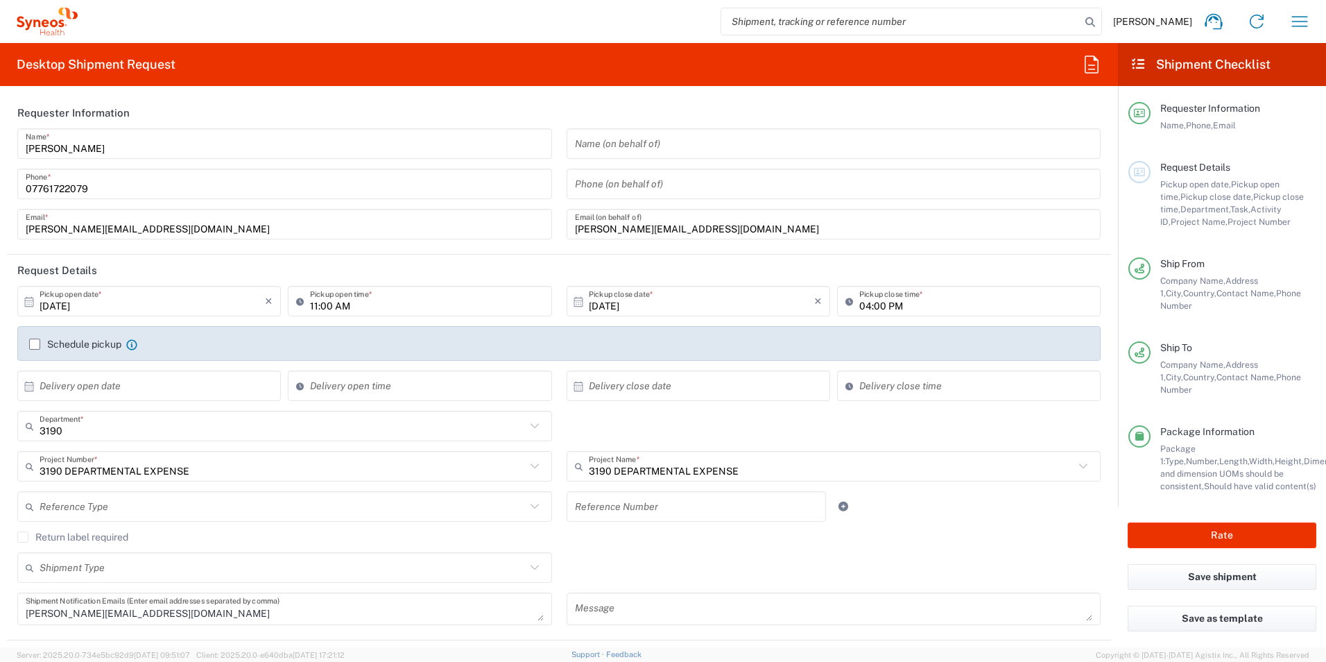
click at [35, 344] on input "Schedule pickup" at bounding box center [35, 344] width 0 height 0
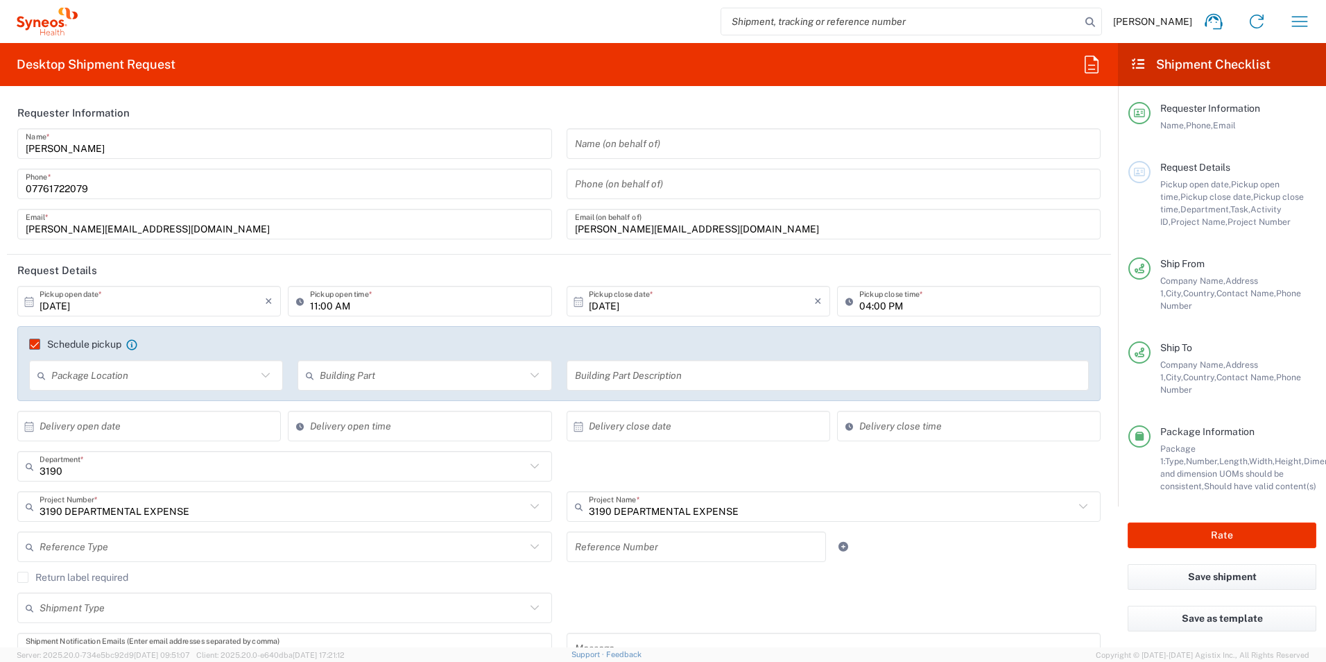
click at [233, 376] on input "text" at bounding box center [153, 375] width 205 height 24
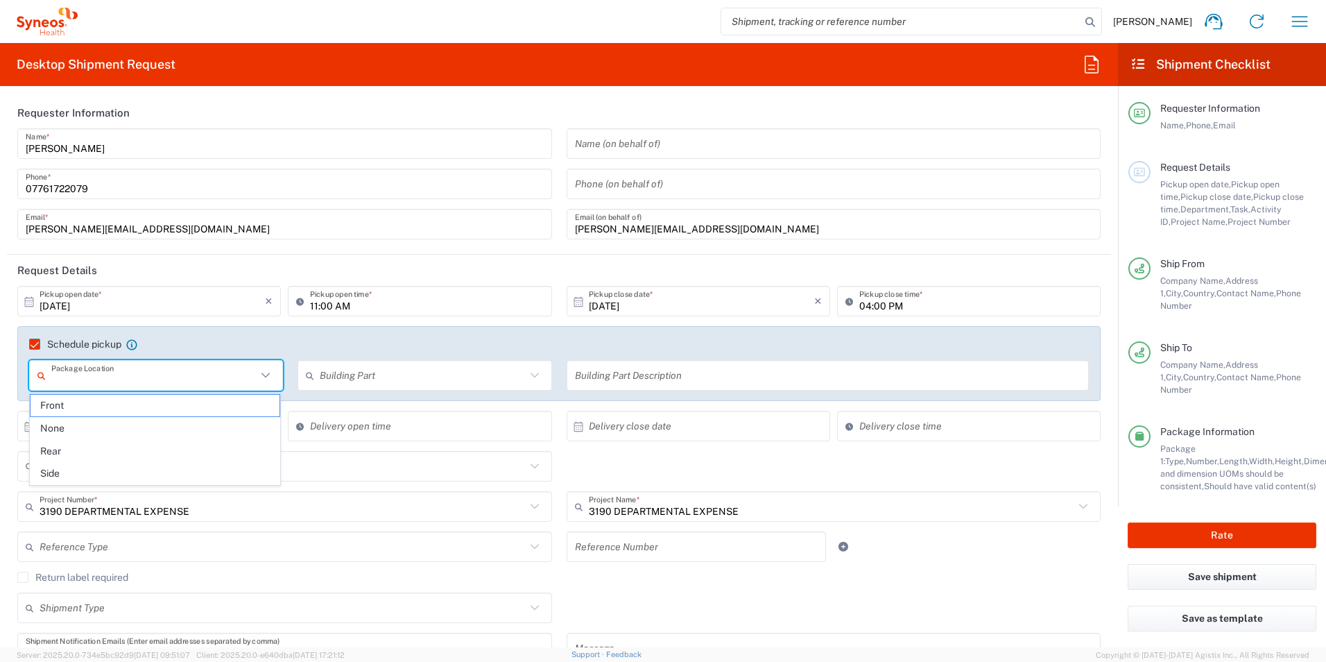
click at [335, 372] on input "text" at bounding box center [422, 375] width 205 height 24
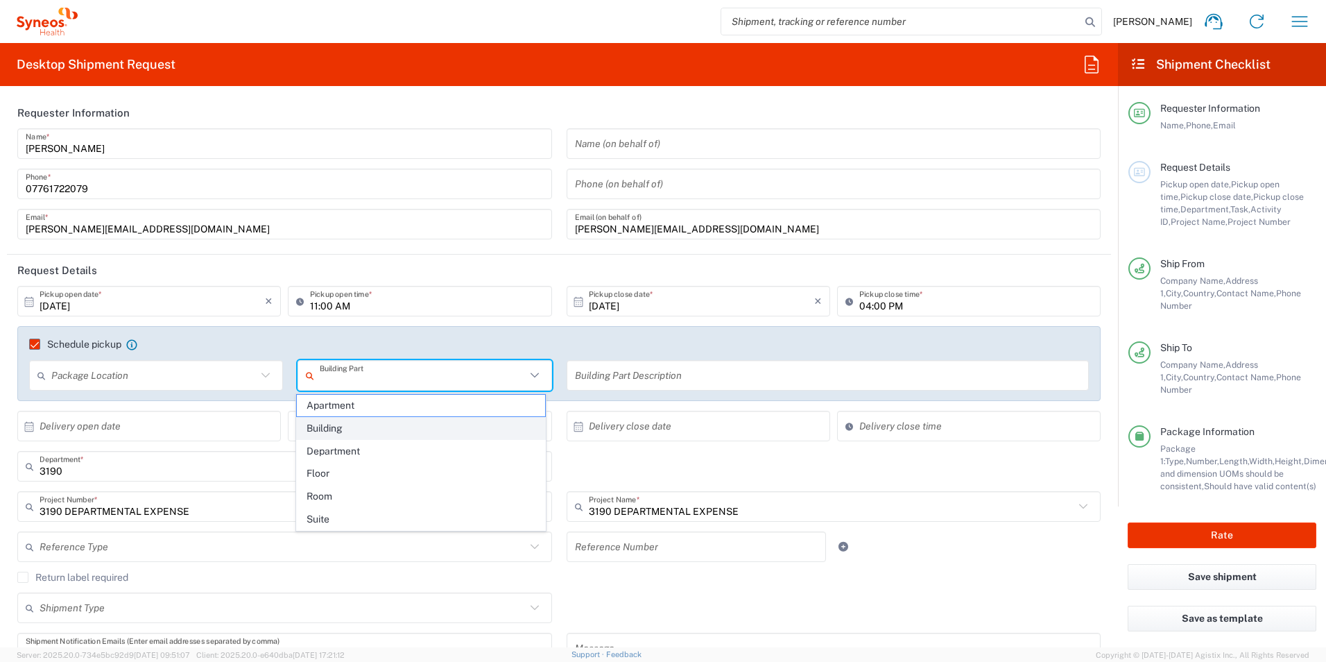
click at [344, 426] on span "Building" at bounding box center [421, 427] width 249 height 21
type input "Building"
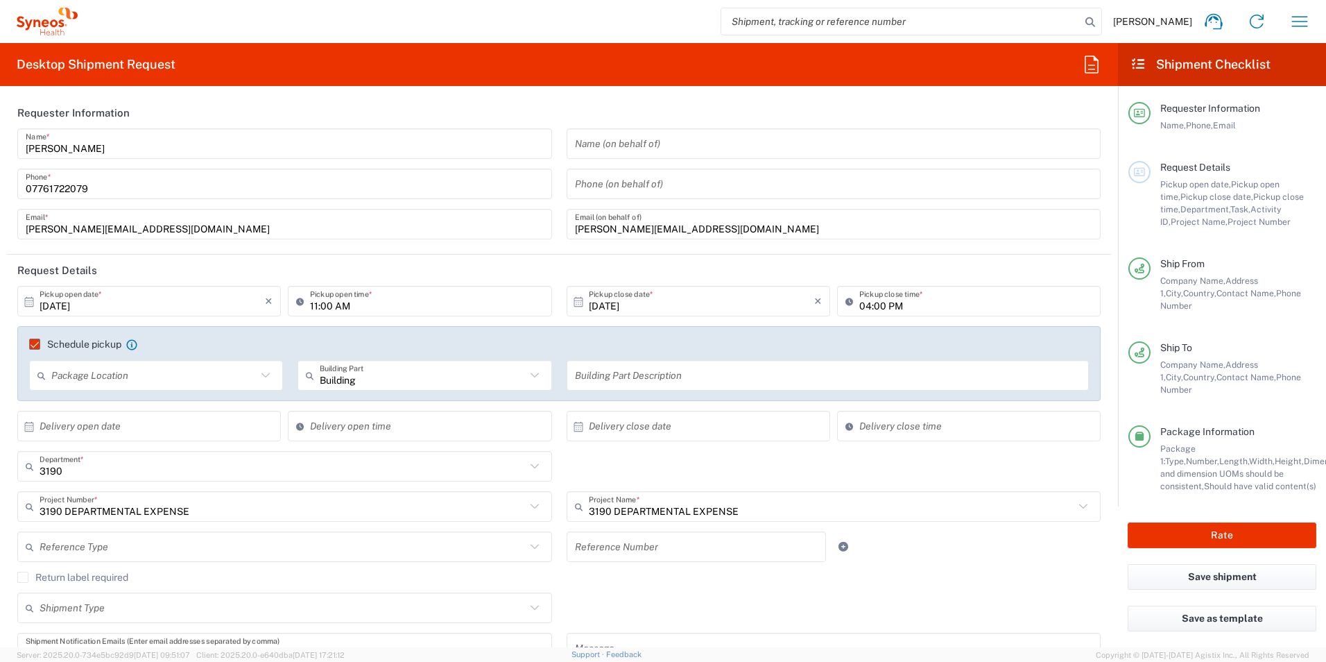
click at [607, 378] on input "text" at bounding box center [828, 375] width 506 height 24
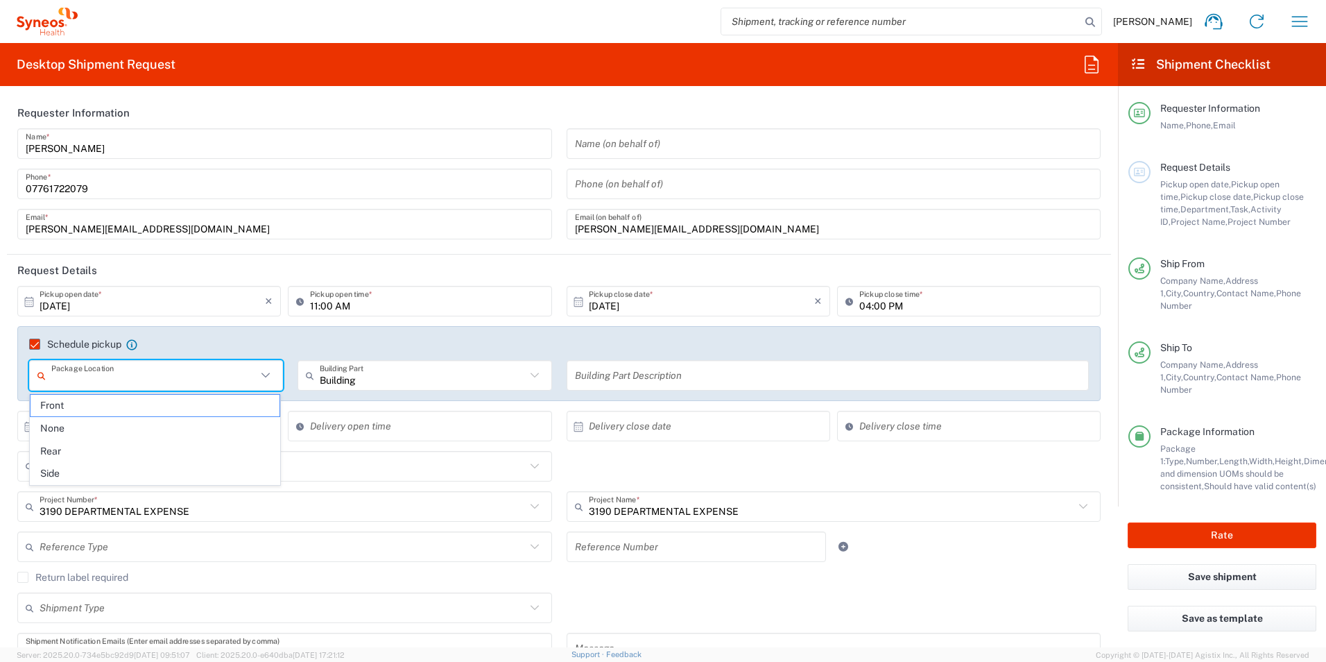
click at [200, 372] on input "text" at bounding box center [153, 375] width 205 height 24
click at [189, 411] on span "Front" at bounding box center [155, 405] width 249 height 21
type input "Front"
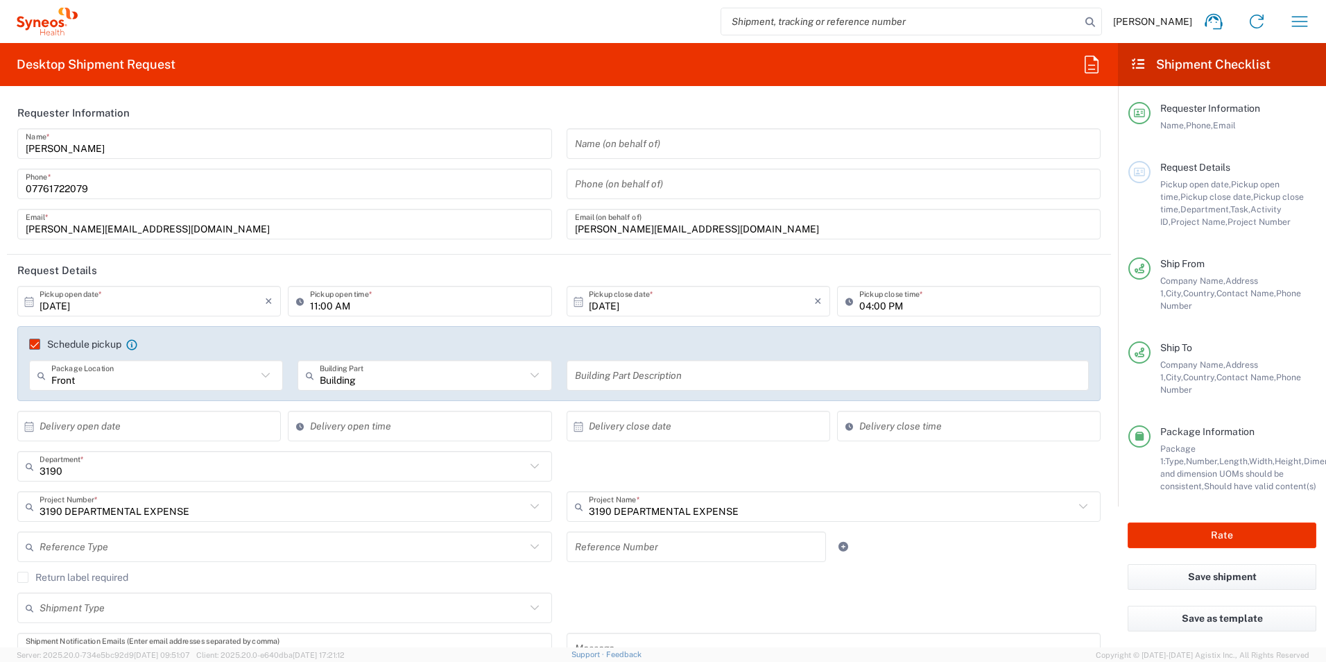
click at [660, 379] on input "text" at bounding box center [828, 375] width 506 height 24
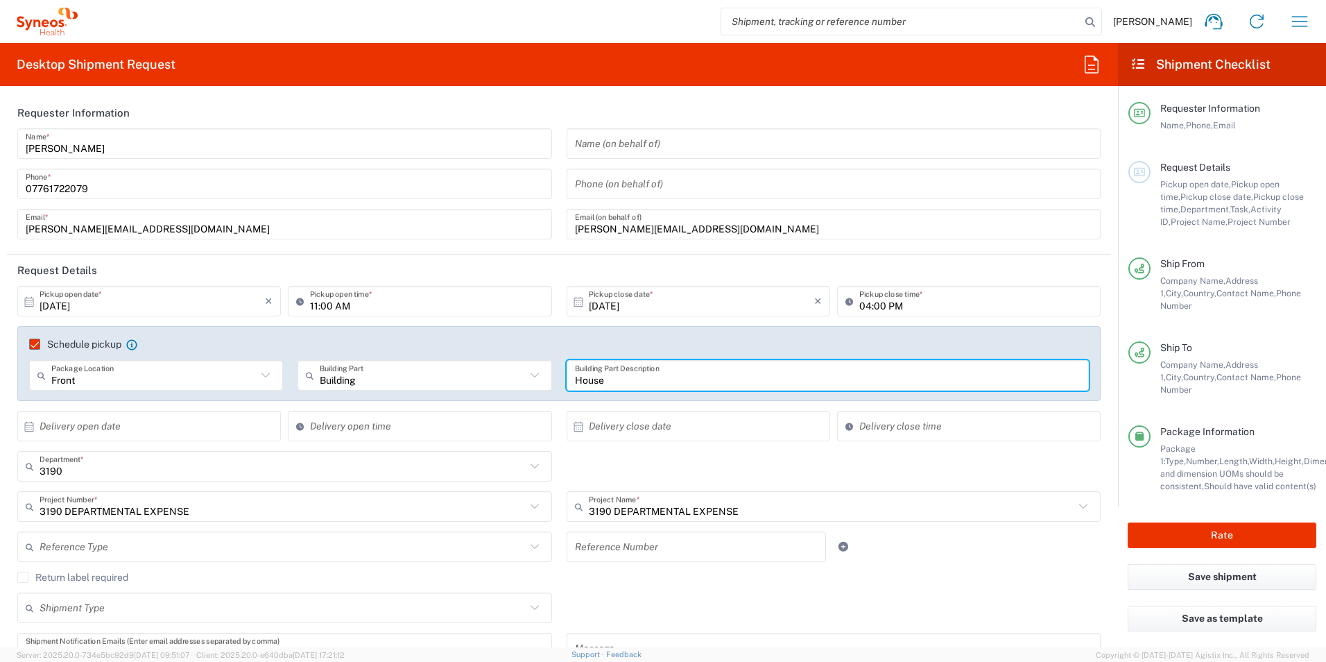
type input "House"
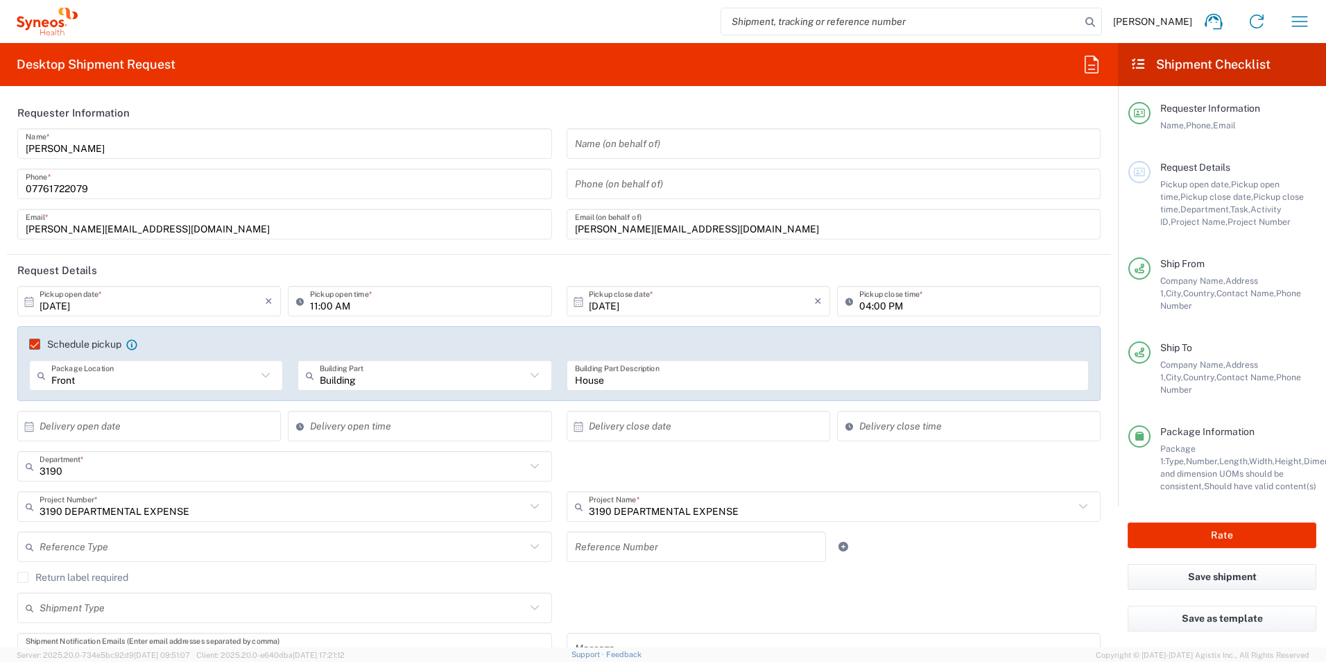
click at [24, 298] on icon at bounding box center [29, 301] width 12 height 12
click at [89, 408] on span "12" at bounding box center [91, 408] width 20 height 19
type input "[DATE]"
click at [30, 299] on icon at bounding box center [29, 301] width 12 height 12
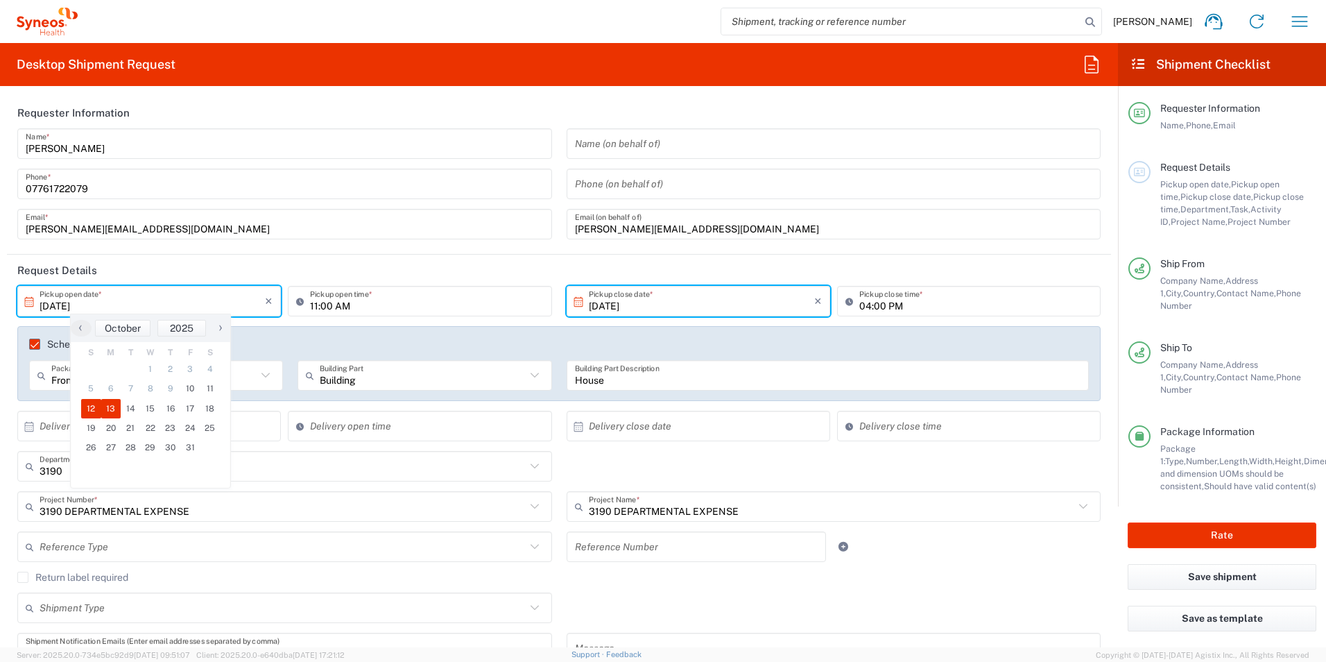
click at [110, 403] on span "13" at bounding box center [111, 408] width 20 height 19
type input "[DATE]"
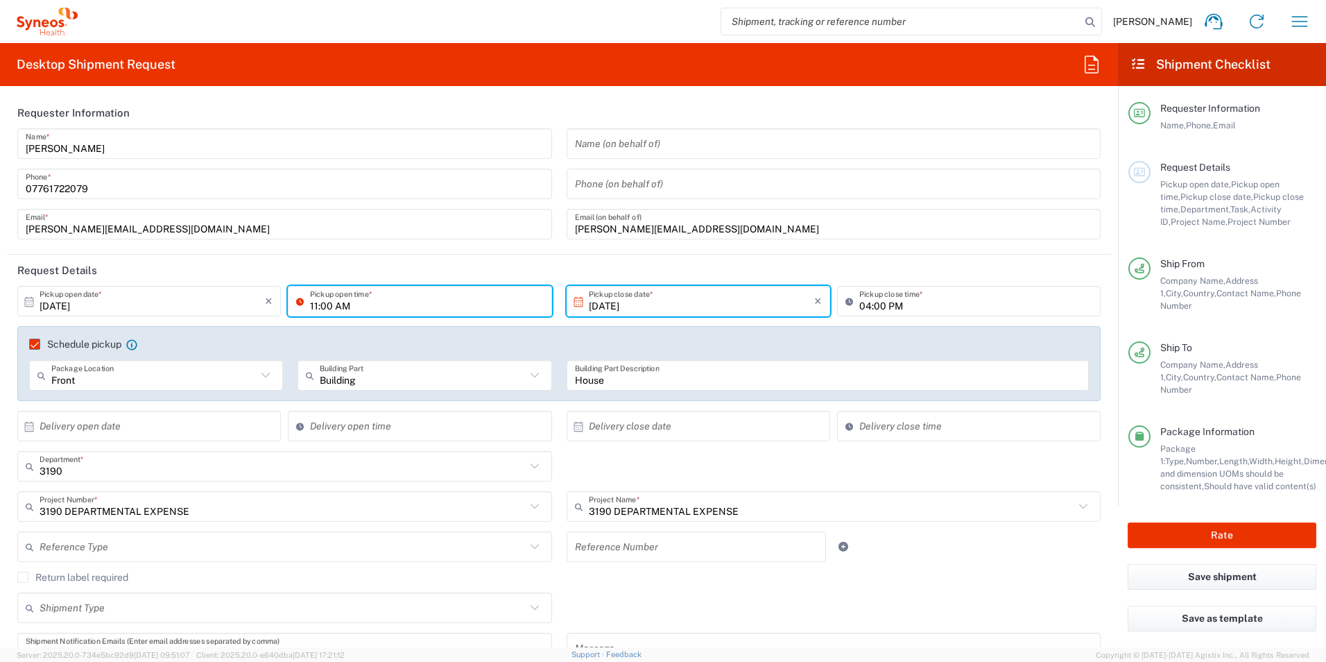
click at [384, 300] on input "11:00 AM" at bounding box center [426, 301] width 233 height 24
click at [389, 307] on input "09:00 AM" at bounding box center [426, 301] width 233 height 24
type input "09:00 AM"
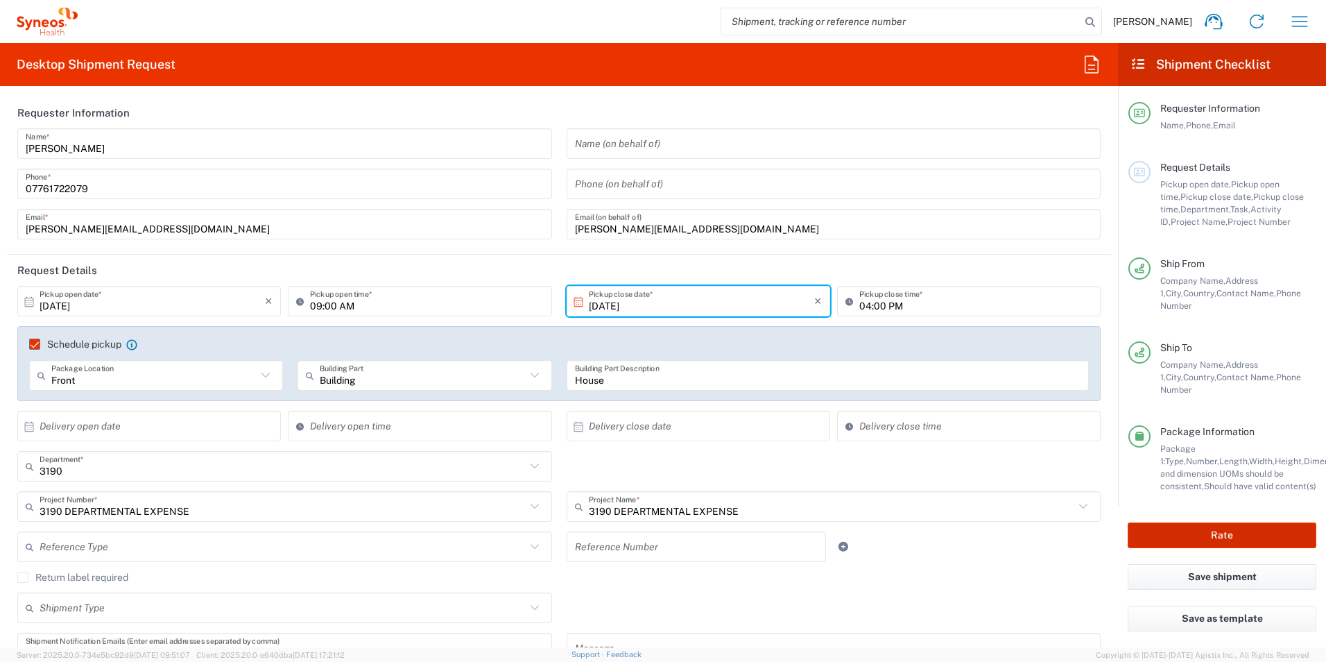
click at [1176, 522] on button "Rate" at bounding box center [1222, 535] width 189 height 26
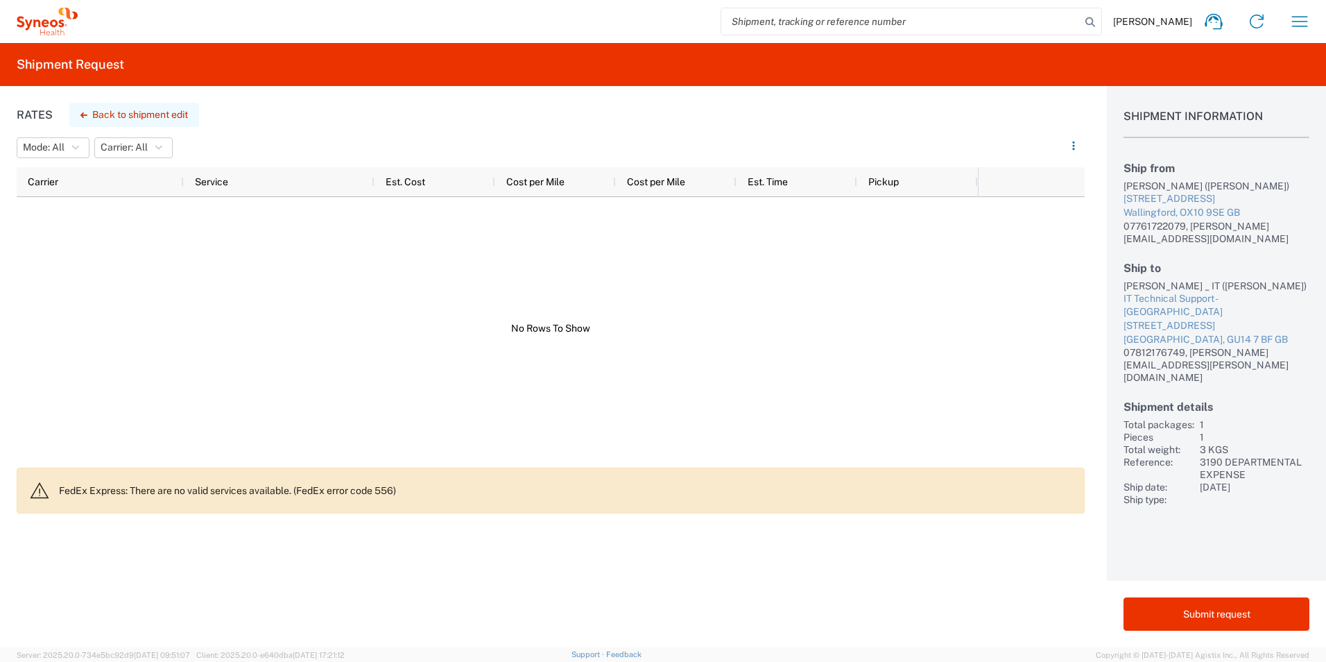
click at [99, 111] on button "Back to shipment edit" at bounding box center [134, 115] width 130 height 24
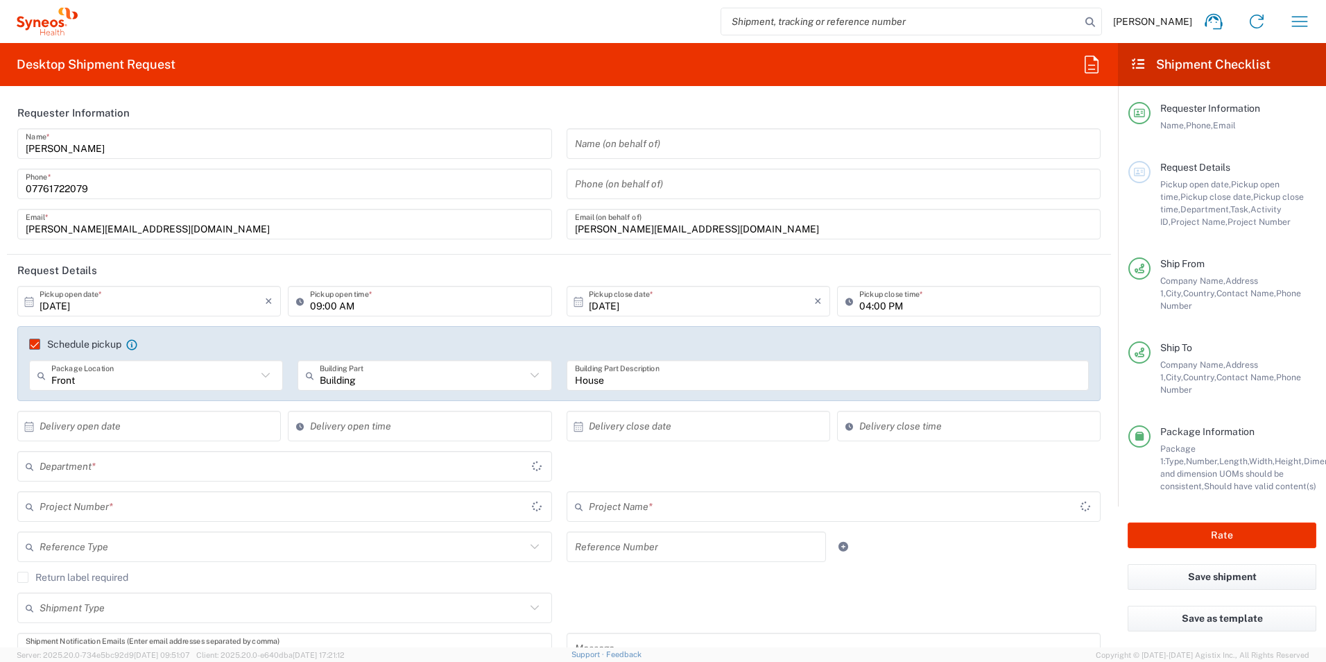
type input "Large Box"
type input "3190 DEPARTMENTAL EXPENSE"
type input "3190"
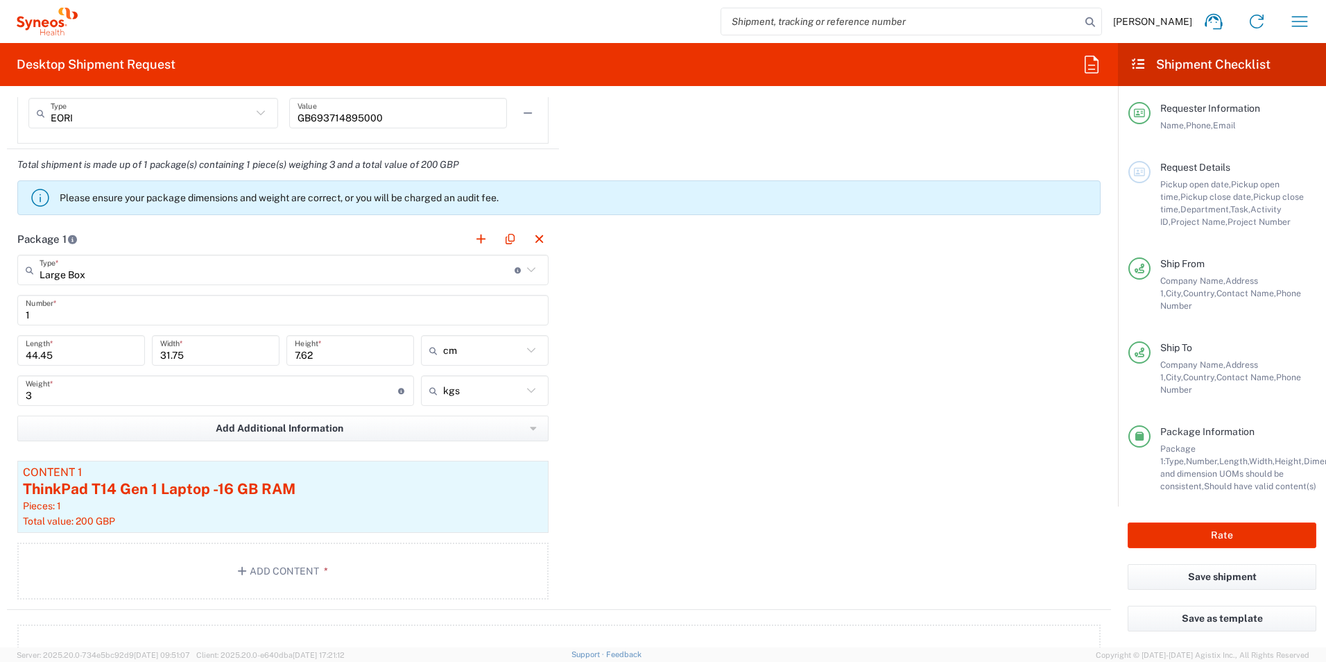
scroll to position [1318, 0]
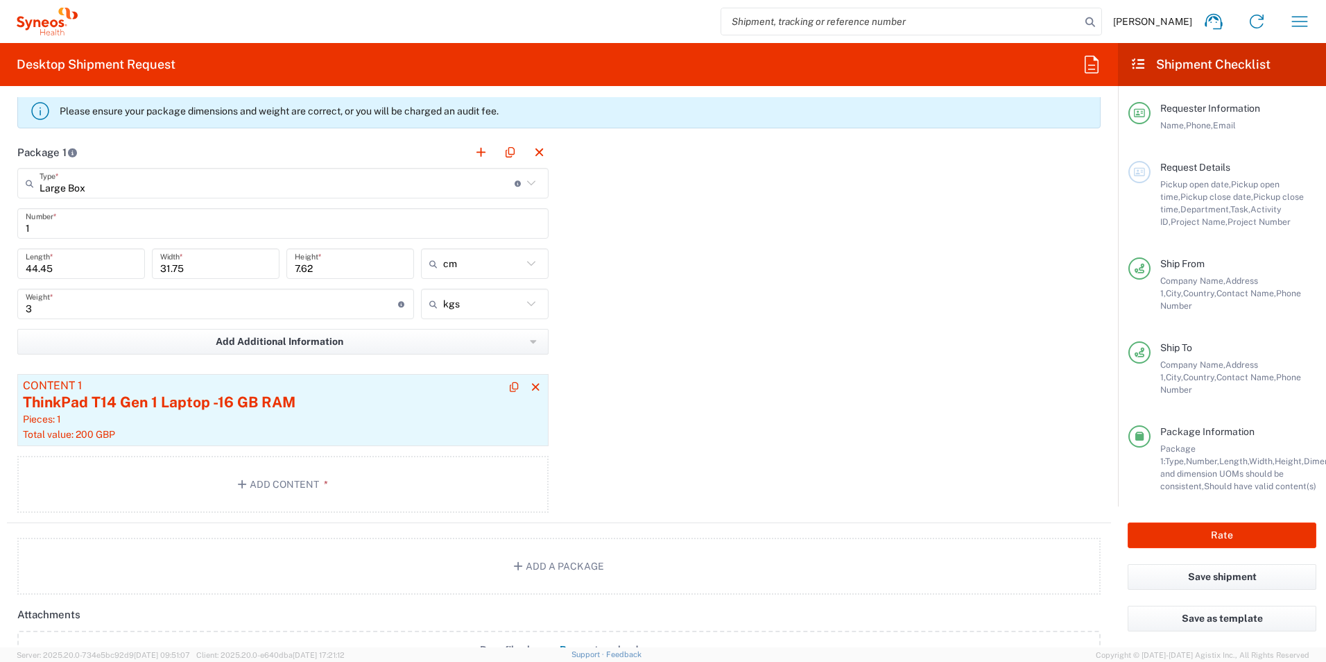
click at [336, 380] on div "Content 1" at bounding box center [283, 385] width 520 height 12
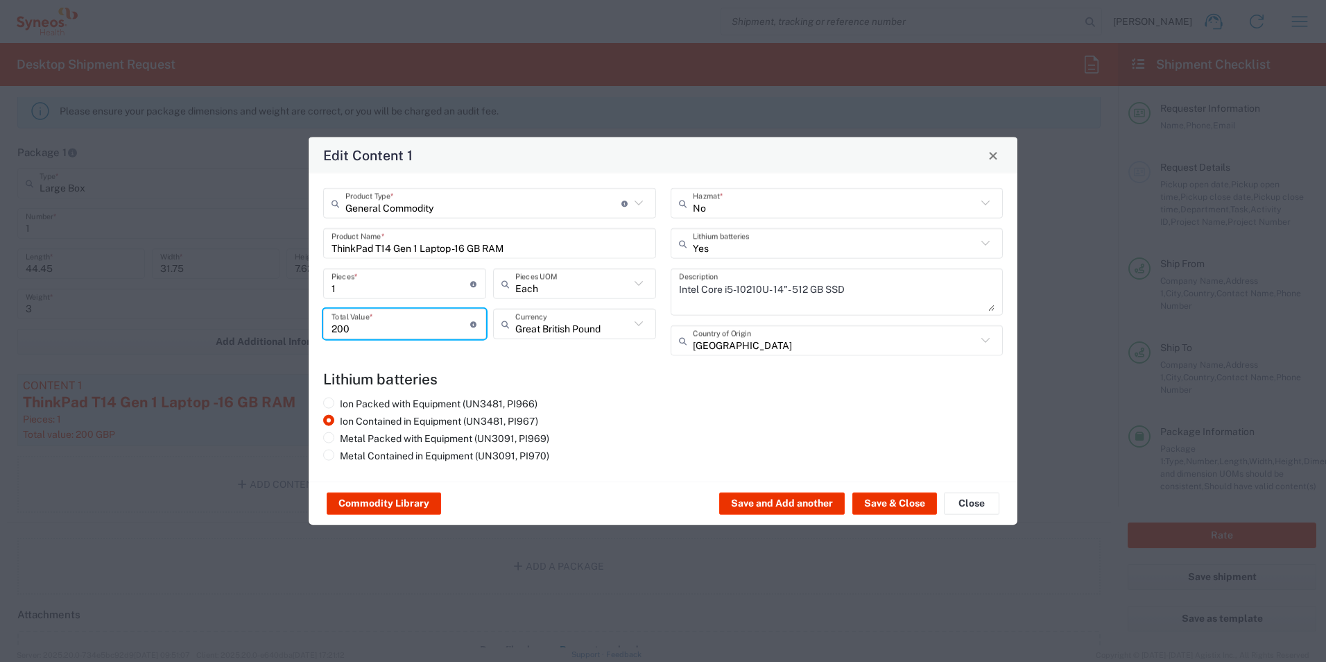
drag, startPoint x: 361, startPoint y: 325, endPoint x: 281, endPoint y: 323, distance: 80.5
click at [292, 330] on div "Edit Content 1 General Commodity Product Type * Document: Paper document genera…" at bounding box center [663, 331] width 1326 height 662
type input "100"
click at [859, 499] on button "Save & Close" at bounding box center [894, 503] width 85 height 22
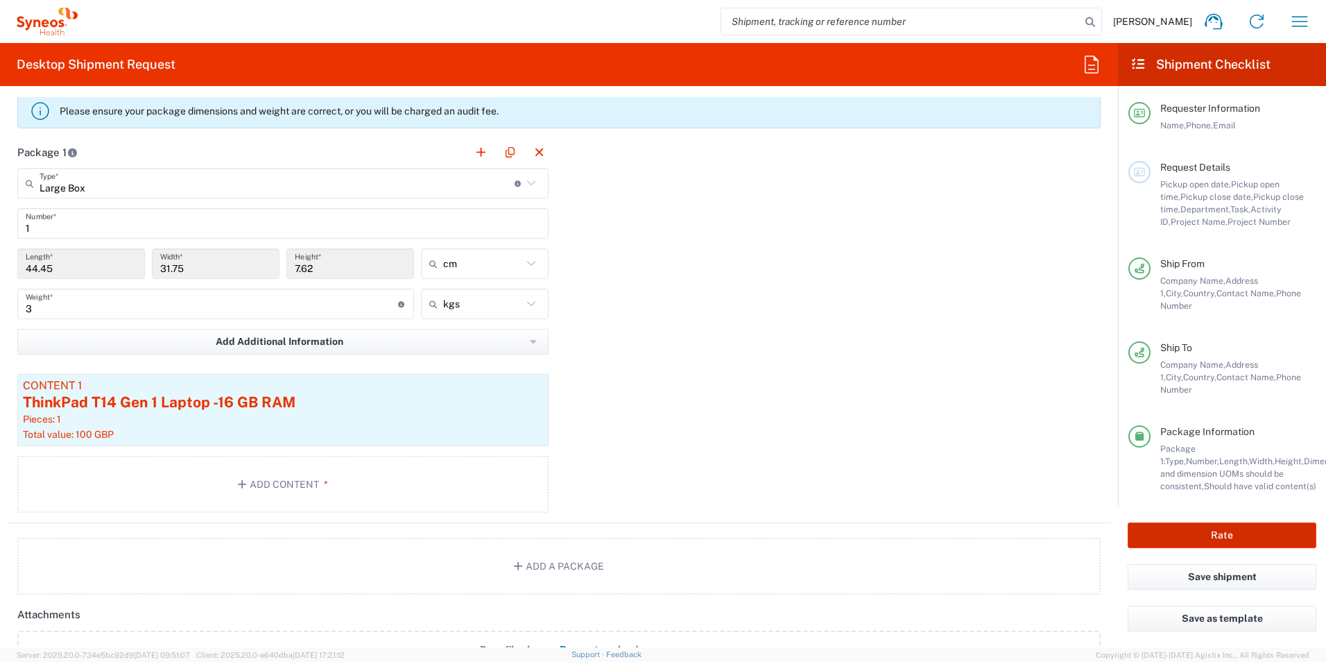
click at [1178, 528] on button "Rate" at bounding box center [1222, 535] width 189 height 26
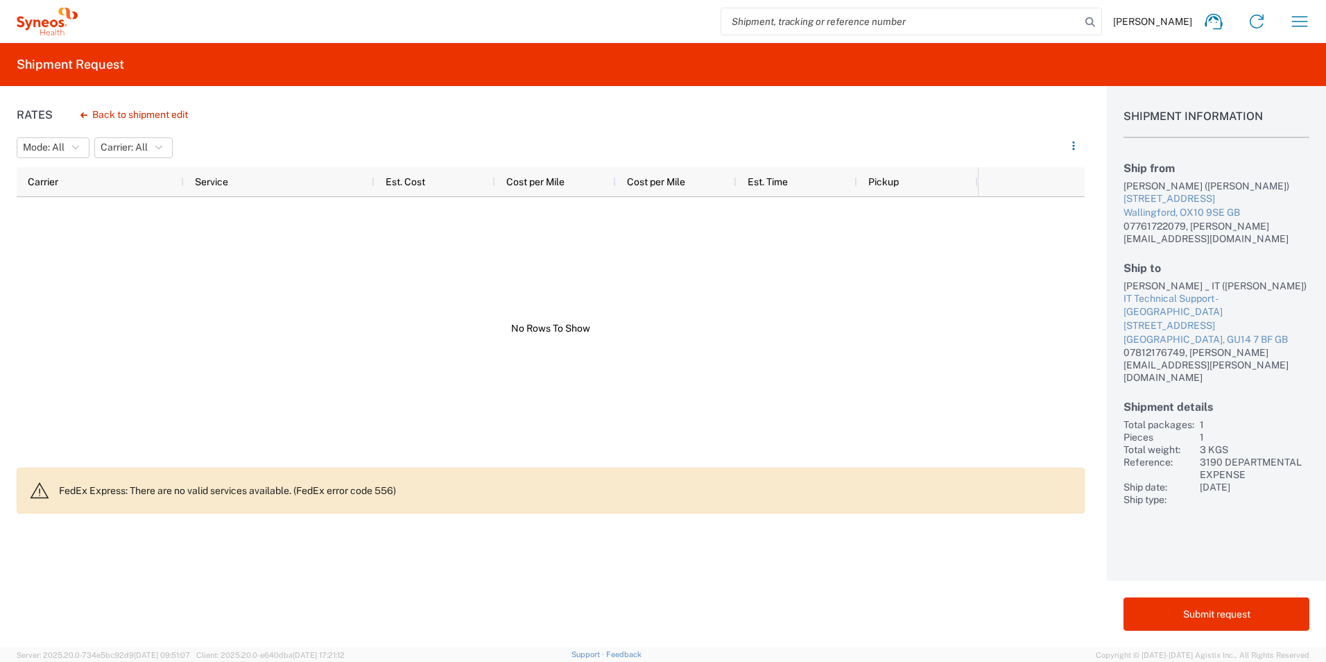
drag, startPoint x: 117, startPoint y: 114, endPoint x: 141, endPoint y: 114, distance: 25.0
click at [117, 114] on button "Back to shipment edit" at bounding box center [134, 115] width 130 height 24
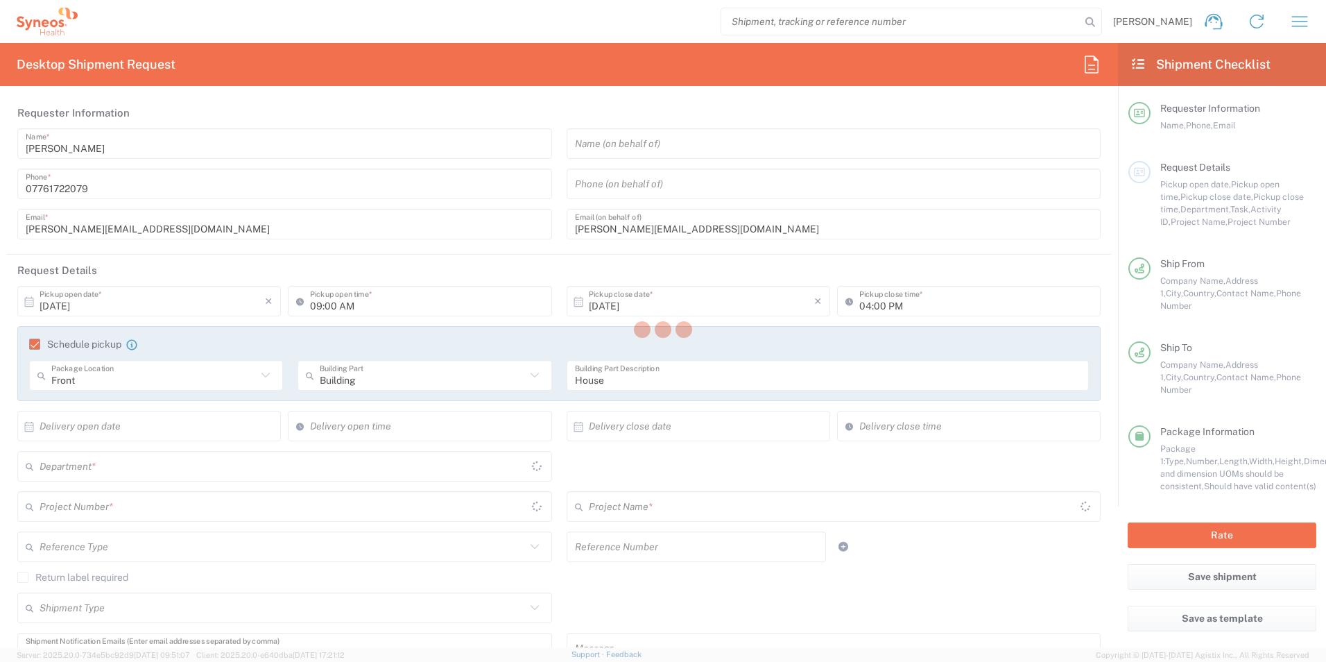
type input "3190 DEPARTMENTAL EXPENSE"
type input "Large Box"
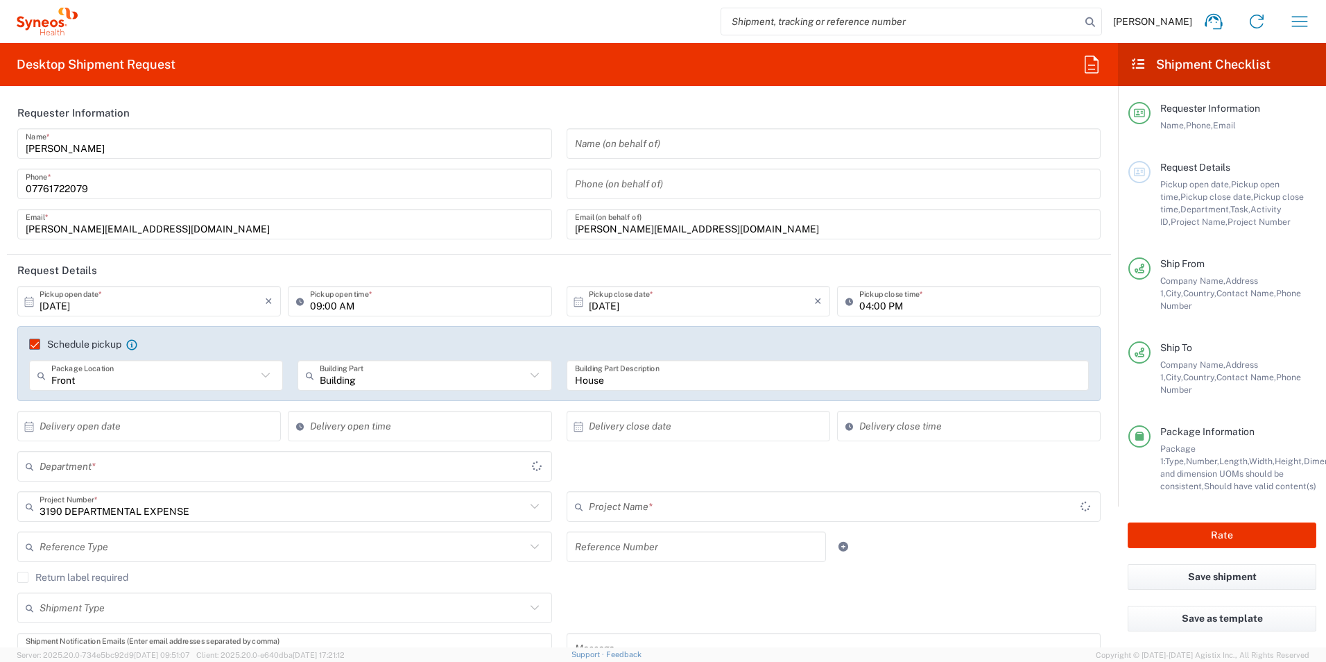
type input "3190"
type input "3190 DEPARTMENTAL EXPENSE"
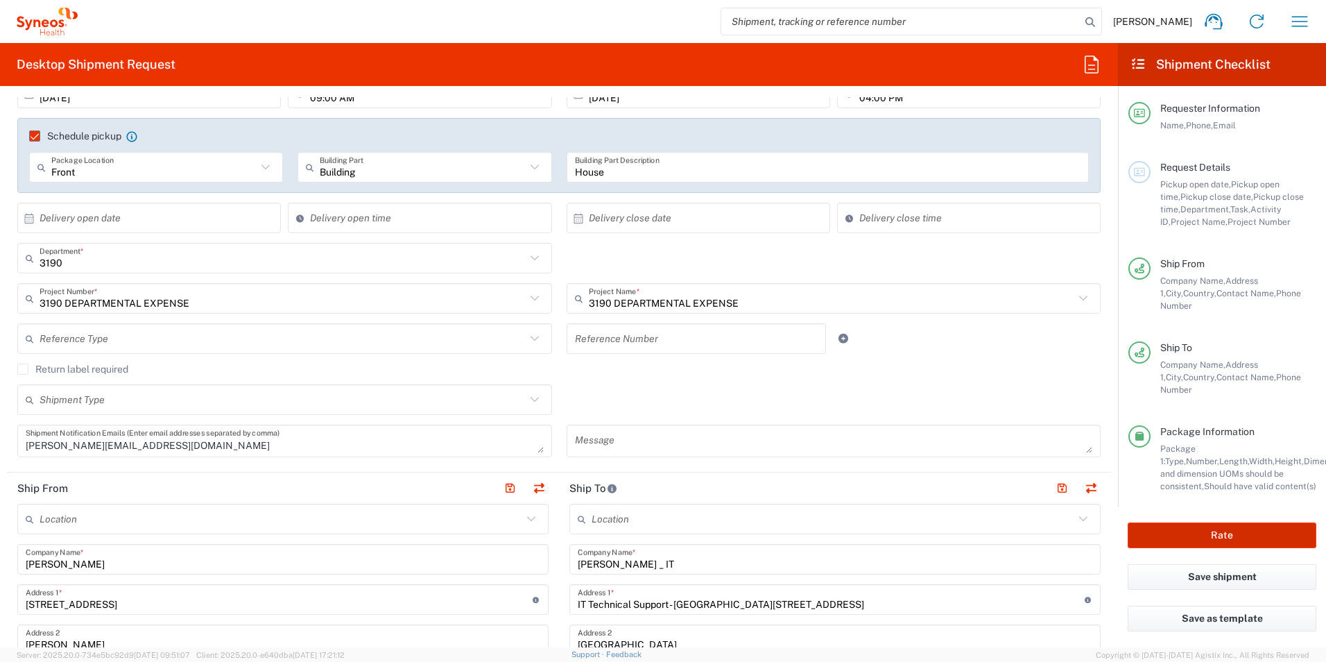
click at [1231, 522] on button "Rate" at bounding box center [1222, 535] width 189 height 26
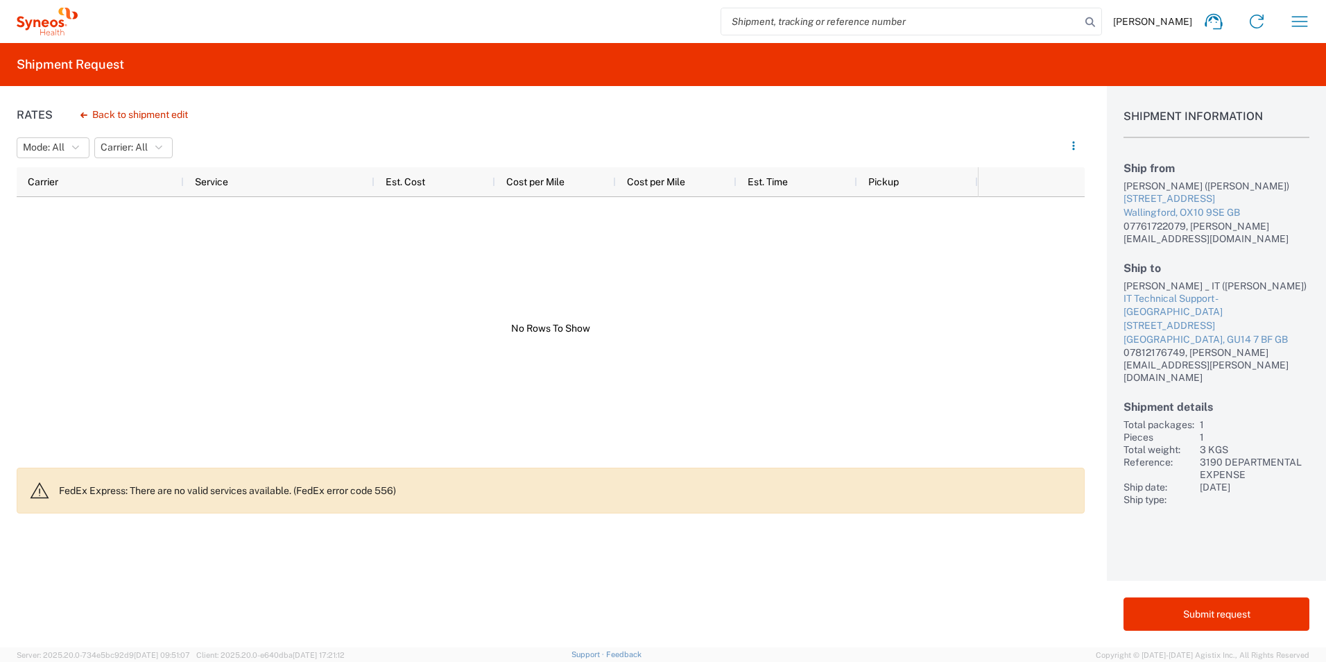
drag, startPoint x: 1249, startPoint y: 612, endPoint x: 1213, endPoint y: 535, distance: 84.4
click at [1248, 612] on button "Submit request" at bounding box center [1216, 613] width 186 height 33
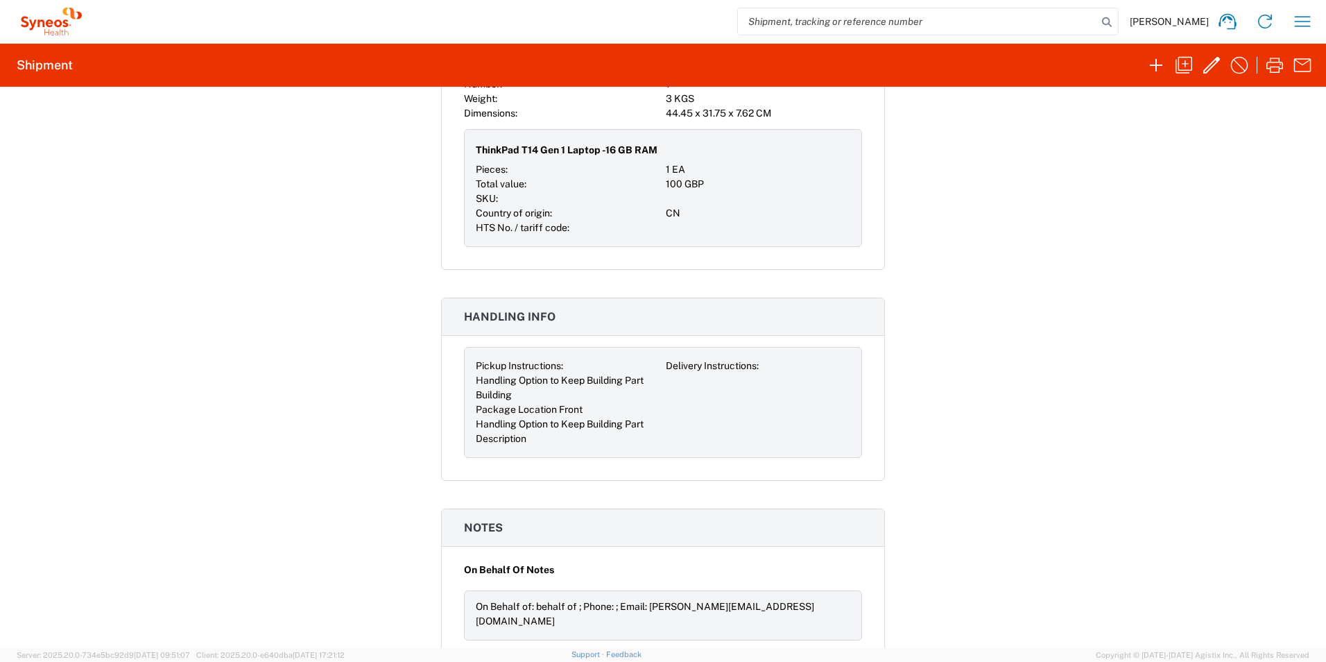
scroll to position [1064, 0]
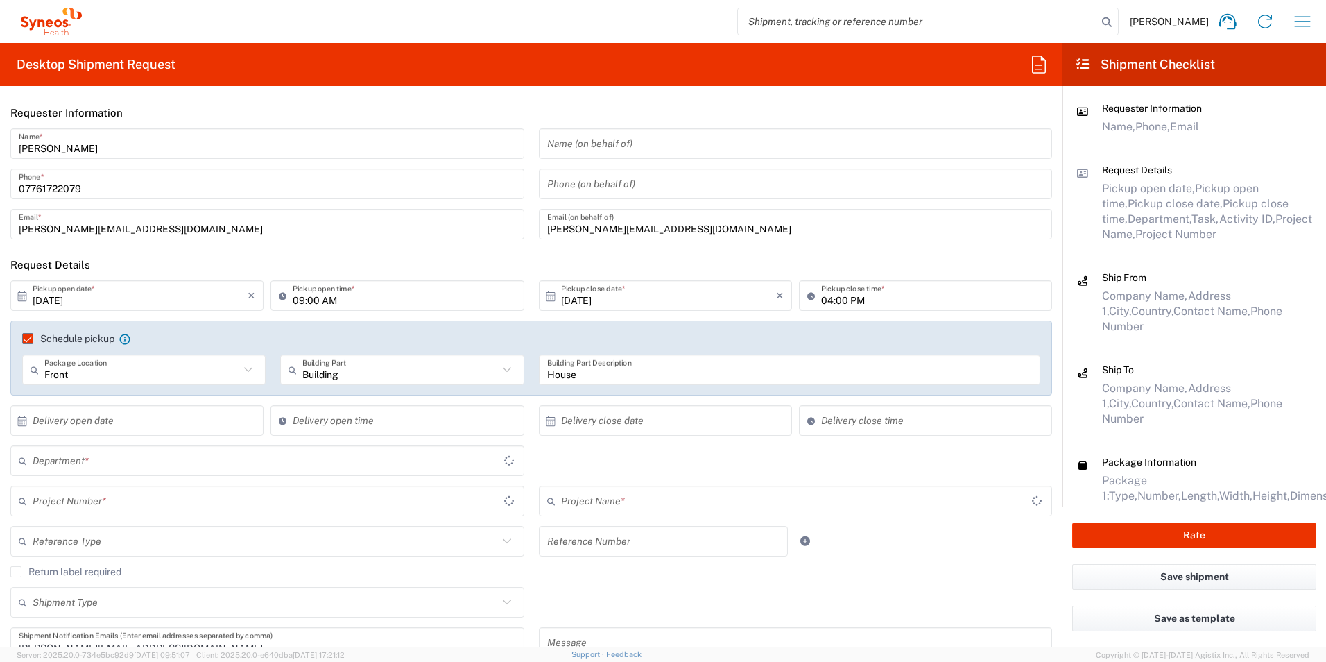
type input "3190 DEPARTMENTAL EXPENSE"
type input "Large Box"
type input "3190"
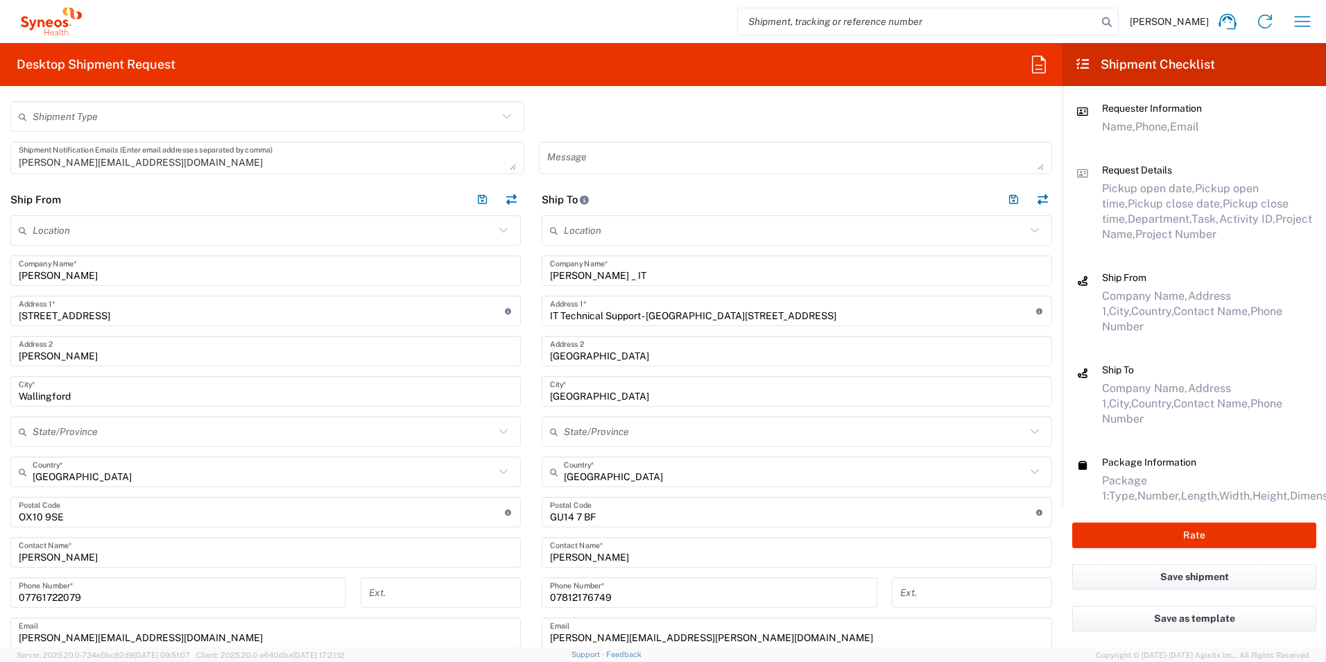
scroll to position [555, 0]
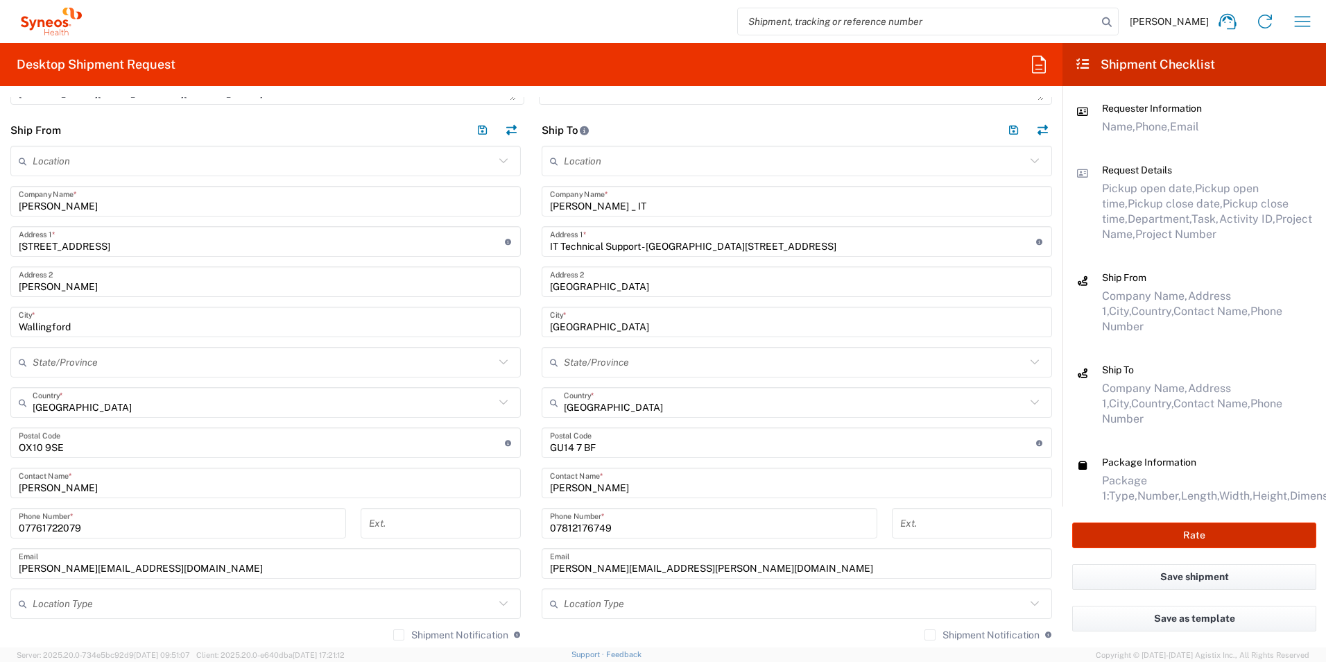
click at [1255, 541] on button "Rate" at bounding box center [1194, 535] width 244 height 26
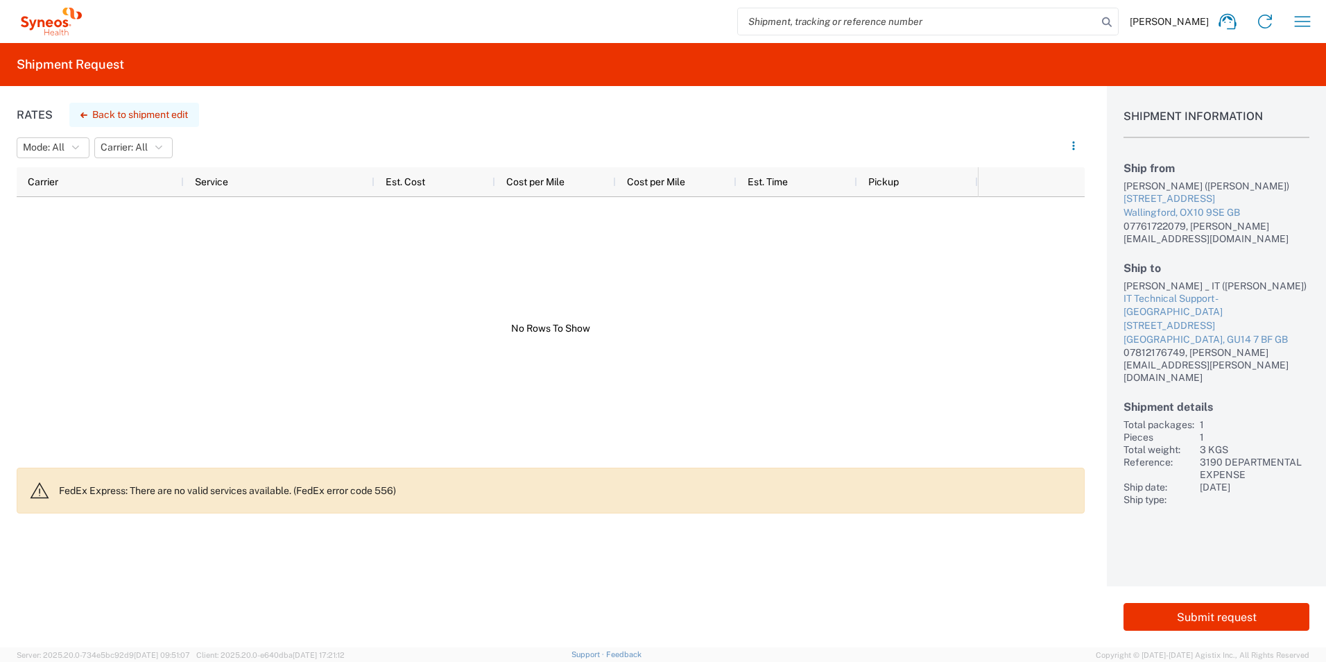
click at [105, 112] on button "Back to shipment edit" at bounding box center [134, 115] width 130 height 24
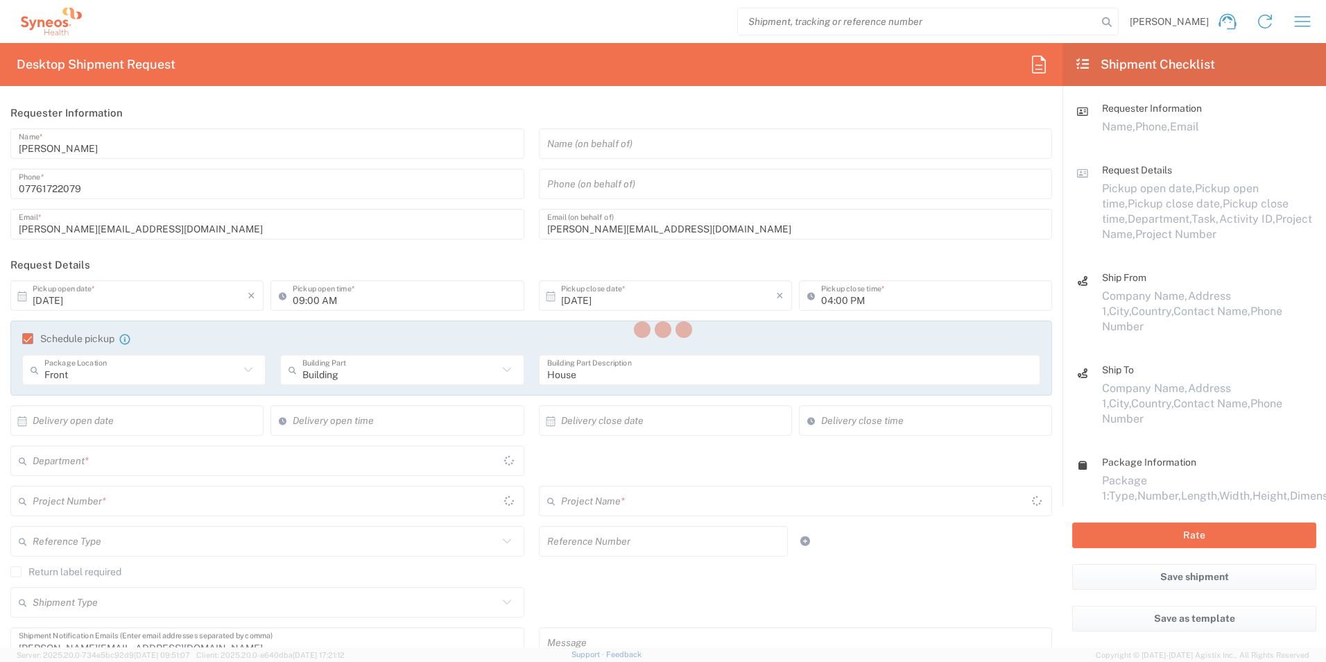
type input "3190 DEPARTMENTAL EXPENSE"
type input "Large Box"
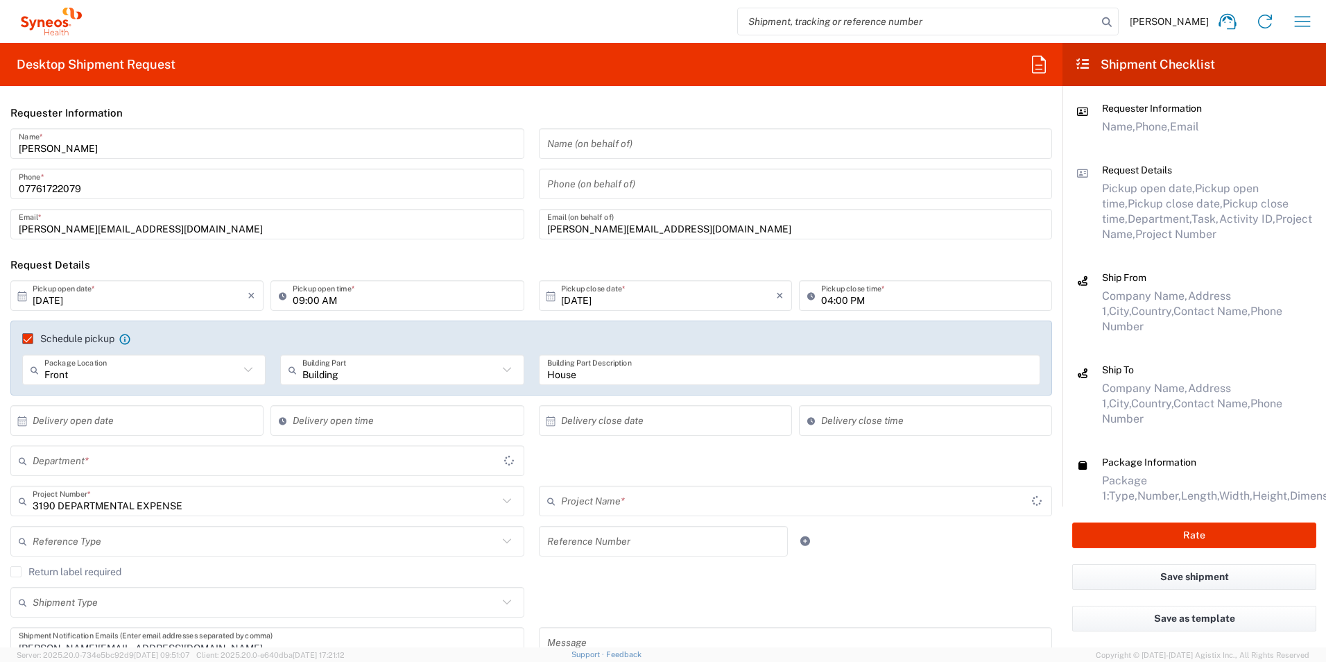
type input "3190 DEPARTMENTAL EXPENSE"
type input "3190"
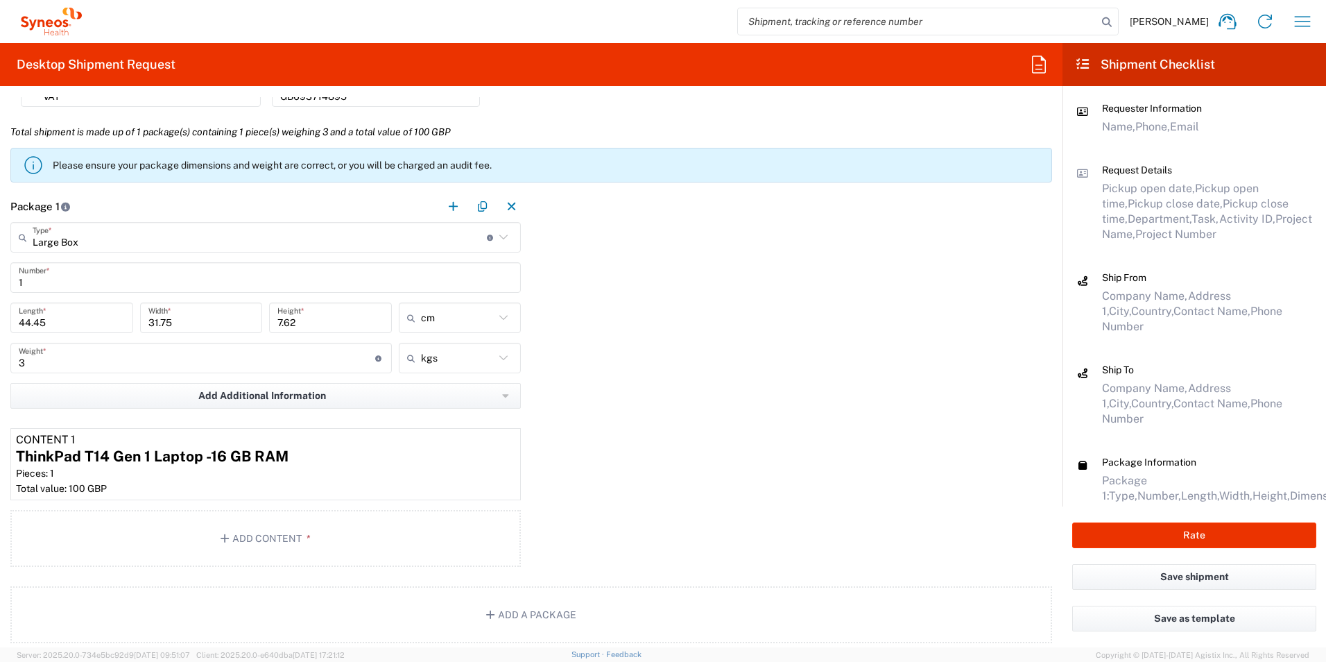
scroll to position [1248, 0]
